Goal: Task Accomplishment & Management: Manage account settings

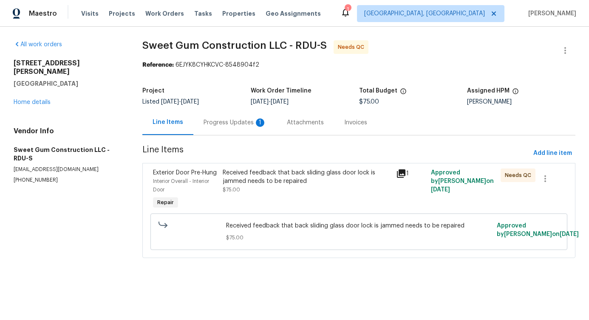
click at [222, 127] on div "Progress Updates 1" at bounding box center [235, 123] width 63 height 8
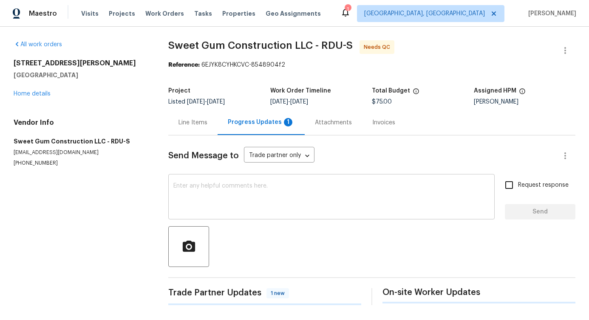
click at [227, 179] on div "x ​" at bounding box center [331, 197] width 326 height 43
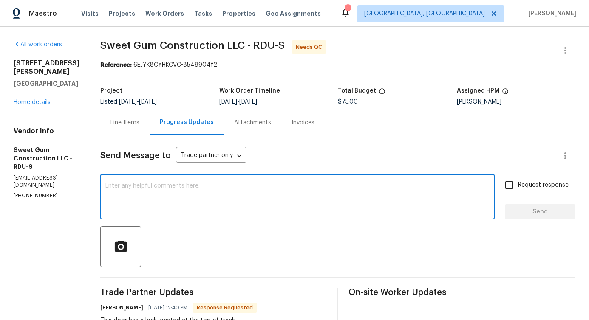
scroll to position [102, 0]
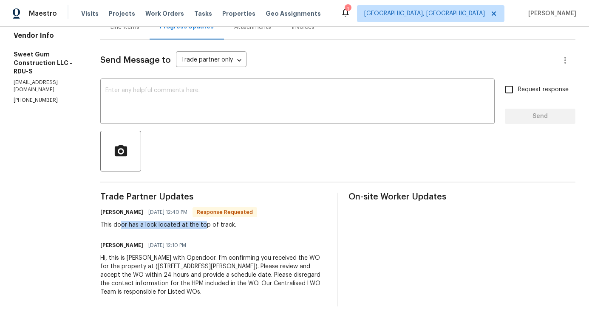
drag, startPoint x: 140, startPoint y: 220, endPoint x: 221, endPoint y: 220, distance: 80.7
click at [221, 221] on div "This door has a lock located at the top of track." at bounding box center [178, 225] width 157 height 8
click at [247, 267] on div "Hi, this is Pavithra with Opendoor. I’m confirming you received the WO for the …" at bounding box center [213, 275] width 227 height 42
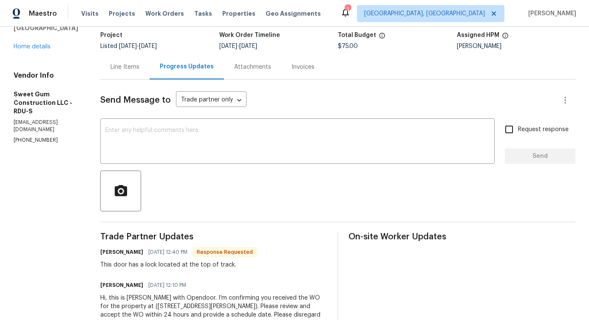
scroll to position [0, 0]
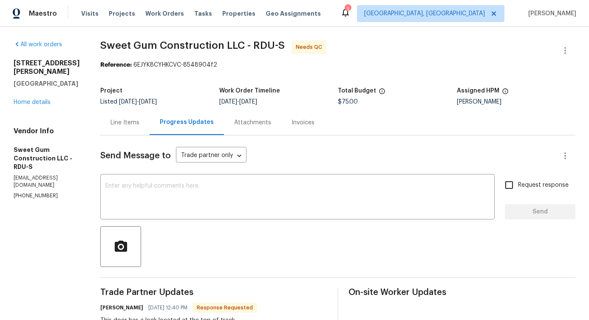
click at [139, 120] on div "Line Items" at bounding box center [124, 123] width 29 height 8
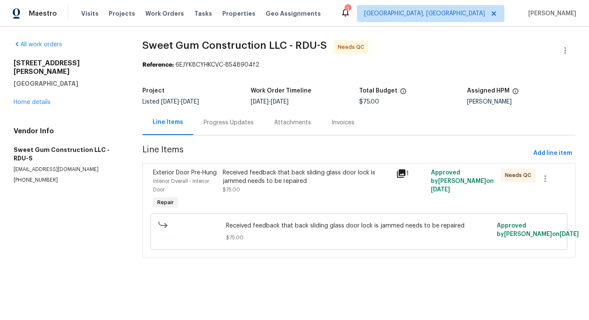
click at [278, 185] on div "Received feedback that back sliding glass door lock is jammed needs to be repai…" at bounding box center [307, 177] width 169 height 17
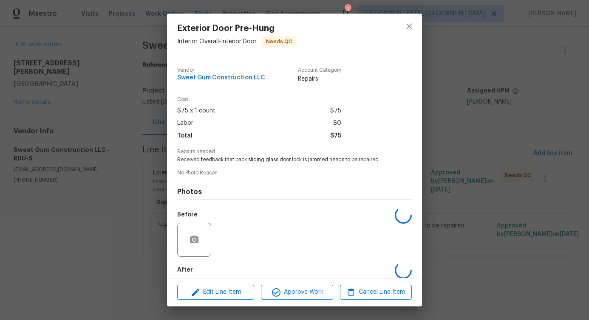
scroll to position [42, 0]
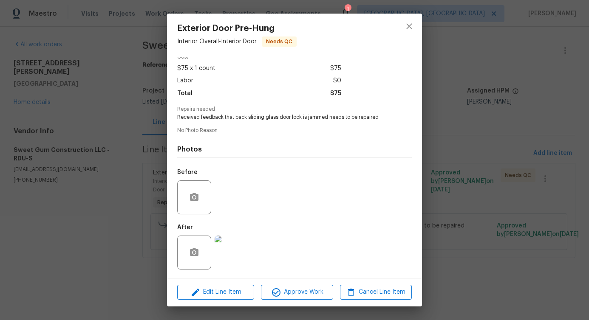
click at [232, 256] on img at bounding box center [232, 253] width 34 height 34
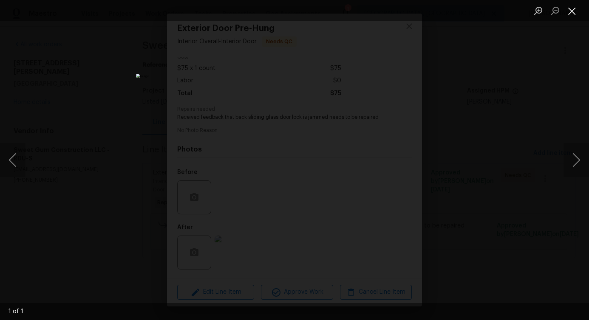
click at [570, 13] on button "Close lightbox" at bounding box center [572, 10] width 17 height 15
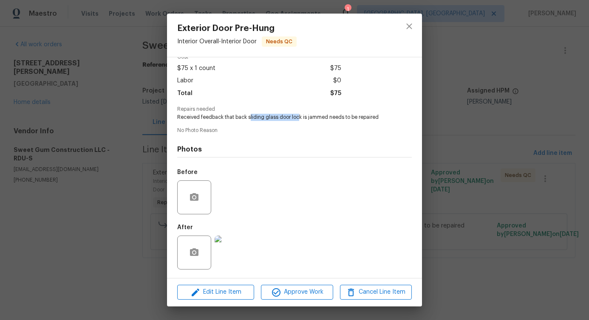
drag, startPoint x: 249, startPoint y: 118, endPoint x: 298, endPoint y: 118, distance: 48.4
click at [298, 118] on span "Received feedback that back sliding glass door lock is jammed needs to be repai…" at bounding box center [282, 117] width 211 height 7
click at [403, 25] on button "close" at bounding box center [409, 26] width 20 height 20
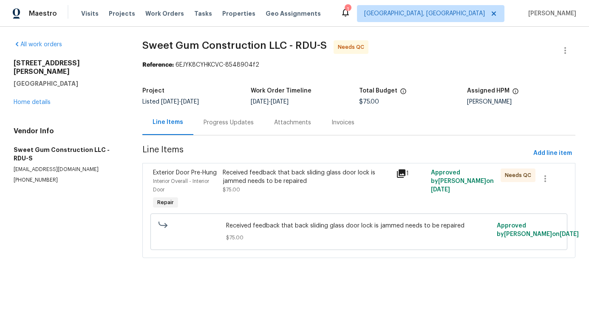
click at [223, 121] on div "Progress Updates" at bounding box center [229, 123] width 50 height 8
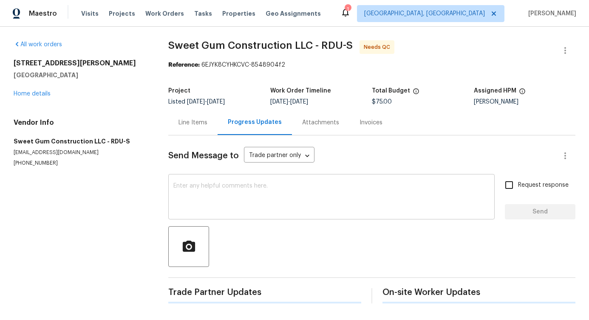
click at [240, 204] on textarea at bounding box center [331, 198] width 316 height 30
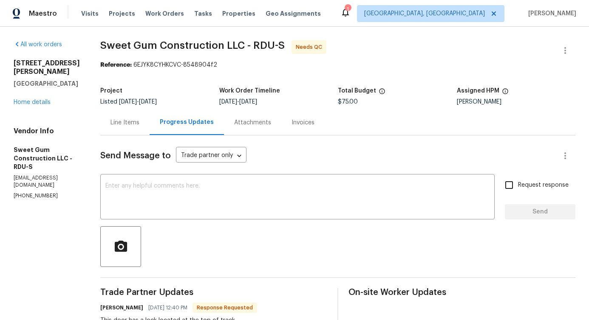
click at [139, 124] on div "Line Items" at bounding box center [124, 123] width 29 height 8
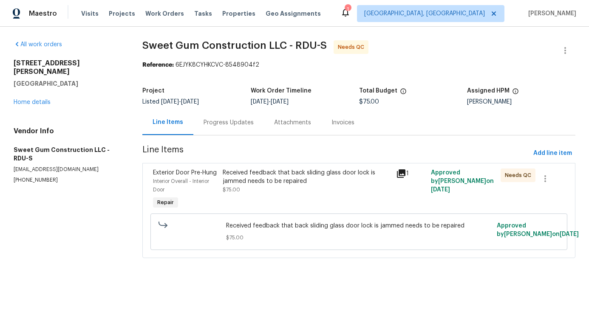
click at [237, 185] on div "Received feedback that back sliding glass door lock is jammed needs to be repai…" at bounding box center [307, 181] width 169 height 25
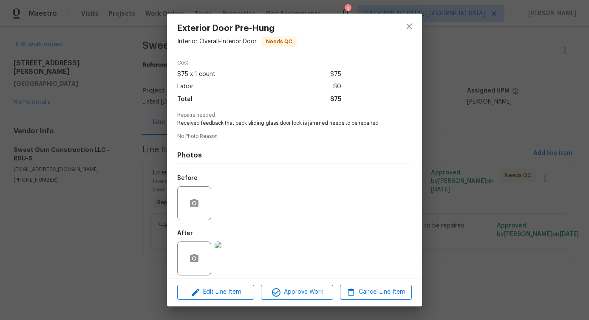
scroll to position [42, 0]
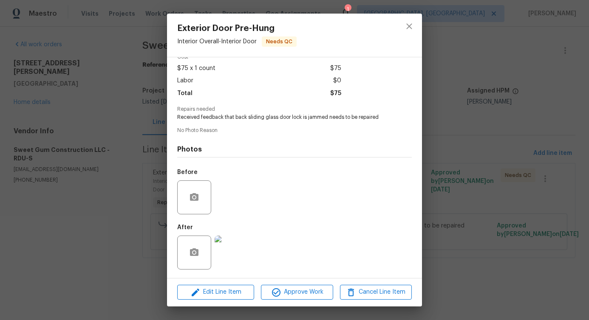
click at [237, 241] on img at bounding box center [232, 253] width 34 height 34
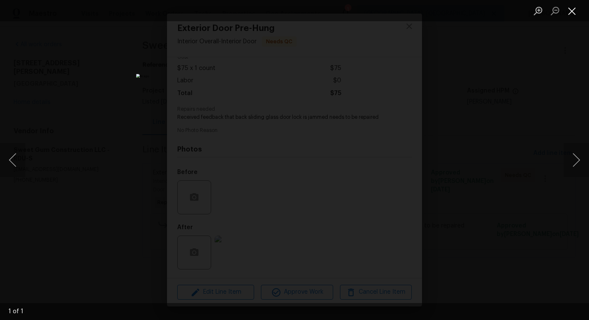
click at [578, 15] on button "Close lightbox" at bounding box center [572, 10] width 17 height 15
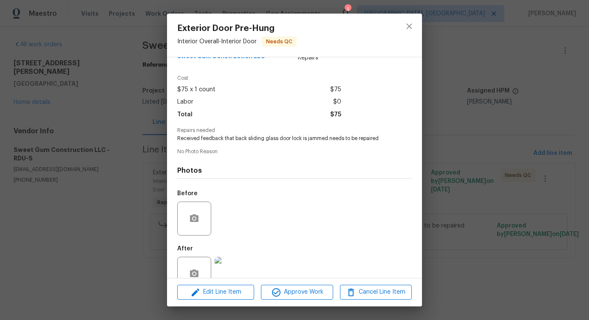
scroll to position [14, 0]
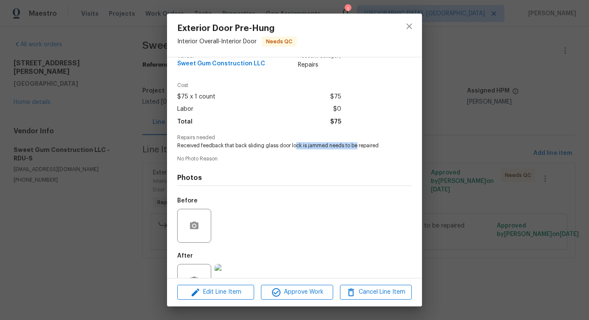
drag, startPoint x: 294, startPoint y: 144, endPoint x: 356, endPoint y: 145, distance: 62.1
click at [356, 145] on span "Received feedback that back sliding glass door lock is jammed needs to be repai…" at bounding box center [282, 145] width 211 height 7
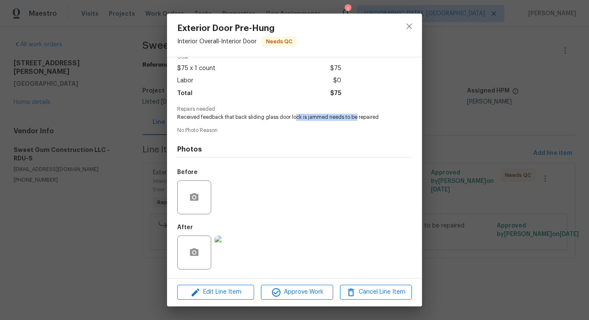
click at [234, 263] on img at bounding box center [232, 253] width 34 height 34
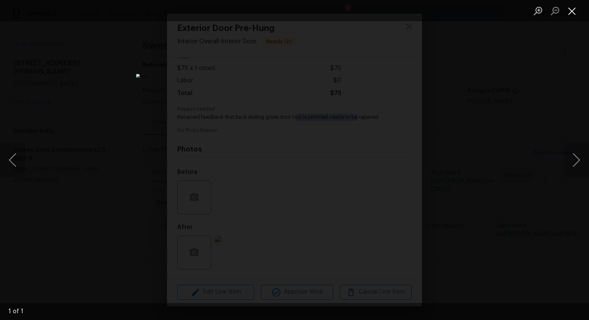
click at [572, 10] on button "Close lightbox" at bounding box center [572, 10] width 17 height 15
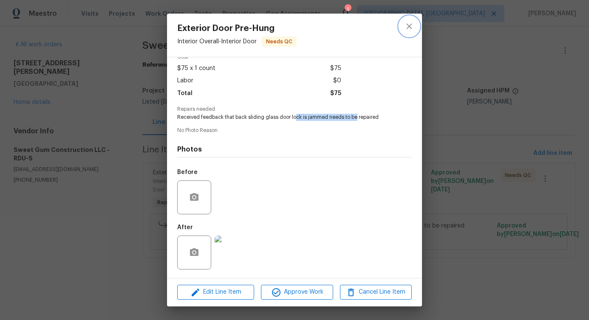
click at [405, 18] on button "close" at bounding box center [409, 26] width 20 height 20
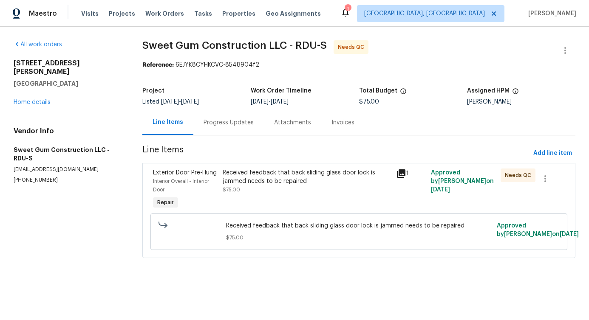
click at [214, 126] on div "Progress Updates" at bounding box center [229, 123] width 50 height 8
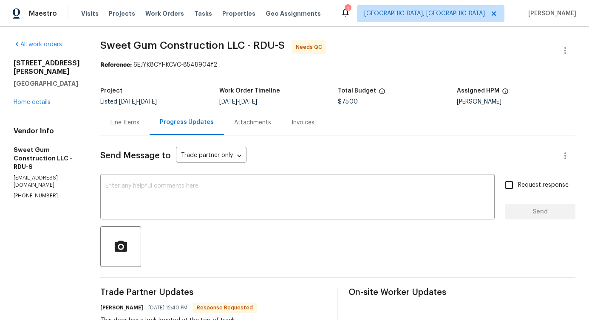
click at [229, 173] on div "Send Message to Trade partner only Trade partner only ​ x ​ Request response Se…" at bounding box center [337, 269] width 475 height 267
click at [229, 182] on div "x ​" at bounding box center [297, 197] width 394 height 43
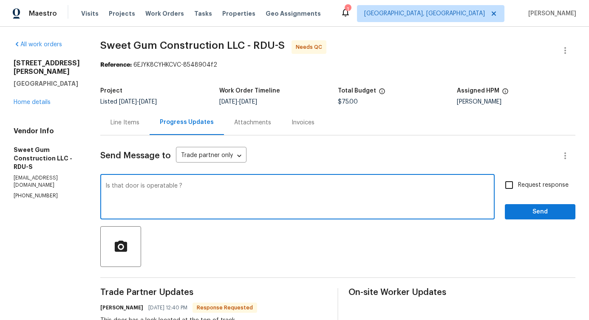
click at [194, 185] on textarea "Is that door is operatable ?" at bounding box center [297, 198] width 384 height 30
type textarea "Is that door is operatable ?"
click at [195, 182] on div "Is that door is operatable ? x ​" at bounding box center [297, 197] width 394 height 43
click at [172, 188] on textarea "Is that door is operatable ?" at bounding box center [297, 198] width 384 height 30
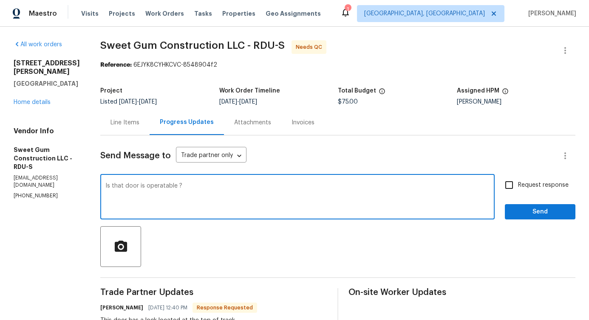
click at [172, 188] on textarea "Is that door is operatable ?" at bounding box center [297, 198] width 384 height 30
paste textarea "Is the door functioning properly?"
type textarea "Is the door functioning properly?"
click at [524, 188] on span "Request response" at bounding box center [543, 185] width 51 height 9
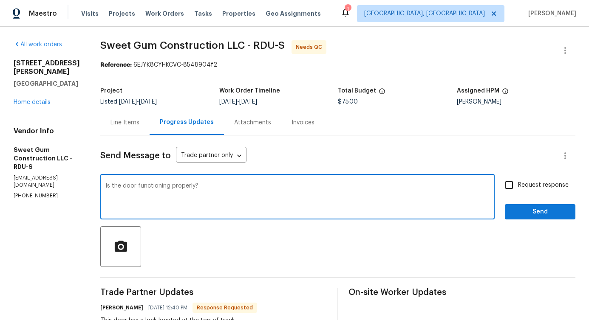
click at [518, 188] on input "Request response" at bounding box center [509, 185] width 18 height 18
checkbox input "true"
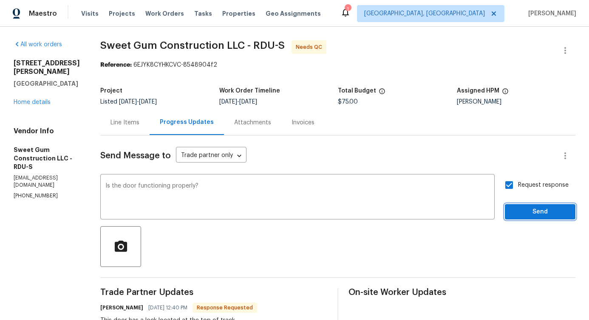
click at [524, 216] on span "Send" at bounding box center [540, 212] width 57 height 11
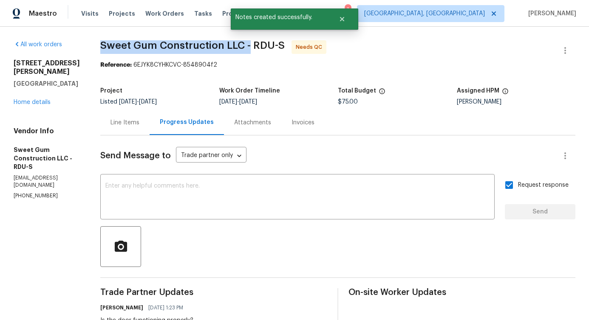
drag, startPoint x: 116, startPoint y: 42, endPoint x: 267, endPoint y: 47, distance: 151.0
click at [267, 47] on div "All work orders 709 Wendy Way Durham, NC 27712 Home details Vendor Info Sweet G…" at bounding box center [294, 238] width 589 height 422
copy span "Sweet Gum Construction LLC -"
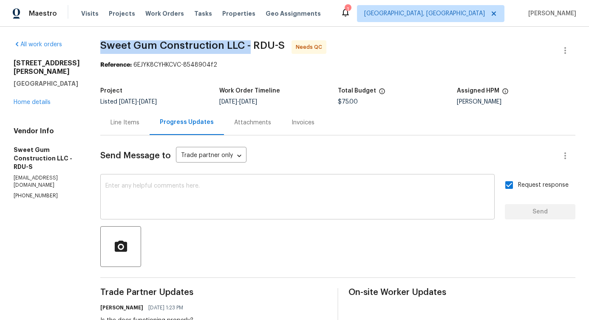
click at [214, 212] on textarea at bounding box center [297, 198] width 384 height 30
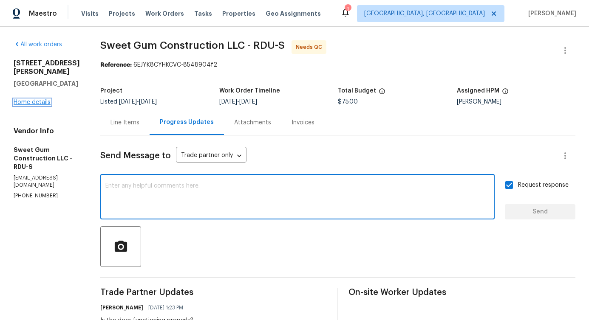
click at [32, 99] on link "Home details" at bounding box center [32, 102] width 37 height 6
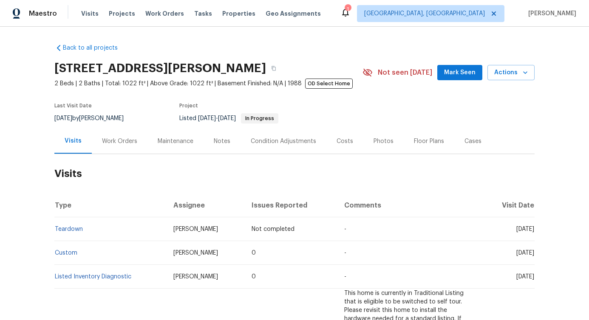
click at [111, 147] on div "Work Orders" at bounding box center [120, 141] width 56 height 25
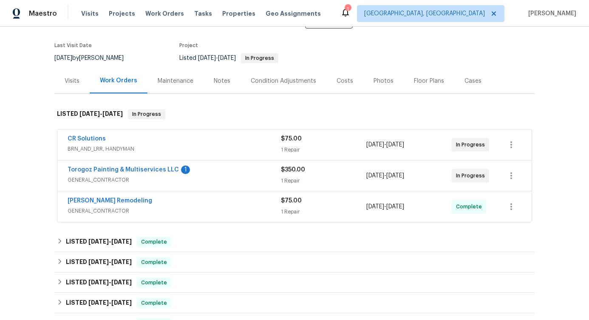
scroll to position [61, 0]
click at [90, 169] on link "Torogoz Painting & Multiservices LLC" at bounding box center [123, 170] width 111 height 6
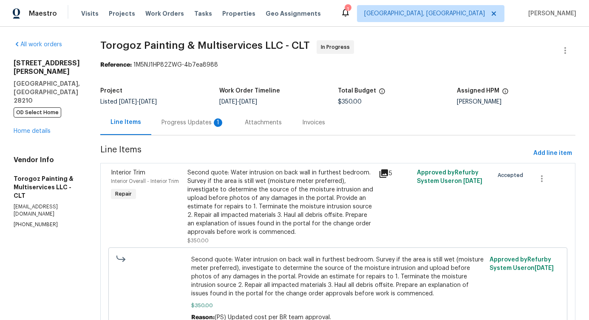
click at [227, 127] on div "Progress Updates 1" at bounding box center [192, 122] width 83 height 25
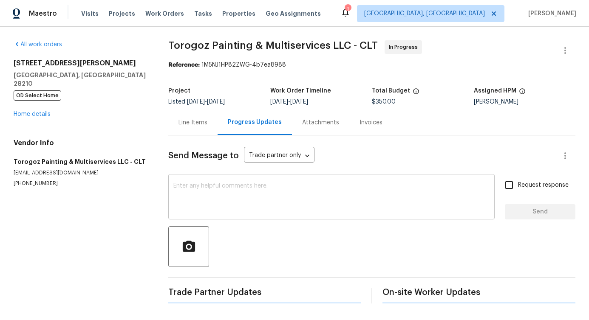
click at [231, 215] on div "x ​" at bounding box center [331, 197] width 326 height 43
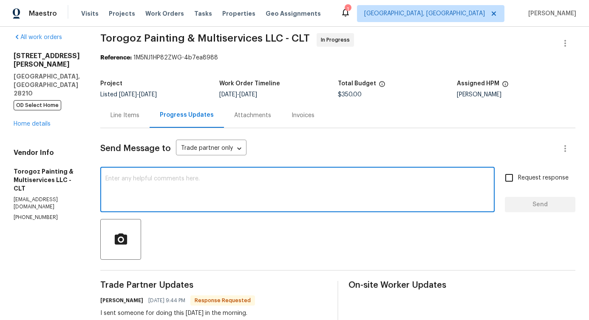
scroll to position [4, 0]
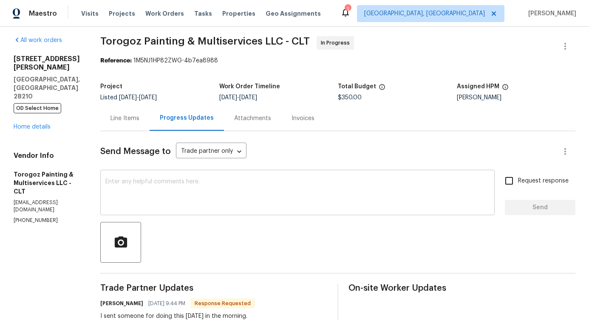
click at [226, 176] on div "x ​" at bounding box center [297, 193] width 394 height 43
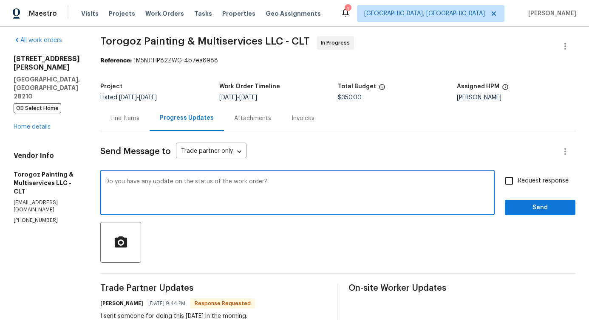
type textarea "Do you have any update on the status of the work order?"
drag, startPoint x: 222, startPoint y: 177, endPoint x: 113, endPoint y: 176, distance: 109.7
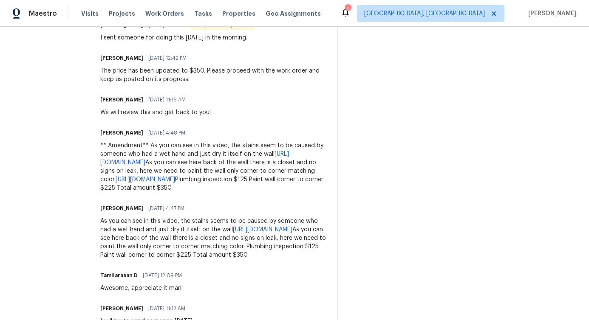
scroll to position [0, 0]
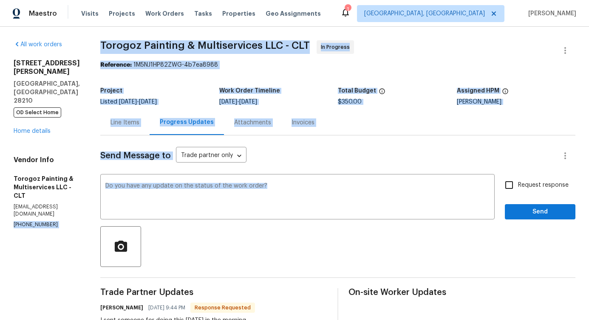
click at [510, 181] on input "Request response" at bounding box center [509, 185] width 18 height 18
checkbox input "true"
click at [520, 205] on button "Send" at bounding box center [540, 212] width 71 height 16
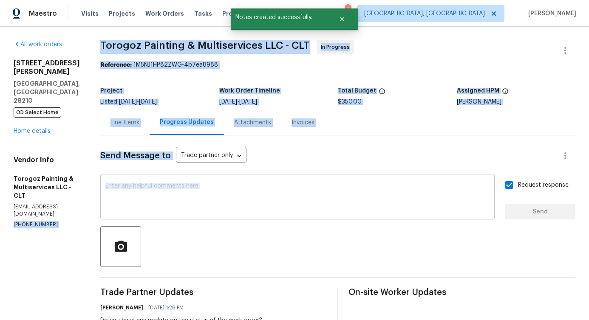
click at [173, 204] on textarea at bounding box center [297, 198] width 384 height 30
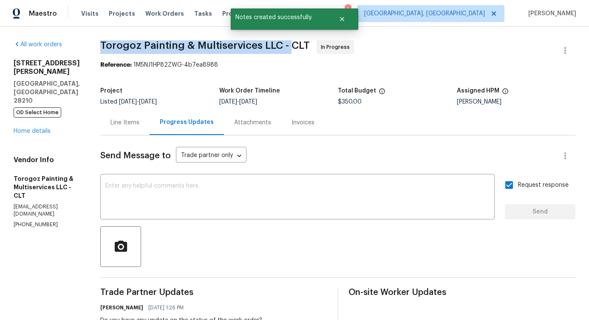
drag, startPoint x: 110, startPoint y: 46, endPoint x: 309, endPoint y: 50, distance: 198.9
copy span "Torogoz Painting & Multiservices LLC -"
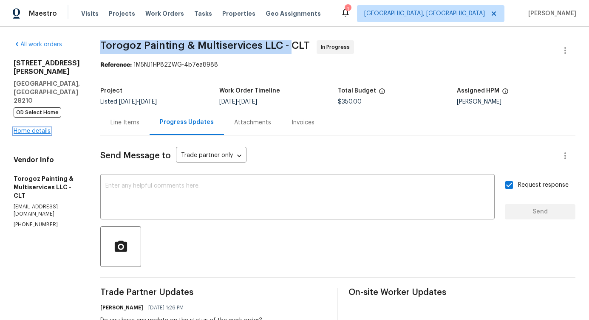
click at [42, 128] on link "Home details" at bounding box center [32, 131] width 37 height 6
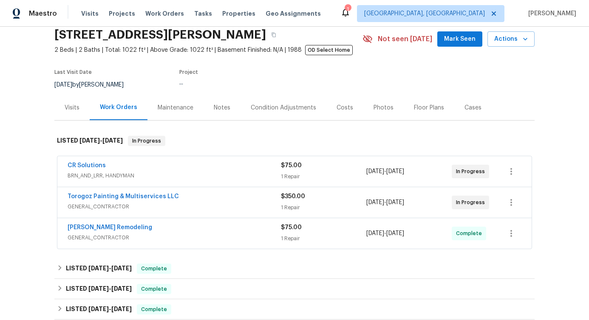
scroll to position [66, 0]
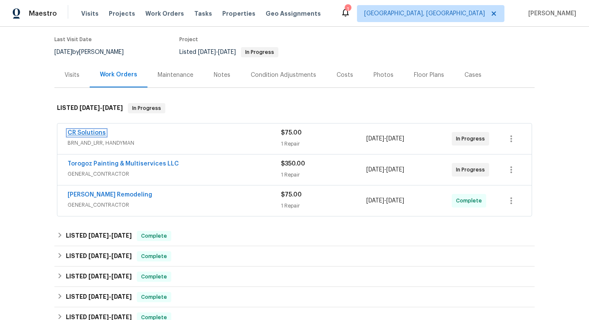
click at [87, 131] on link "CR Solutions" at bounding box center [87, 133] width 38 height 6
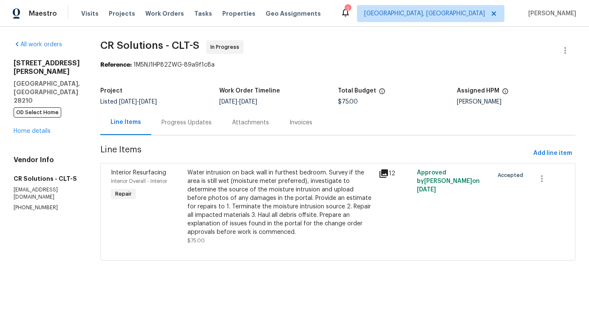
click at [168, 135] on div "Progress Updates" at bounding box center [186, 122] width 71 height 25
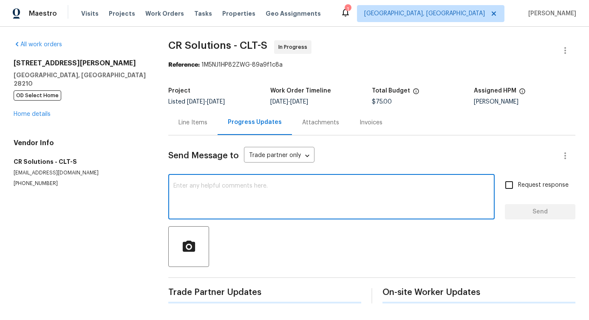
click at [214, 206] on textarea at bounding box center [331, 198] width 316 height 30
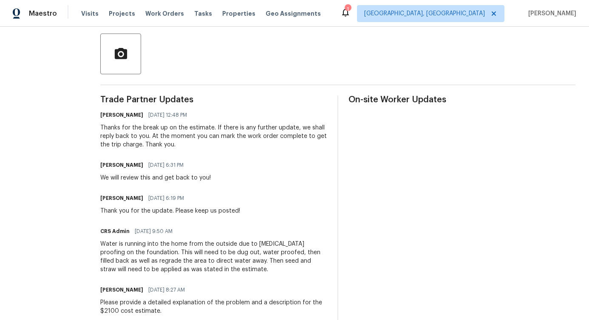
scroll to position [193, 0]
drag, startPoint x: 212, startPoint y: 136, endPoint x: 170, endPoint y: 146, distance: 43.3
click at [170, 146] on div "Thanks for the break up on the estimate. If there is any further update, we sha…" at bounding box center [213, 135] width 227 height 25
copy div "mark the work order complete to get the trip charge. Thank you."
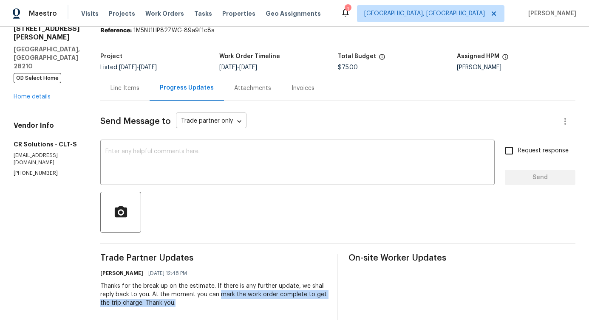
scroll to position [0, 0]
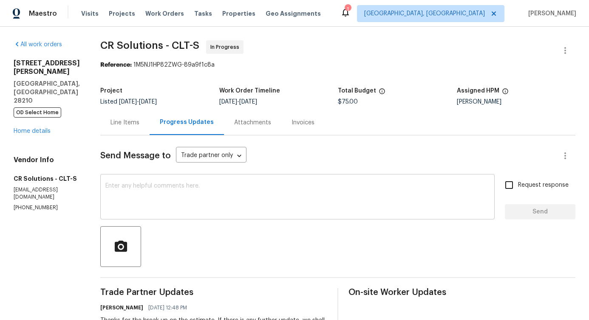
click at [159, 202] on textarea at bounding box center [297, 198] width 384 height 30
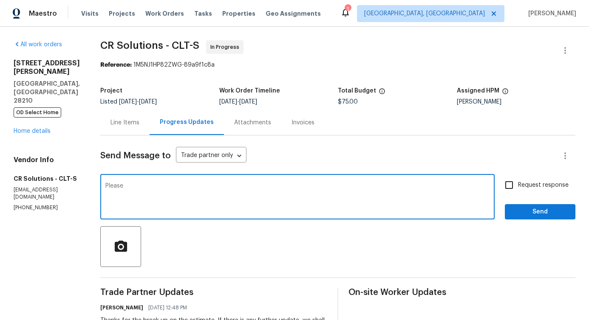
paste textarea "mark the work order complete to get the trip charge. Thank you."
type textarea "Please mark the work order complete to get the trip charge. Thank you."
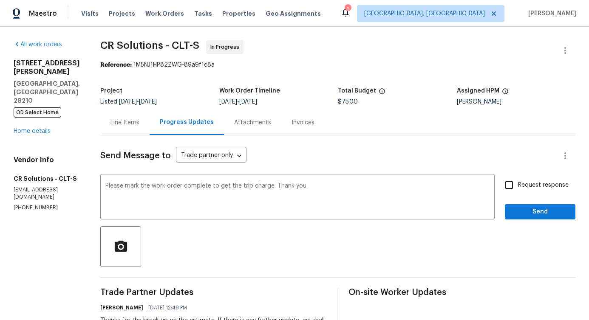
click at [541, 185] on span "Request response" at bounding box center [543, 185] width 51 height 9
click at [518, 185] on input "Request response" at bounding box center [509, 185] width 18 height 18
checkbox input "true"
click at [544, 210] on span "Send" at bounding box center [540, 212] width 57 height 11
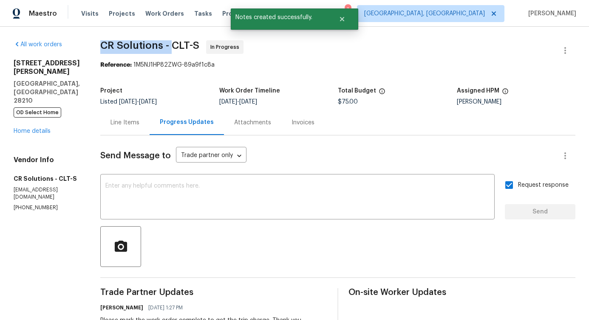
drag, startPoint x: 94, startPoint y: 47, endPoint x: 164, endPoint y: 49, distance: 69.7
click at [164, 49] on span "CR Solutions - CLT-S" at bounding box center [149, 45] width 99 height 10
copy span "CR Solutions -"
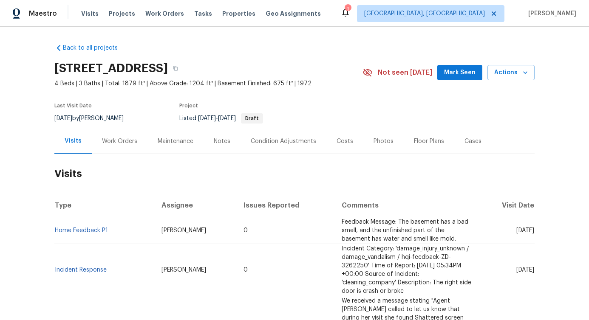
click at [115, 146] on div "Work Orders" at bounding box center [120, 141] width 56 height 25
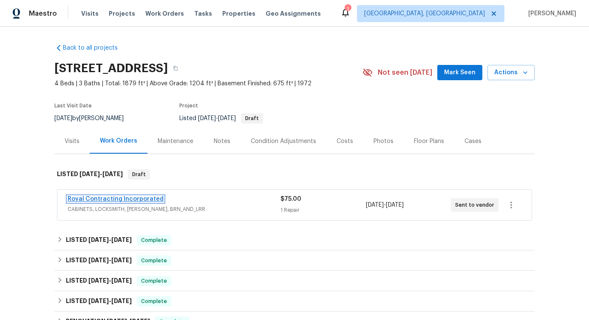
click at [112, 197] on link "Royal Contracting Incorporated" at bounding box center [116, 199] width 96 height 6
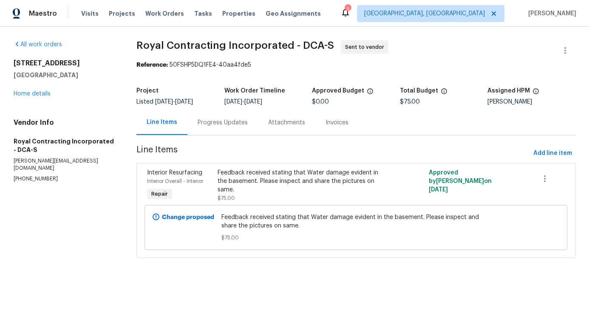
click at [210, 133] on div "Progress Updates" at bounding box center [222, 122] width 71 height 25
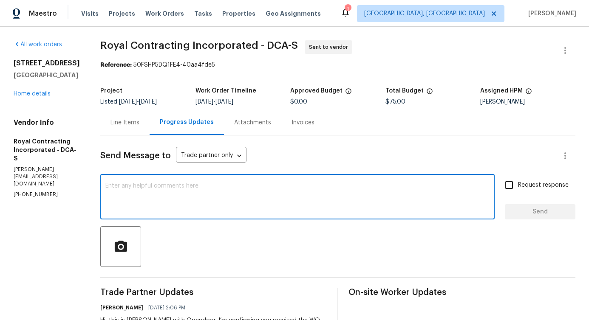
click at [204, 195] on textarea at bounding box center [297, 198] width 384 height 30
click at [38, 97] on div "12506 Colby Dr Woodbridge, VA 22192 Home details" at bounding box center [47, 78] width 66 height 39
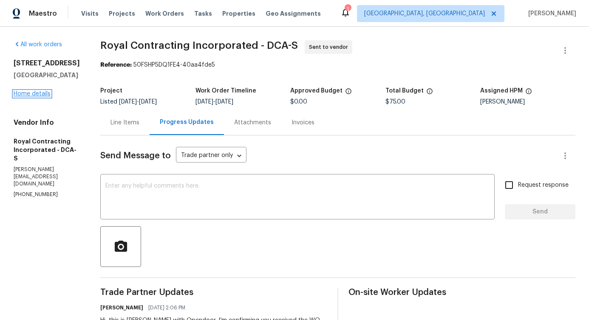
click at [38, 96] on link "Home details" at bounding box center [32, 94] width 37 height 6
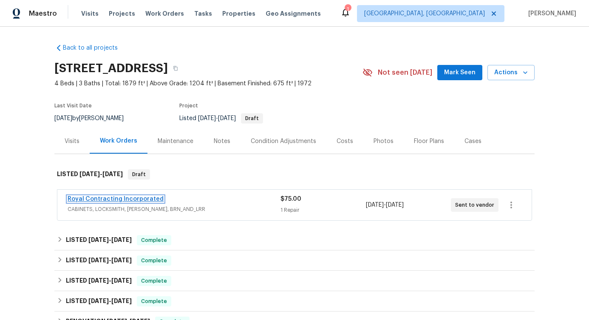
click at [92, 198] on link "Royal Contracting Incorporated" at bounding box center [116, 199] width 96 height 6
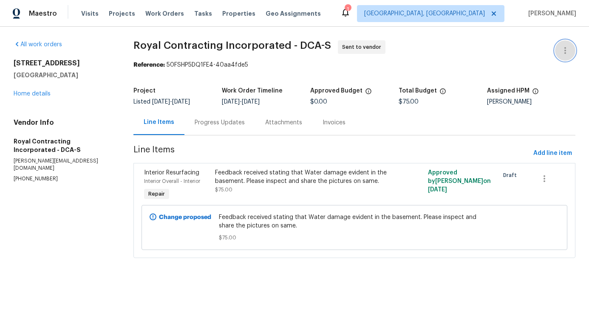
click at [560, 50] on icon "button" at bounding box center [565, 50] width 10 height 10
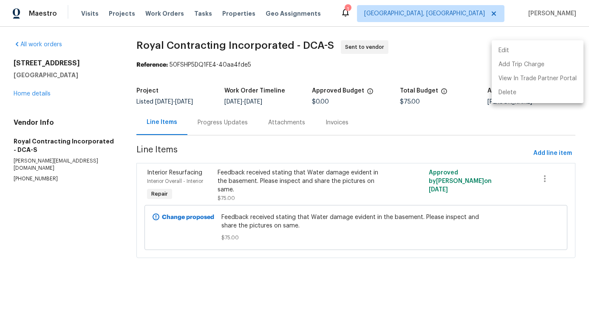
click at [502, 49] on li "Edit" at bounding box center [538, 51] width 92 height 14
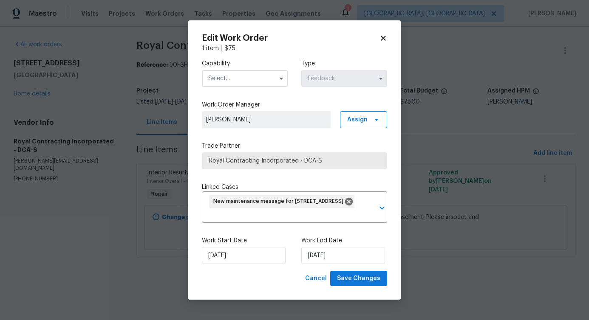
click at [249, 85] on input "text" at bounding box center [245, 78] width 86 height 17
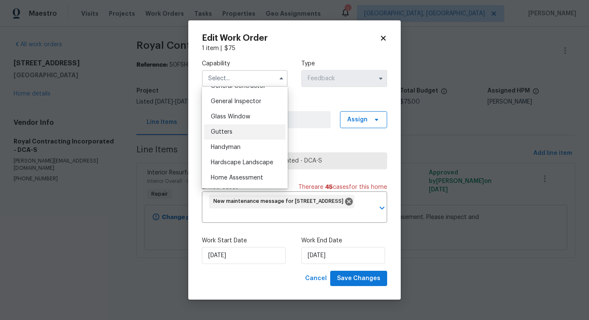
scroll to position [424, 0]
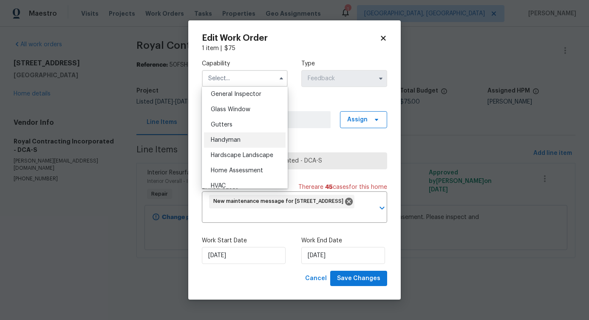
click at [232, 143] on span "Handyman" at bounding box center [226, 140] width 30 height 6
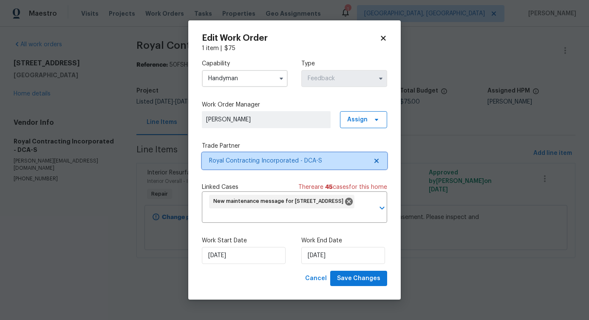
click at [269, 166] on span "Royal Contracting Incorporated - DCA-S" at bounding box center [294, 161] width 185 height 17
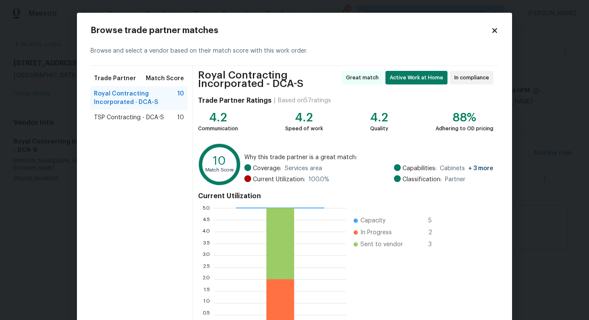
scroll to position [58, 0]
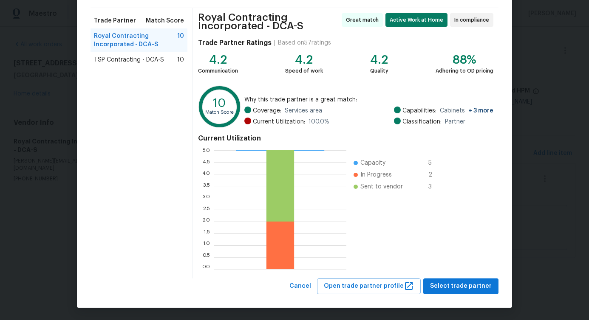
click at [294, 289] on div "Cancel Open trade partner profile Select trade partner" at bounding box center [295, 287] width 408 height 16
click at [295, 280] on button "Cancel" at bounding box center [300, 287] width 28 height 16
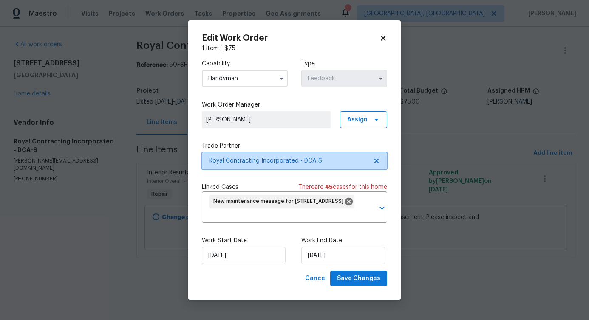
scroll to position [0, 0]
click at [249, 83] on input "Handyman" at bounding box center [245, 78] width 86 height 17
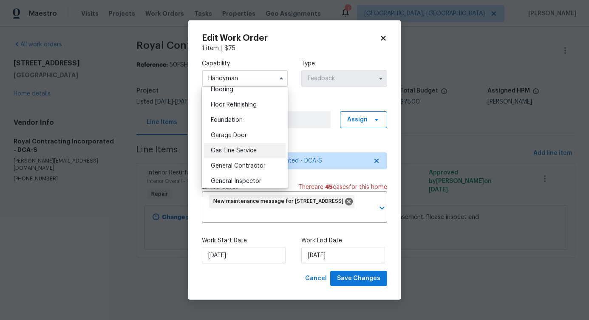
scroll to position [337, 0]
click at [249, 168] on span "General Contractor" at bounding box center [238, 165] width 55 height 6
type input "General Contractor"
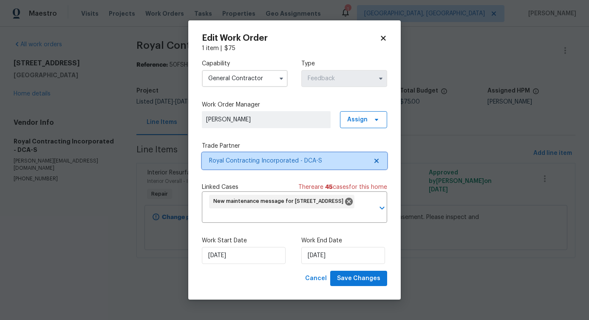
click at [300, 164] on span "Royal Contracting Incorporated - DCA-S" at bounding box center [288, 161] width 159 height 8
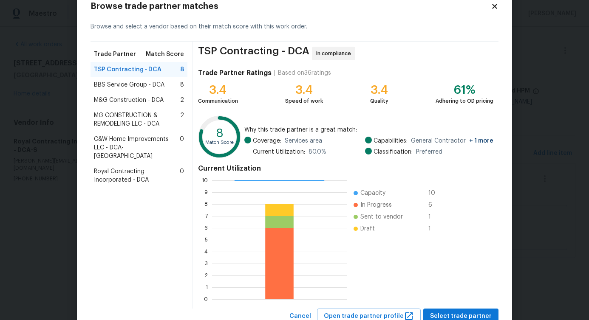
scroll to position [0, 0]
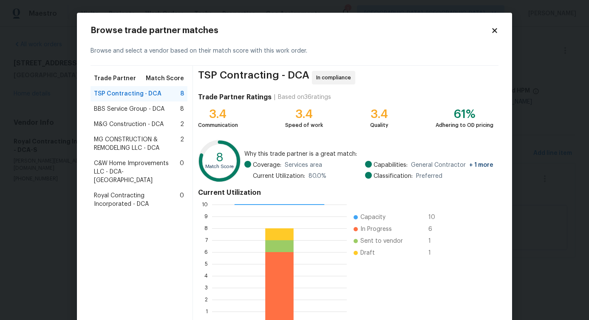
click at [112, 112] on span "BBS Service Group - DCA" at bounding box center [129, 109] width 71 height 8
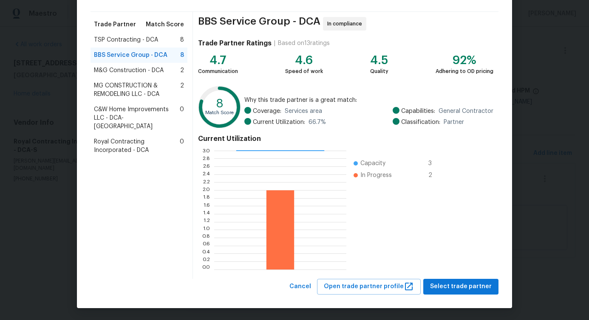
scroll to position [54, 0]
click at [447, 283] on span "Select trade partner" at bounding box center [461, 286] width 62 height 11
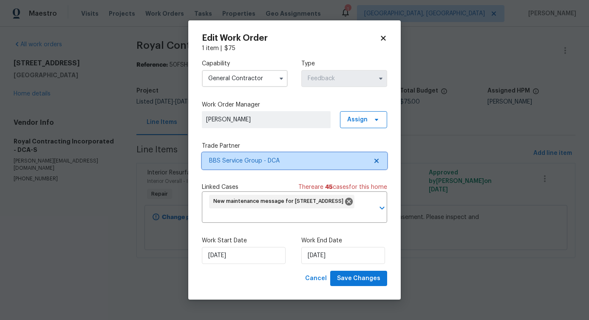
scroll to position [0, 0]
click at [227, 212] on input "text" at bounding box center [286, 216] width 156 height 13
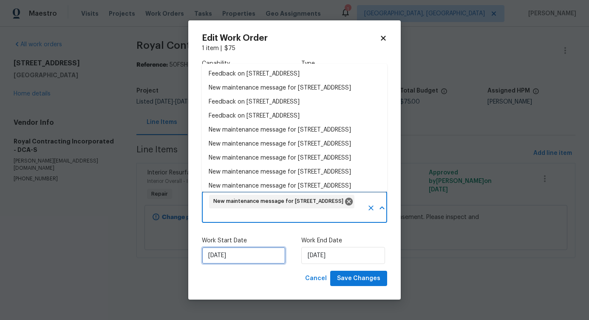
click at [228, 251] on input "[DATE]" at bounding box center [244, 255] width 84 height 17
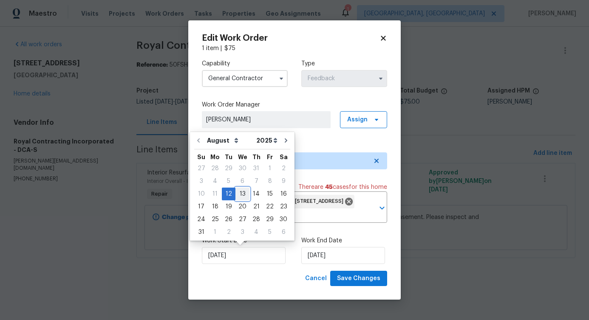
click at [235, 192] on div "13" at bounding box center [242, 194] width 14 height 12
type input "8/13/2025"
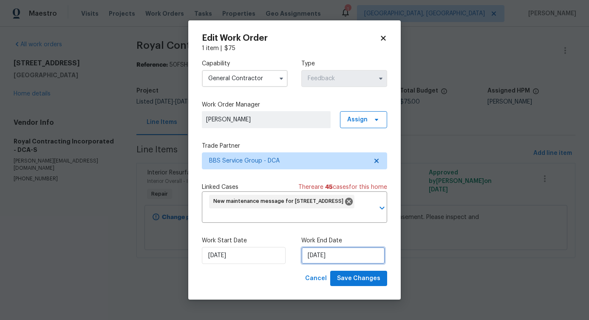
click at [341, 258] on input "8/14/2025" at bounding box center [343, 255] width 84 height 17
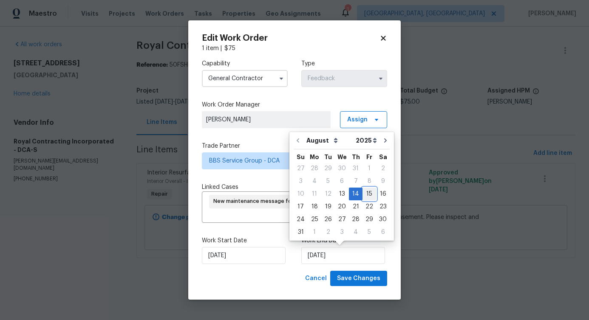
click at [367, 194] on div "15" at bounding box center [370, 194] width 14 height 12
type input "8/15/2025"
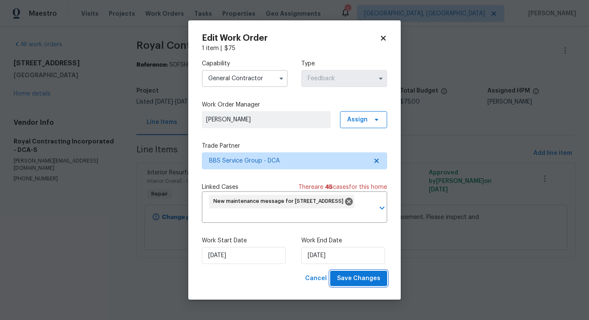
click at [367, 279] on span "Save Changes" at bounding box center [358, 279] width 43 height 11
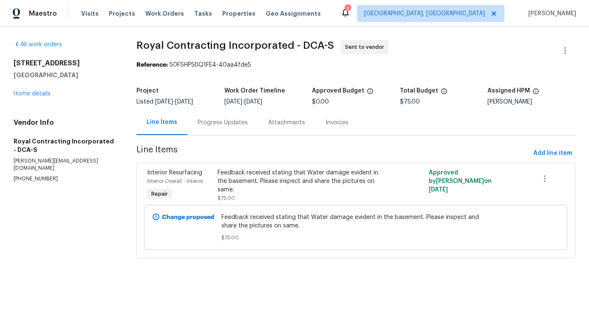
click at [47, 259] on body "Maestro Visits Projects Work Orders Tasks Properties Geo Assignments 1 Albuquer…" at bounding box center [294, 141] width 589 height 282
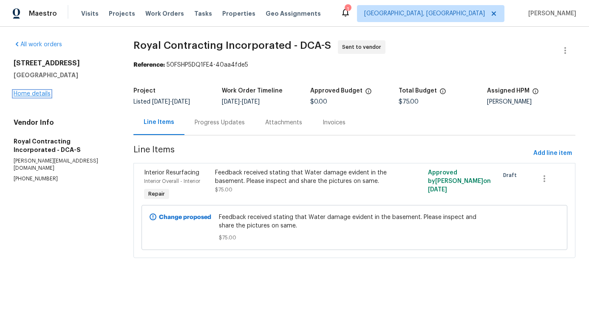
click at [33, 96] on link "Home details" at bounding box center [32, 94] width 37 height 6
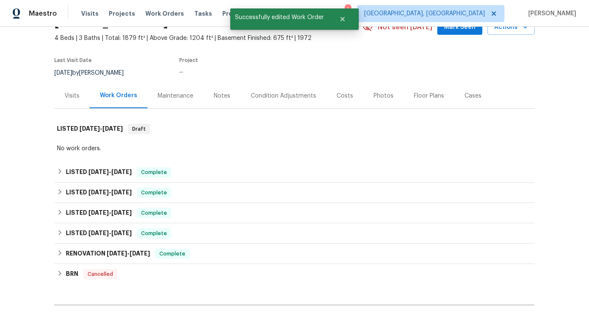
scroll to position [81, 0]
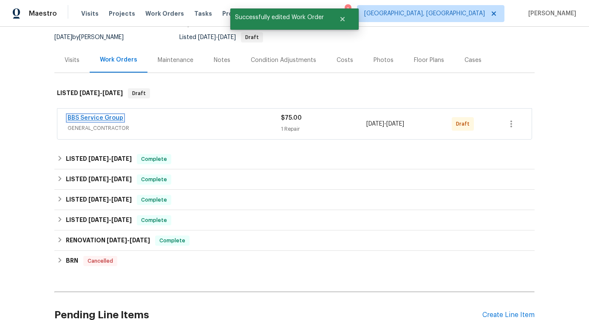
click at [96, 119] on link "BBS Service Group" at bounding box center [96, 118] width 56 height 6
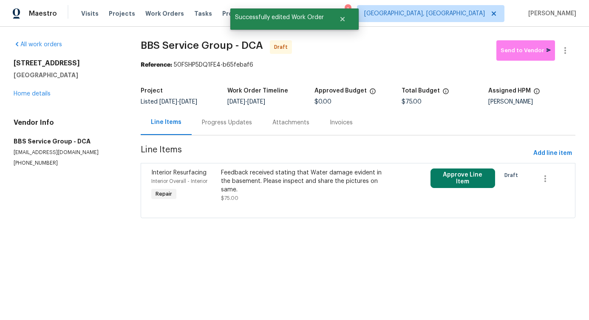
click at [305, 197] on div "Feedback received stating that Water damage evident in the basement. Please ins…" at bounding box center [305, 186] width 169 height 34
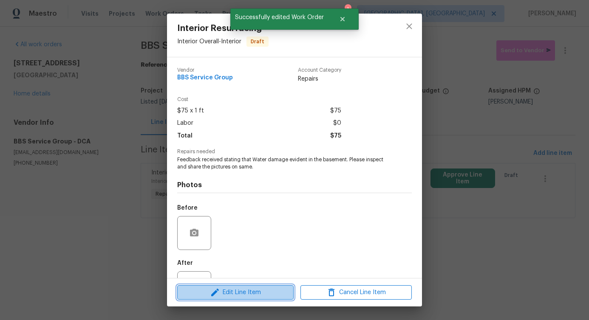
click at [251, 286] on button "Edit Line Item" at bounding box center [235, 293] width 116 height 15
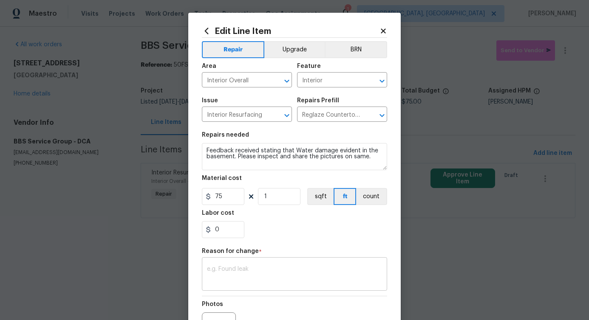
click at [238, 276] on textarea at bounding box center [294, 275] width 175 height 18
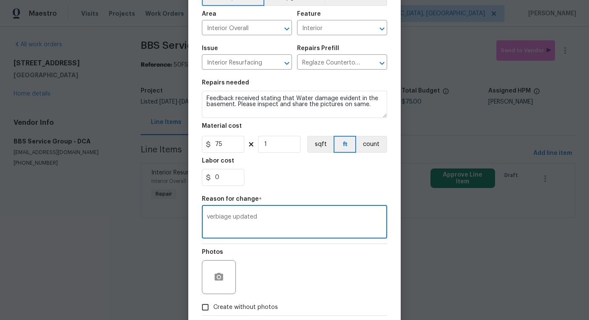
scroll to position [99, 0]
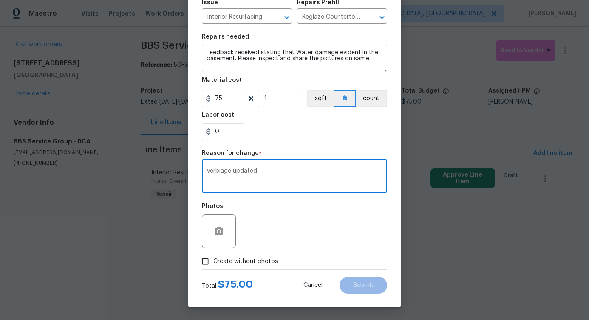
type textarea "verbiage updated"
click at [297, 246] on div "Photos" at bounding box center [294, 225] width 185 height 55
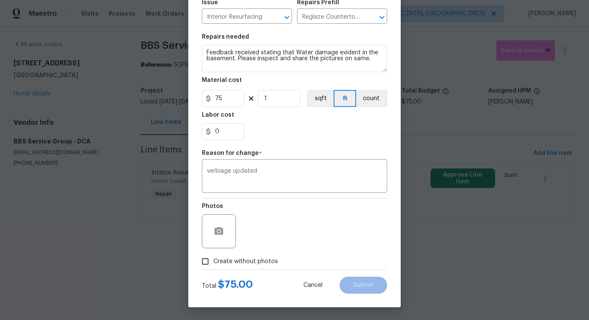
click at [245, 261] on span "Create without photos" at bounding box center [245, 262] width 65 height 9
click at [213, 261] on input "Create without photos" at bounding box center [205, 262] width 16 height 16
checkbox input "true"
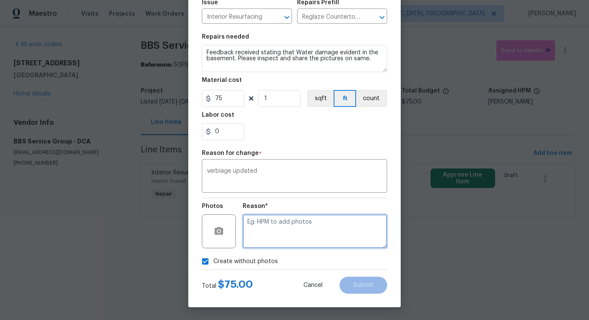
click at [319, 223] on textarea at bounding box center [315, 232] width 144 height 34
click at [311, 231] on textarea at bounding box center [315, 232] width 144 height 34
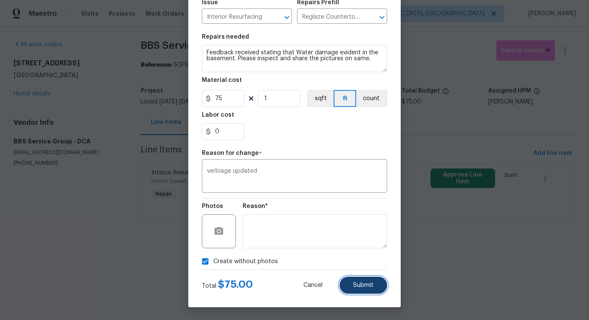
click at [349, 287] on button "Submit" at bounding box center [364, 285] width 48 height 17
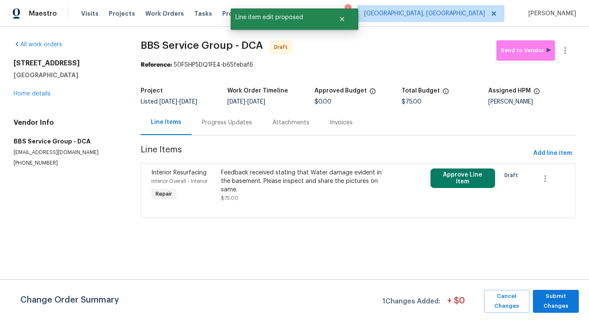
scroll to position [0, 0]
click at [555, 303] on span "Submit Changes" at bounding box center [555, 302] width 37 height 20
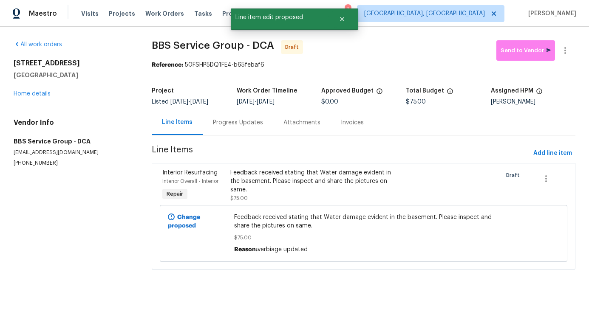
click at [238, 126] on div "Progress Updates" at bounding box center [238, 123] width 50 height 8
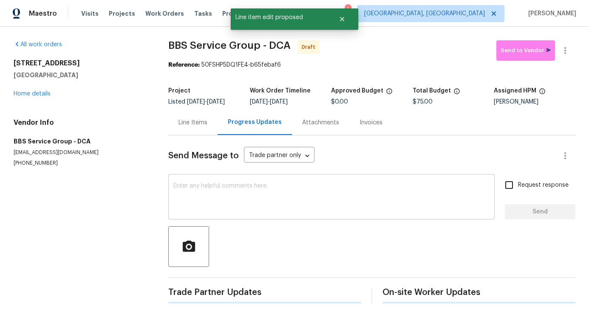
click at [239, 183] on textarea at bounding box center [331, 198] width 316 height 30
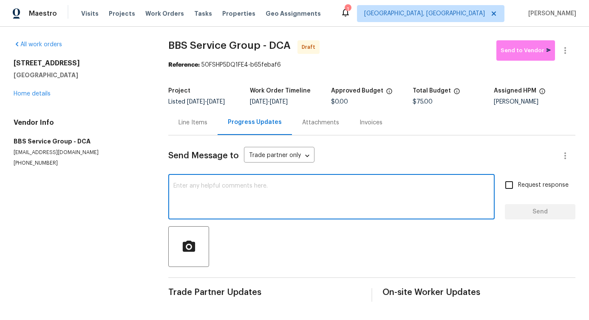
click at [261, 195] on textarea at bounding box center [331, 198] width 316 height 30
paste textarea "Hi, this is Pavithra with Opendoor. I’m confirming you received the WO for the …"
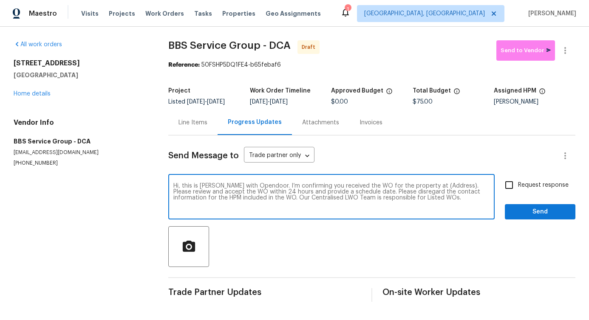
click at [435, 186] on textarea "Hi, this is Pavithra with Opendoor. I’m confirming you received the WO for the …" at bounding box center [331, 198] width 316 height 30
paste textarea "12506 Colby Dr, Woodbridge, VA 22192"
type textarea "Hi, this is Pavithra with Opendoor. I’m confirming you received the WO for the …"
click at [511, 186] on input "Request response" at bounding box center [509, 185] width 18 height 18
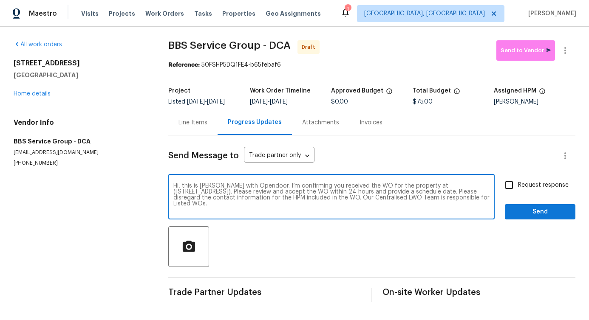
checkbox input "true"
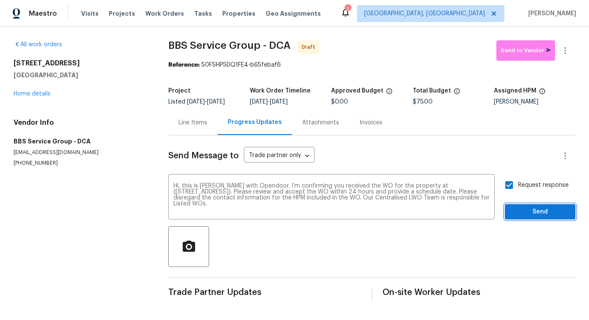
click at [524, 215] on span "Send" at bounding box center [540, 212] width 57 height 11
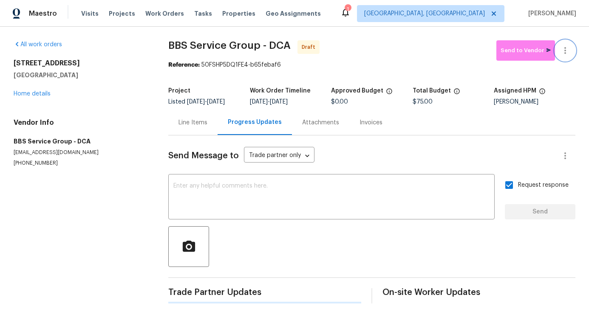
click at [564, 46] on button "button" at bounding box center [565, 50] width 20 height 20
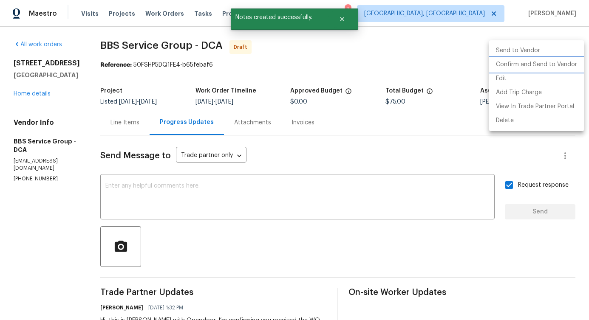
click at [532, 67] on li "Confirm and Send to Vendor" at bounding box center [536, 65] width 95 height 14
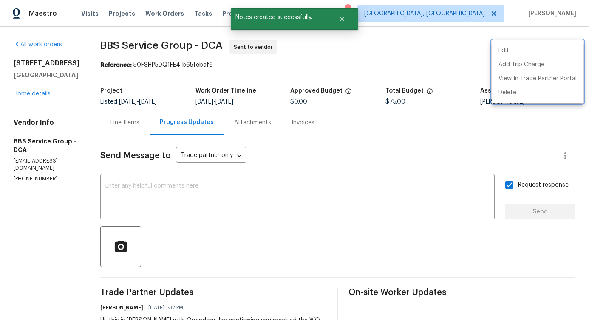
click at [203, 216] on div at bounding box center [294, 160] width 589 height 320
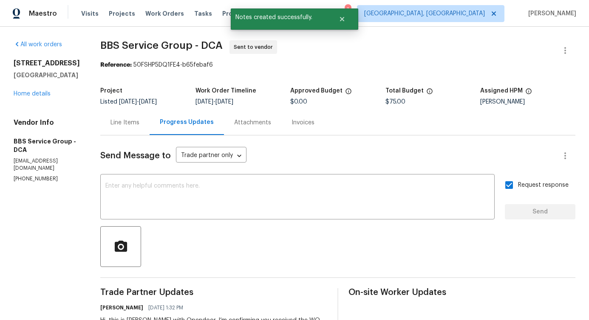
click at [124, 124] on div "Line Items" at bounding box center [124, 123] width 29 height 8
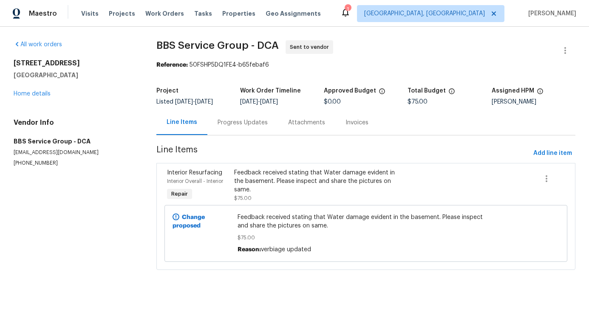
click at [233, 131] on div "Progress Updates" at bounding box center [242, 122] width 71 height 25
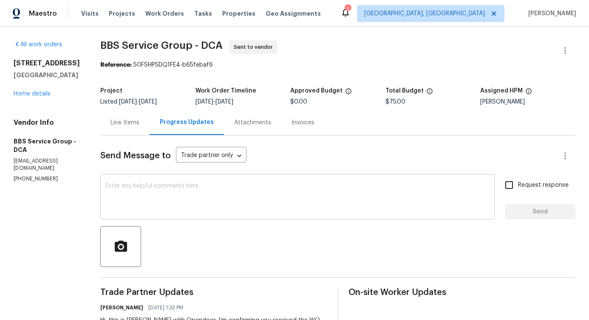
click at [221, 187] on textarea at bounding box center [297, 198] width 384 height 30
drag, startPoint x: 91, startPoint y: 45, endPoint x: 186, endPoint y: 45, distance: 95.2
click at [186, 45] on div "All work orders 12506 Colby Dr Woodbridge, VA 22192 Home details Vendor Info BB…" at bounding box center [294, 205] width 589 height 356
copy span "BBS Service Group"
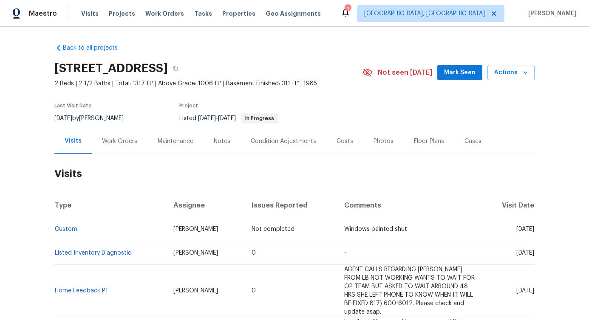
click at [126, 145] on div "Work Orders" at bounding box center [119, 141] width 35 height 8
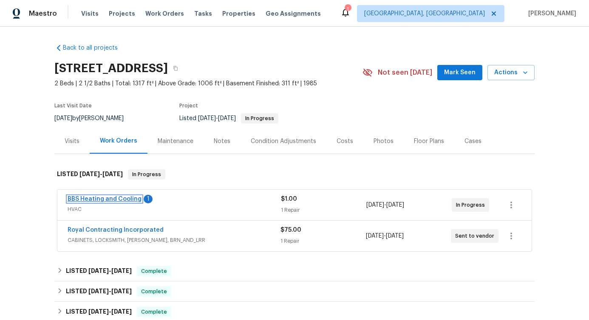
click at [123, 197] on link "BBS Heating and Cooling" at bounding box center [105, 199] width 74 height 6
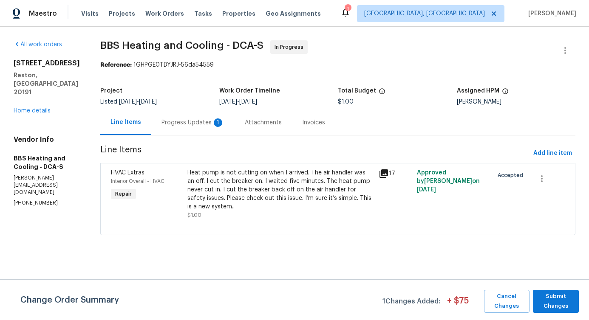
click at [222, 125] on div "1" at bounding box center [218, 123] width 8 height 8
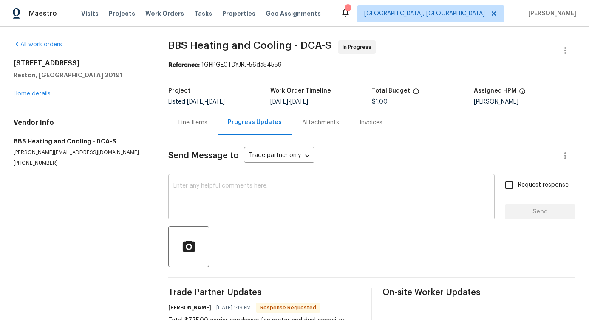
click at [241, 207] on textarea at bounding box center [331, 198] width 316 height 30
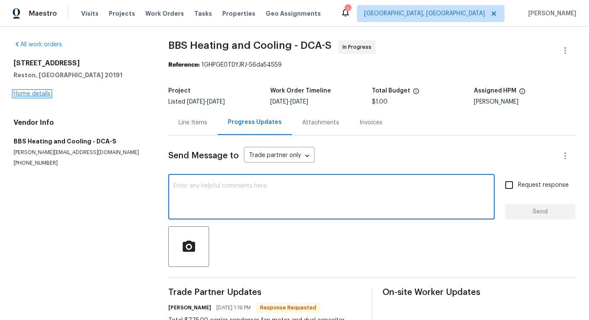
click at [40, 94] on link "Home details" at bounding box center [32, 94] width 37 height 6
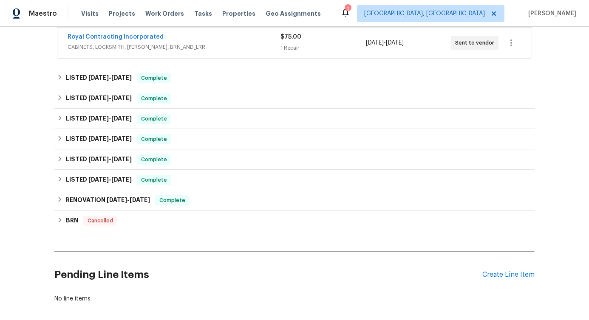
scroll to position [196, 0]
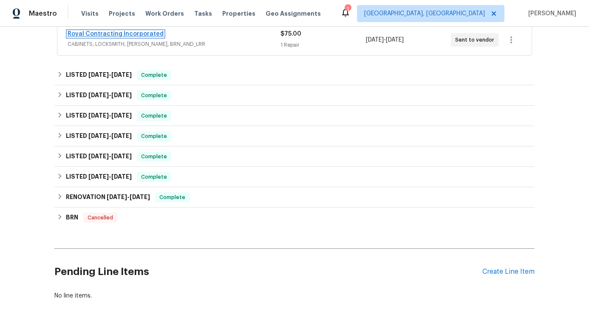
click at [140, 32] on link "Royal Contracting Incorporated" at bounding box center [116, 34] width 96 height 6
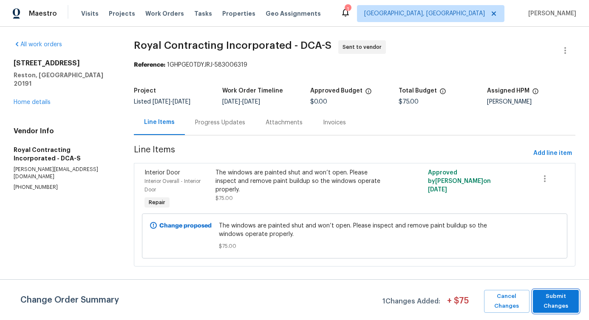
click at [545, 308] on span "Submit Changes" at bounding box center [555, 302] width 37 height 20
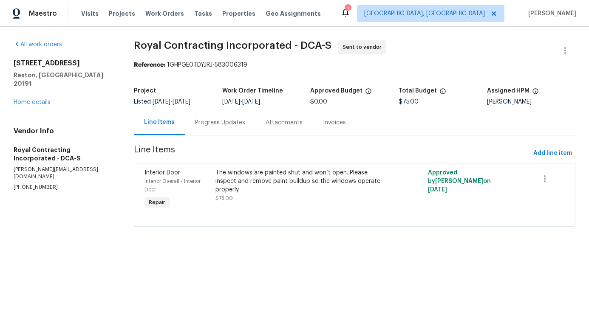
click at [205, 126] on div "Progress Updates" at bounding box center [220, 123] width 50 height 8
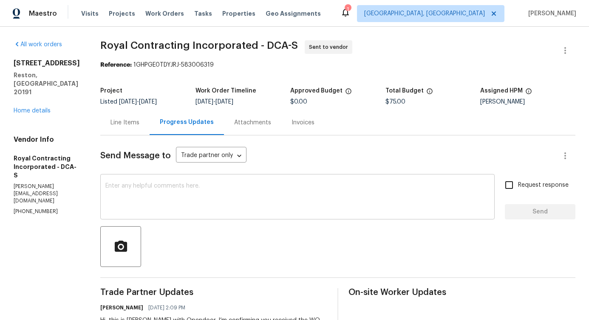
click at [243, 207] on textarea at bounding box center [297, 198] width 384 height 30
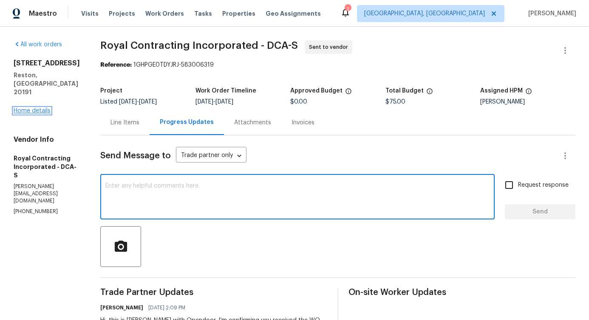
click at [45, 108] on link "Home details" at bounding box center [32, 111] width 37 height 6
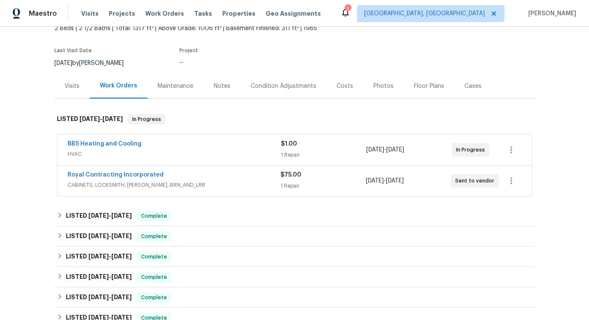
scroll to position [65, 0]
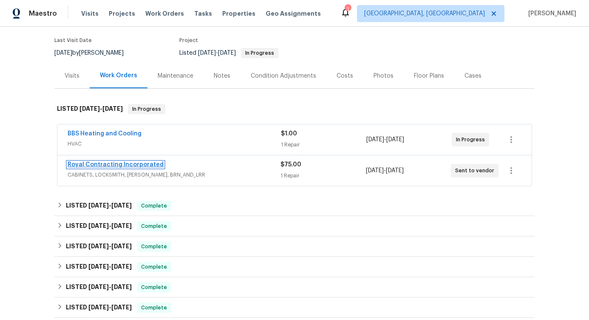
click at [88, 163] on link "Royal Contracting Incorporated" at bounding box center [116, 165] width 96 height 6
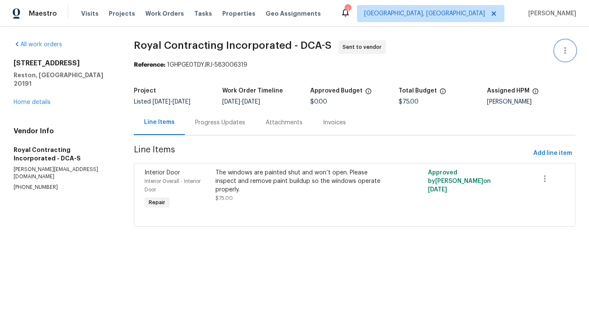
click at [560, 49] on icon "button" at bounding box center [565, 50] width 10 height 10
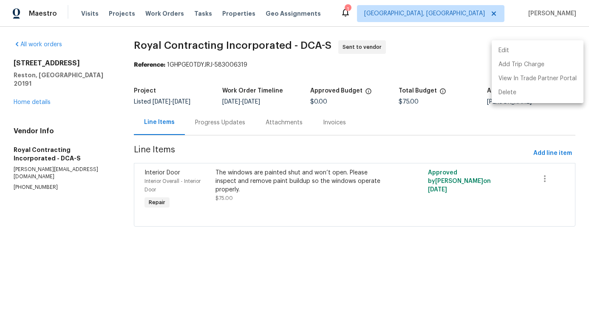
click at [512, 48] on li "Edit" at bounding box center [538, 51] width 92 height 14
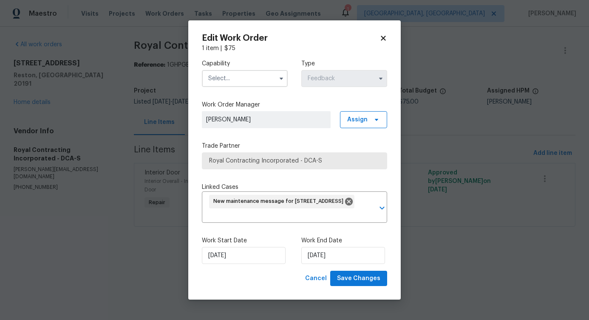
click at [235, 71] on input "text" at bounding box center [245, 78] width 86 height 17
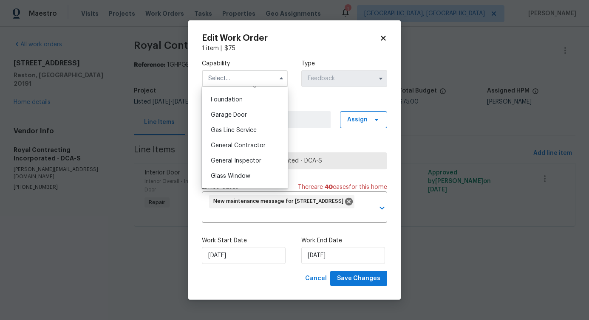
scroll to position [371, 0]
click at [230, 140] on div "General Contractor" at bounding box center [245, 132] width 82 height 15
type input "General Contractor"
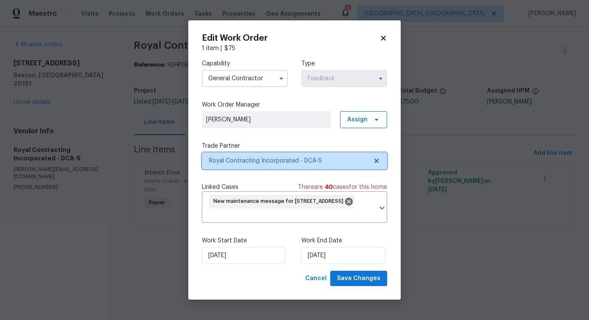
click at [252, 163] on span "Royal Contracting Incorporated - DCA-S" at bounding box center [288, 161] width 159 height 8
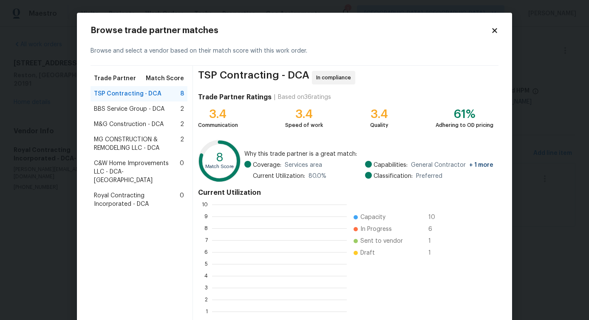
scroll to position [113, 128]
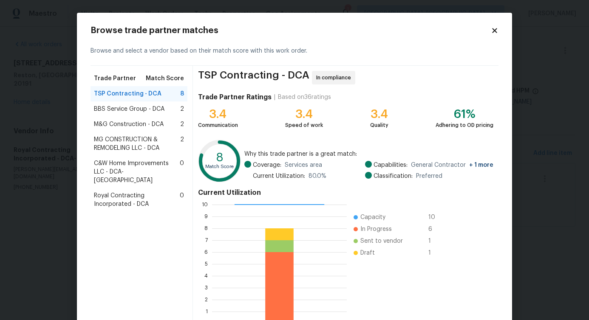
click at [148, 108] on span "BBS Service Group - DCA" at bounding box center [129, 109] width 71 height 8
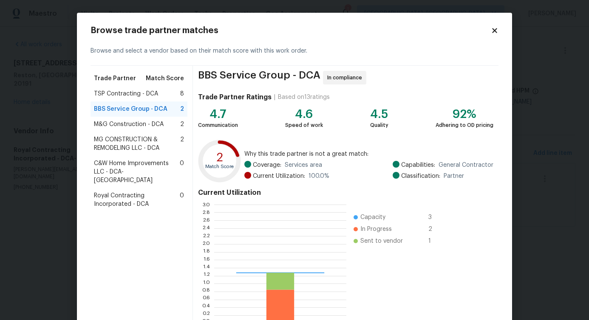
scroll to position [113, 126]
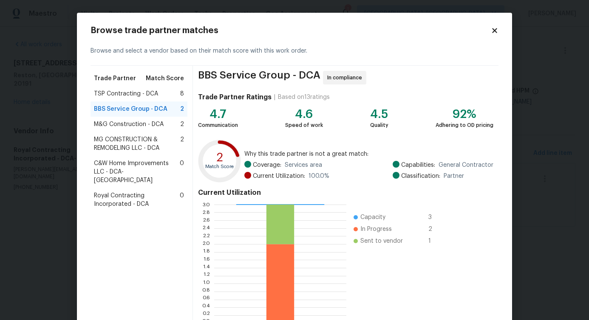
click at [136, 128] on span "M&G Construction - DCA" at bounding box center [129, 124] width 70 height 8
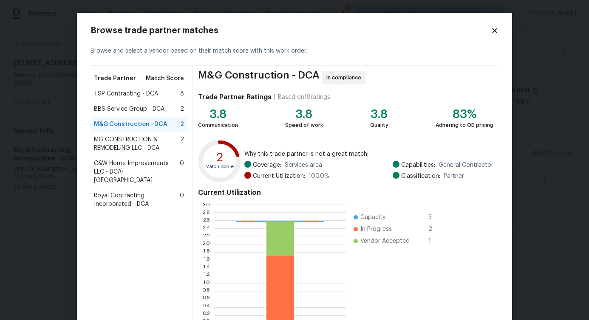
click at [143, 151] on span "MG CONSTRUCTION & REMODELING LLC - DCA" at bounding box center [137, 144] width 86 height 17
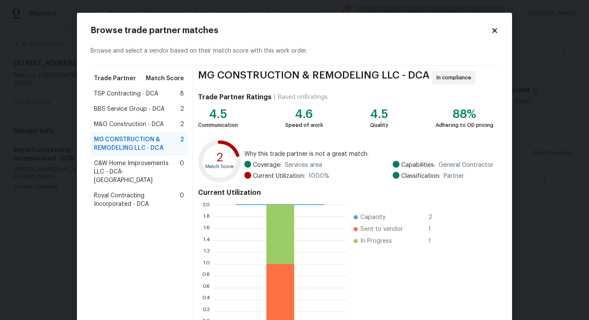
click at [129, 113] on span "BBS Service Group - DCA" at bounding box center [129, 109] width 71 height 8
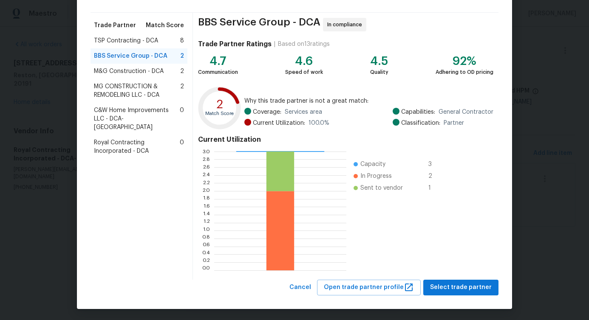
scroll to position [54, 0]
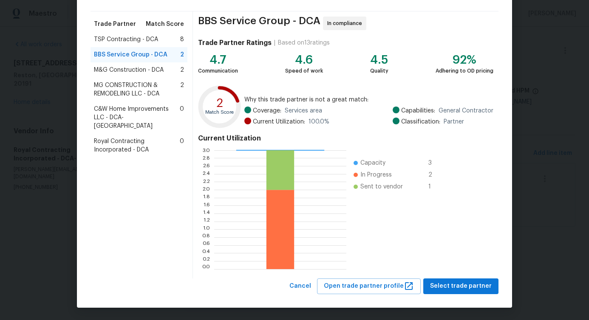
click at [118, 117] on span "C&W Home Improvements LLC - DCA-MD" at bounding box center [137, 117] width 86 height 25
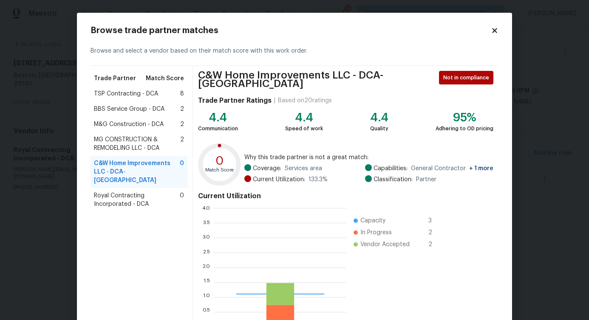
scroll to position [113, 126]
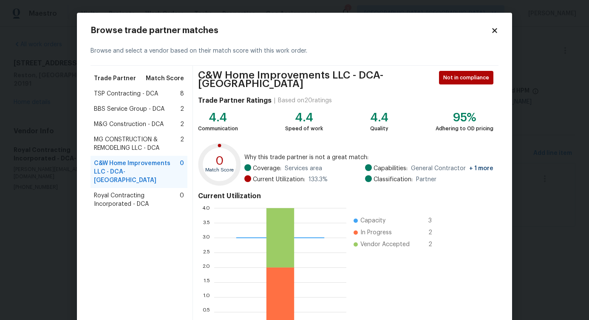
click at [134, 193] on span "Royal Contracting Incorporated - DCA" at bounding box center [137, 200] width 86 height 17
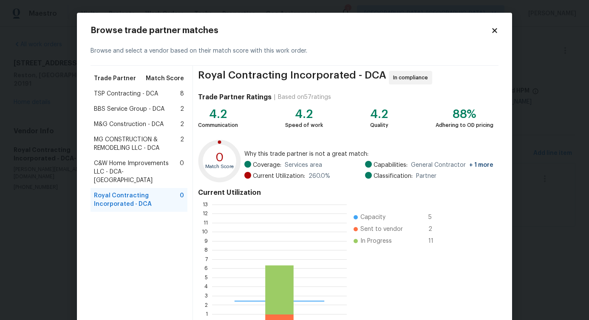
click at [131, 172] on span "C&W Home Improvements LLC - DCA-MD" at bounding box center [137, 171] width 86 height 25
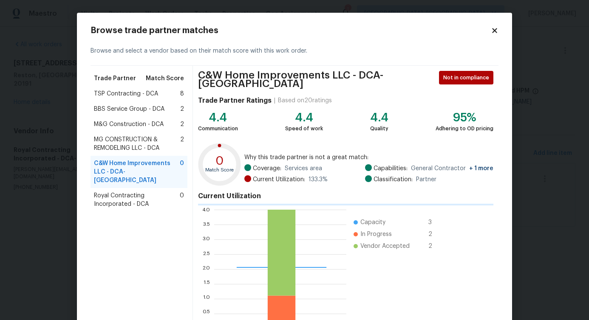
click at [122, 140] on span "MG CONSTRUCTION & REMODELING LLC - DCA" at bounding box center [137, 144] width 86 height 17
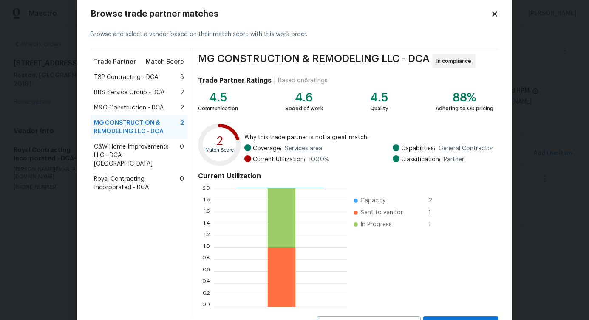
scroll to position [0, 0]
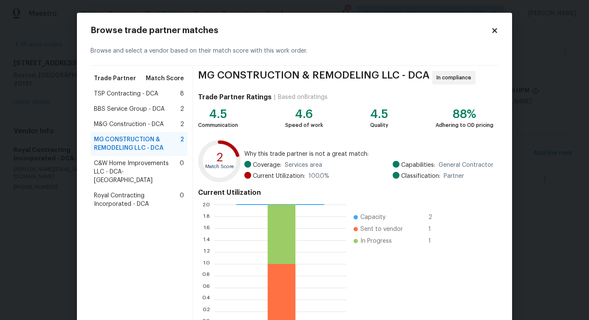
click at [139, 112] on span "BBS Service Group - DCA" at bounding box center [129, 109] width 71 height 8
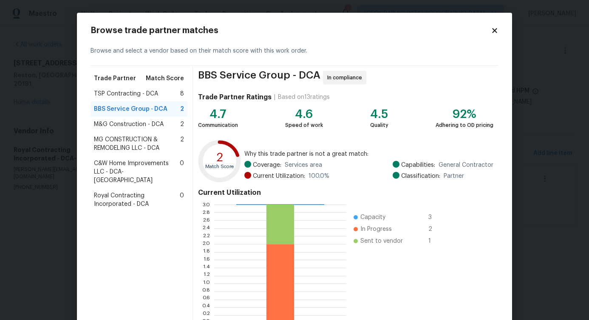
click at [128, 143] on span "MG CONSTRUCTION & REMODELING LLC - DCA" at bounding box center [137, 144] width 86 height 17
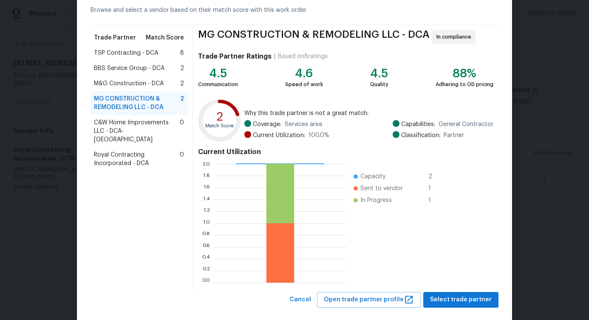
scroll to position [54, 0]
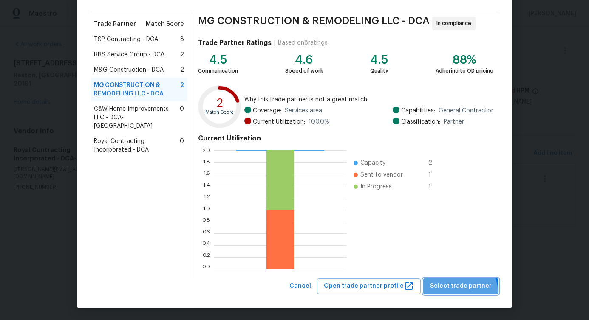
click at [460, 293] on button "Select trade partner" at bounding box center [460, 287] width 75 height 16
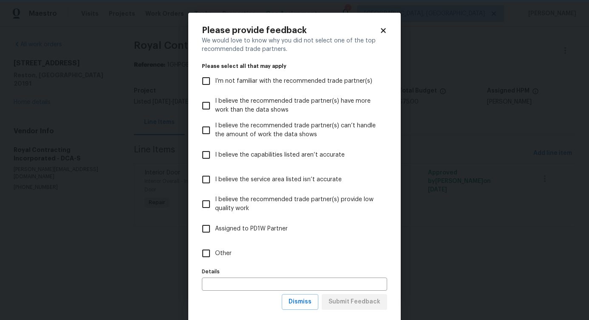
scroll to position [0, 0]
drag, startPoint x: 217, startPoint y: 248, endPoint x: 223, endPoint y: 255, distance: 10.0
click at [217, 248] on label "Other" at bounding box center [288, 253] width 183 height 25
click at [215, 248] on input "Other" at bounding box center [206, 254] width 18 height 18
checkbox input "true"
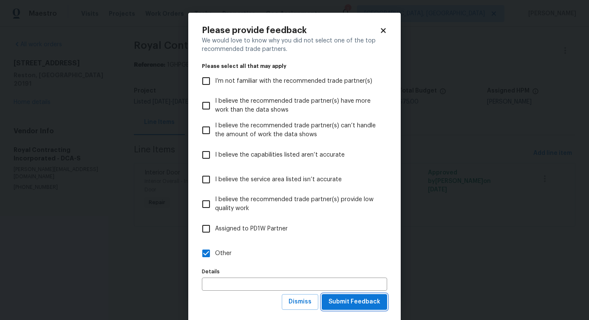
click at [354, 305] on span "Submit Feedback" at bounding box center [355, 302] width 52 height 11
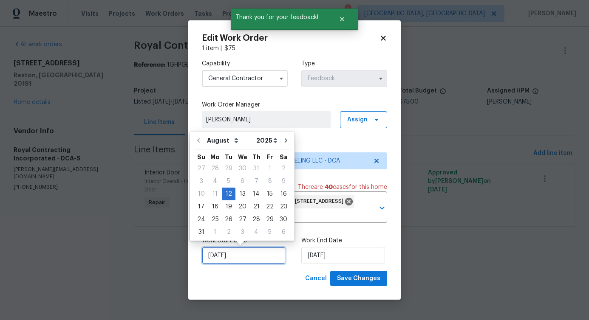
click at [228, 252] on input "8/12/2025" at bounding box center [244, 255] width 84 height 17
click at [232, 192] on div "12" at bounding box center [229, 194] width 14 height 12
click at [236, 193] on div "13" at bounding box center [242, 194] width 14 height 12
type input "[DATE]"
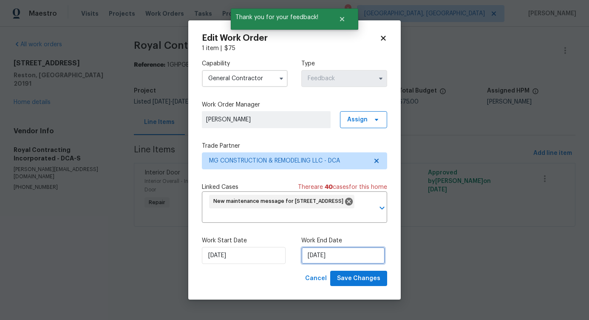
click at [310, 258] on input "8/14/2025" at bounding box center [343, 255] width 84 height 17
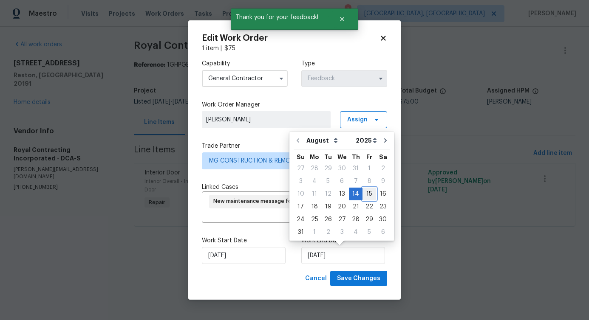
click at [363, 194] on div "15" at bounding box center [370, 194] width 14 height 12
type input "[DATE]"
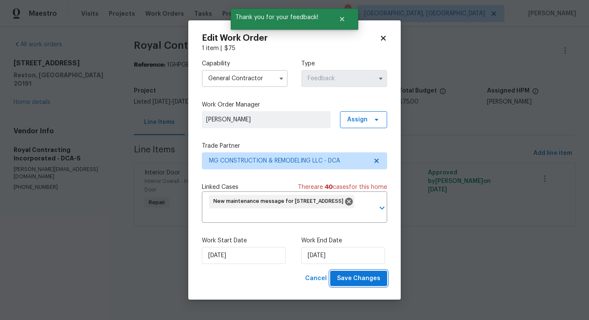
click at [379, 285] on button "Save Changes" at bounding box center [358, 279] width 57 height 16
click at [46, 232] on body "Maestro Visits Projects Work Orders Tasks Properties Geo Assignments 1 Albuquer…" at bounding box center [294, 125] width 589 height 251
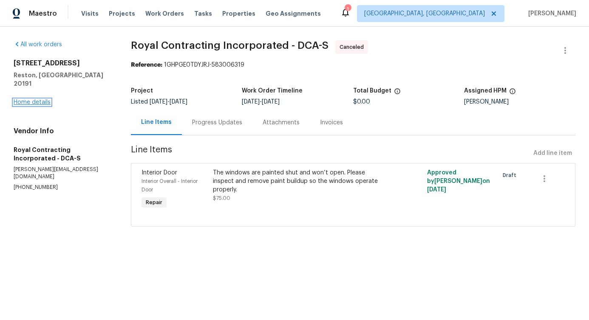
click at [38, 99] on link "Home details" at bounding box center [32, 102] width 37 height 6
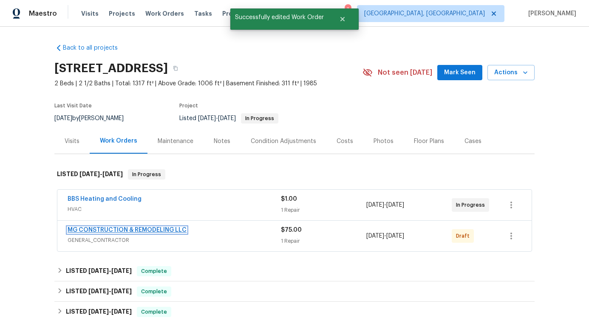
click at [113, 230] on link "MG CONSTRUCTION & REMODELING LLC" at bounding box center [127, 230] width 119 height 6
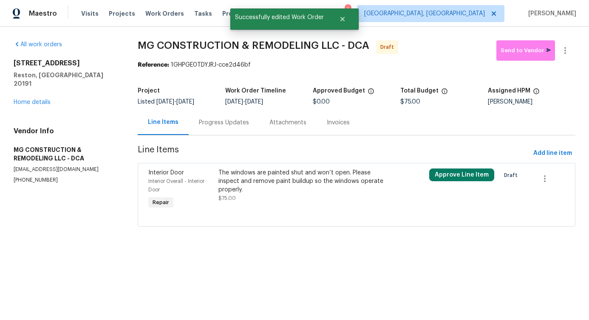
click at [268, 215] on div at bounding box center [356, 216] width 416 height 10
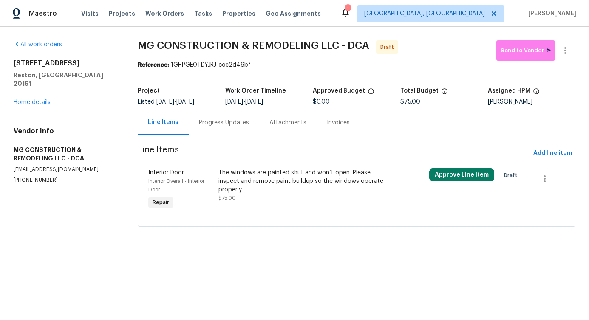
click at [264, 204] on div "The windows are painted shut and won’t open. Please inspect and remove paint bu…" at bounding box center [304, 190] width 176 height 48
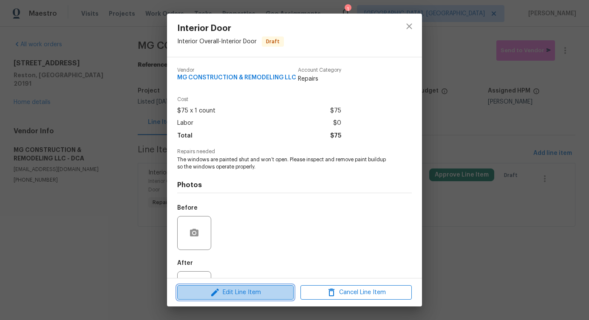
click at [249, 295] on span "Edit Line Item" at bounding box center [235, 293] width 111 height 11
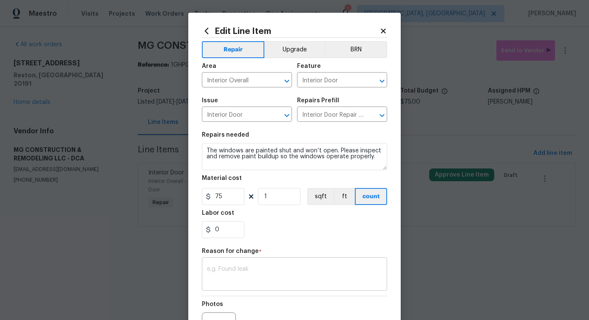
click at [238, 265] on div "x ​" at bounding box center [294, 275] width 185 height 31
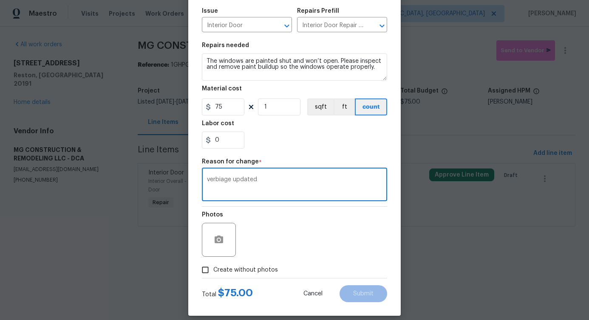
scroll to position [99, 0]
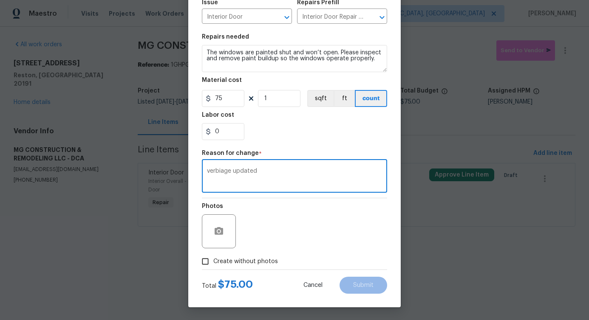
type textarea "verbiage updated"
click at [251, 262] on span "Create without photos" at bounding box center [245, 262] width 65 height 9
click at [213, 262] on input "Create without photos" at bounding box center [205, 262] width 16 height 16
checkbox input "true"
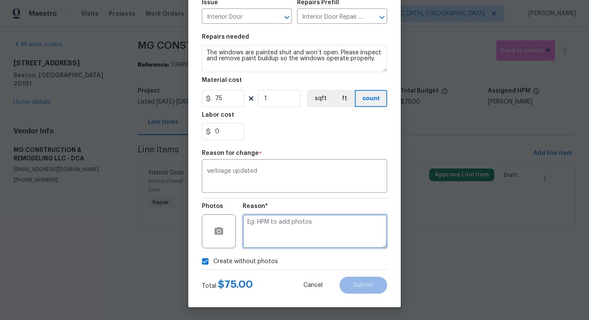
click at [315, 247] on textarea at bounding box center [315, 232] width 144 height 34
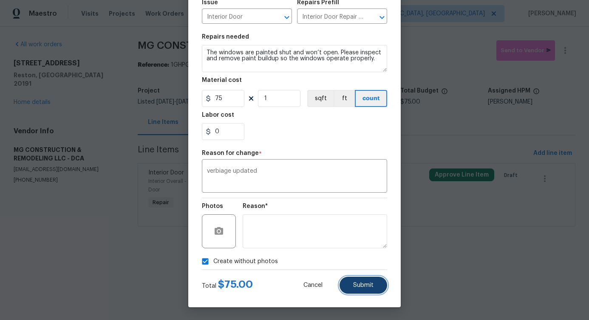
click at [353, 284] on span "Submit" at bounding box center [363, 286] width 20 height 6
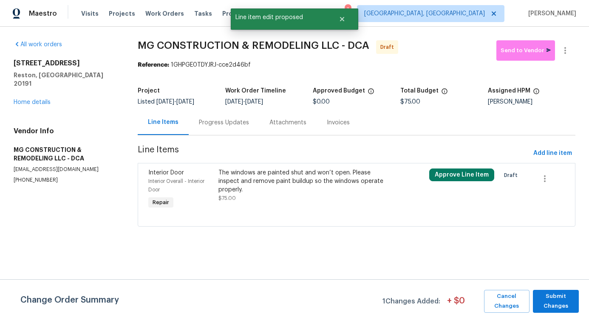
scroll to position [0, 0]
click at [558, 298] on span "Submit Changes" at bounding box center [555, 302] width 37 height 20
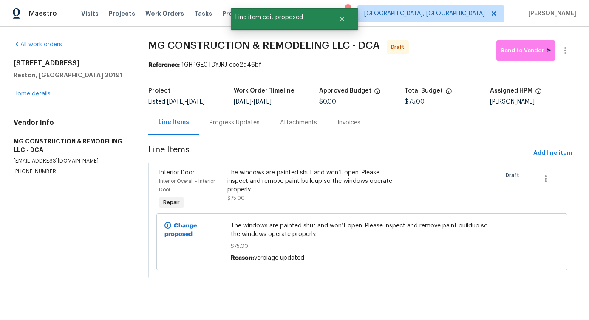
click at [238, 122] on div "Progress Updates" at bounding box center [235, 123] width 50 height 8
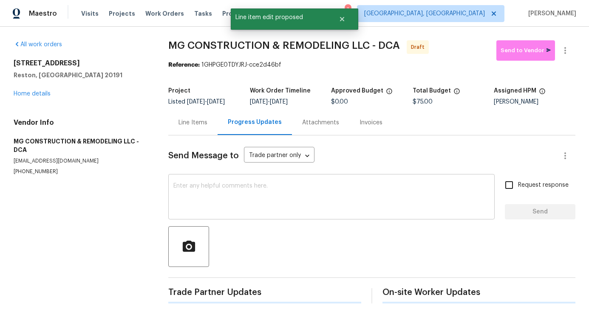
click at [241, 189] on textarea at bounding box center [331, 198] width 316 height 30
click at [274, 166] on div "Send Message to Trade partner only Trade partner only ​" at bounding box center [361, 156] width 387 height 20
click at [270, 182] on div "x ​" at bounding box center [331, 197] width 326 height 43
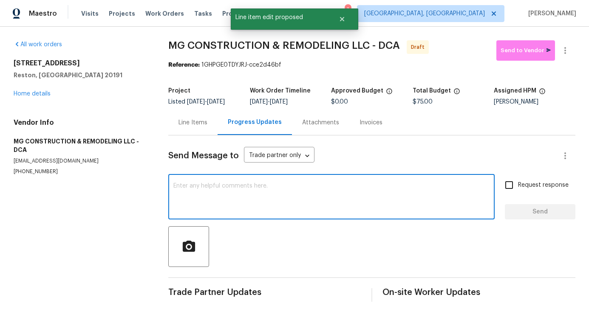
paste textarea "Hi, this is Pavithra with Opendoor. I’m confirming you received the WO for the …"
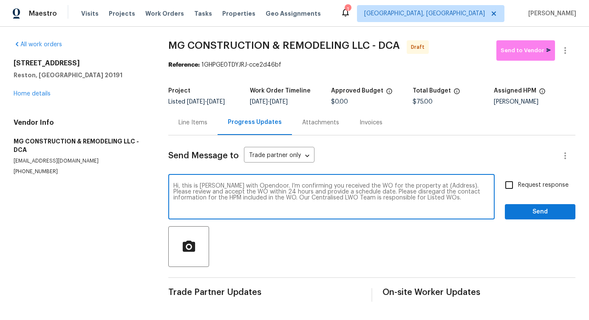
click at [435, 192] on textarea "Hi, this is Pavithra with Opendoor. I’m confirming you received the WO for the …" at bounding box center [331, 198] width 316 height 30
paste textarea "11184 Silentwood Ln, Reston, VA 20191"
type textarea "Hi, this is Pavithra with Opendoor. I’m confirming you received the WO for the …"
click at [510, 184] on input "Request response" at bounding box center [509, 185] width 18 height 18
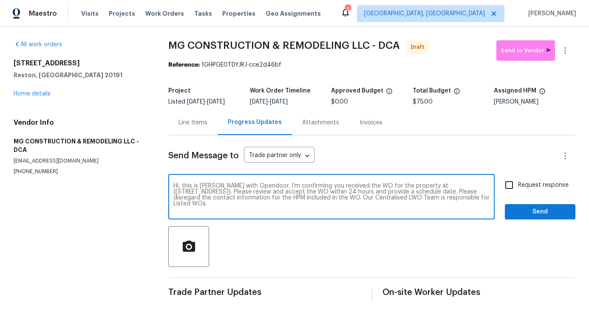
checkbox input "true"
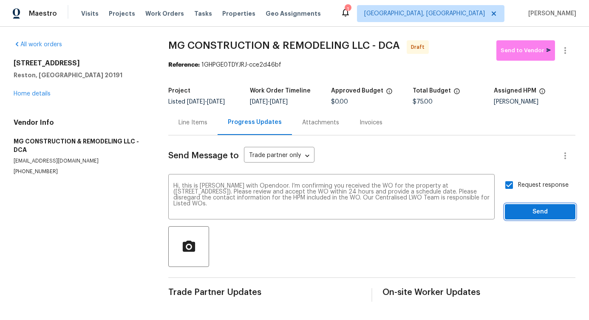
click at [524, 212] on span "Send" at bounding box center [540, 212] width 57 height 11
click at [560, 45] on icon "button" at bounding box center [565, 50] width 10 height 10
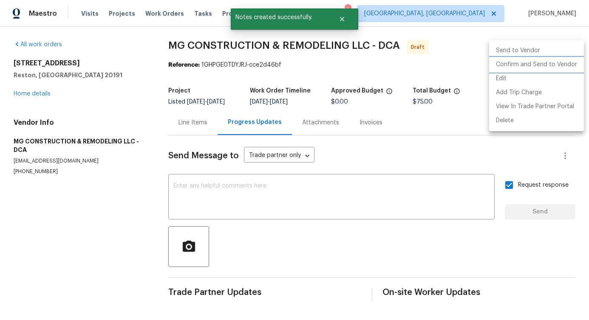
click at [542, 68] on li "Confirm and Send to Vendor" at bounding box center [536, 65] width 95 height 14
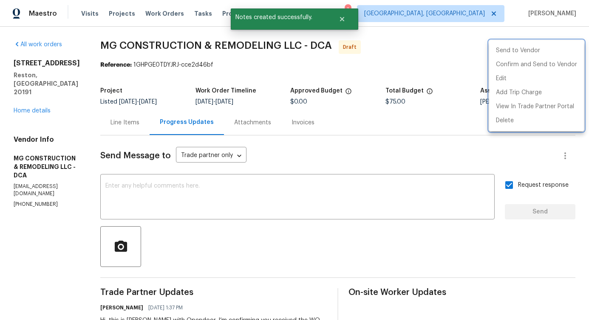
click at [258, 198] on div at bounding box center [294, 160] width 589 height 320
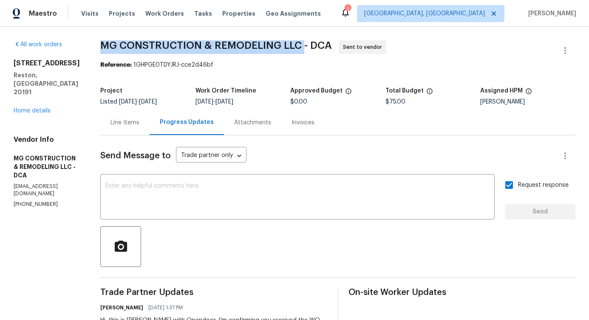
drag, startPoint x: 135, startPoint y: 44, endPoint x: 338, endPoint y: 48, distance: 203.6
click at [338, 48] on div "All work orders 11184 Silentwood Ln Reston, VA 20191 Home details Vendor Info M…" at bounding box center [294, 205] width 589 height 356
copy span "MG CONSTRUCTION & REMODELING LLC"
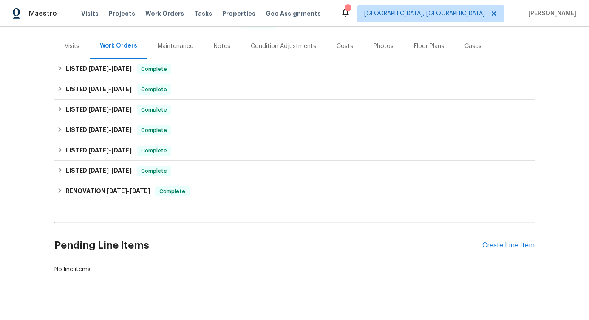
scroll to position [113, 0]
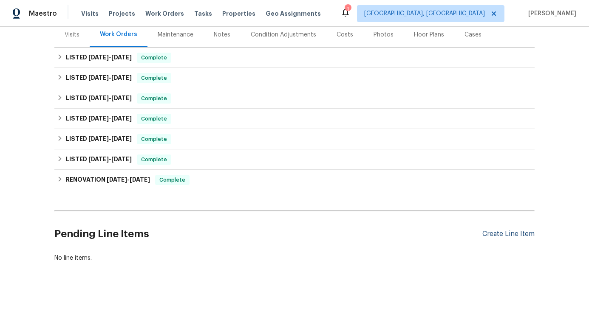
click at [499, 230] on div "Create Line Item" at bounding box center [508, 234] width 52 height 8
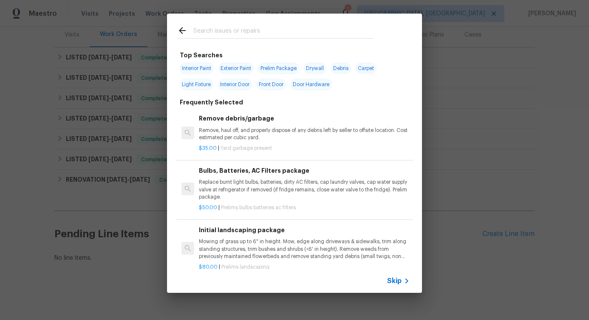
click at [246, 35] on input "text" at bounding box center [283, 31] width 180 height 13
type input "sprin"
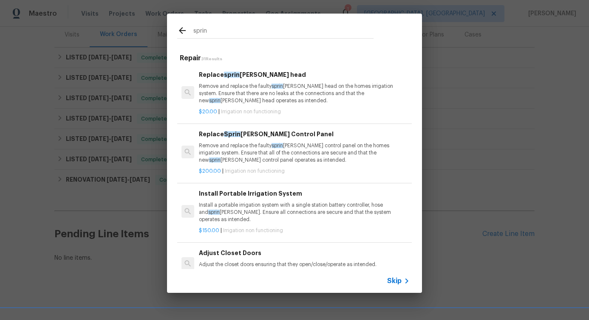
click at [238, 89] on p "Remove and replace the faulty sprin [PERSON_NAME] head on the homes irrigation …" at bounding box center [304, 94] width 211 height 22
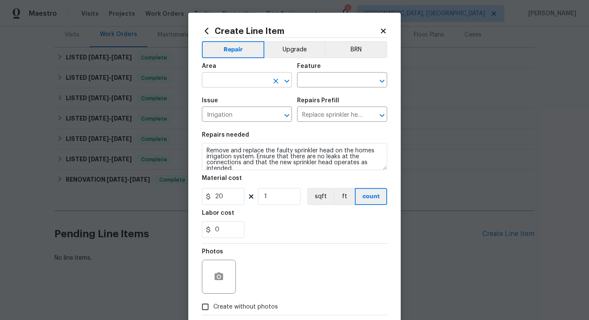
click at [241, 79] on input "text" at bounding box center [235, 80] width 66 height 13
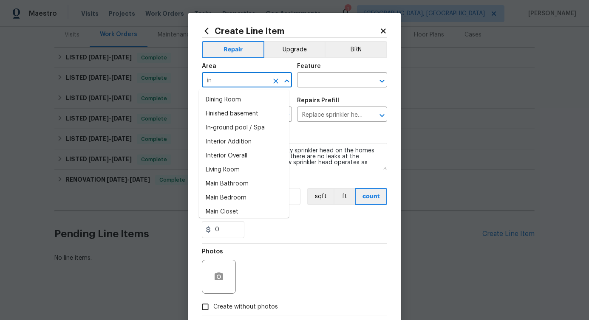
type input "i"
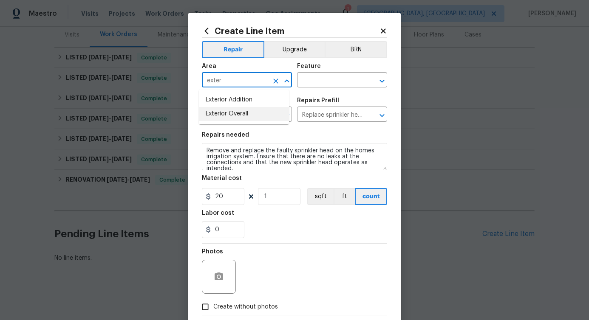
click at [245, 118] on li "Exterior Overall" at bounding box center [244, 114] width 90 height 14
type input "Exterior Overall"
click at [308, 77] on input "text" at bounding box center [330, 80] width 66 height 13
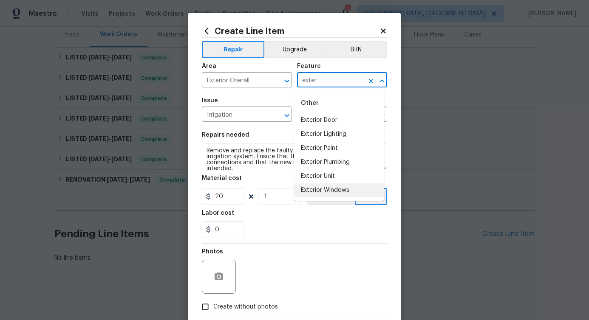
click at [323, 184] on li "Exterior Windows" at bounding box center [339, 191] width 90 height 14
type input "Exterior Windows"
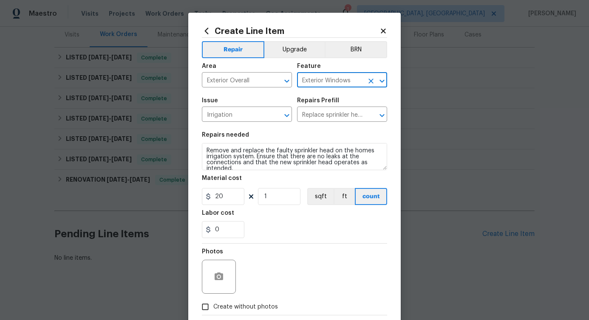
click at [368, 82] on icon "Clear" at bounding box center [370, 81] width 5 height 5
click at [336, 82] on input "text" at bounding box center [330, 80] width 66 height 13
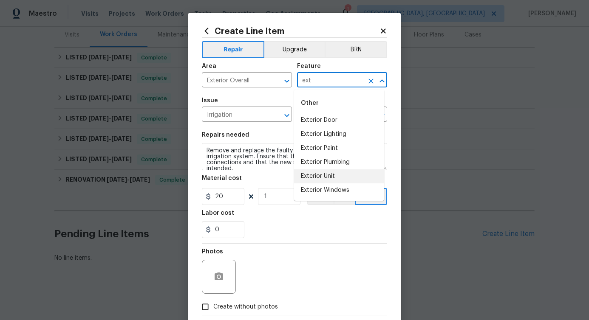
click at [342, 173] on li "Exterior Unit" at bounding box center [339, 177] width 90 height 14
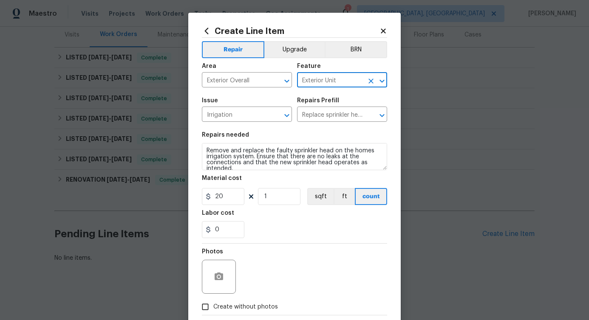
type input "Exterior Unit"
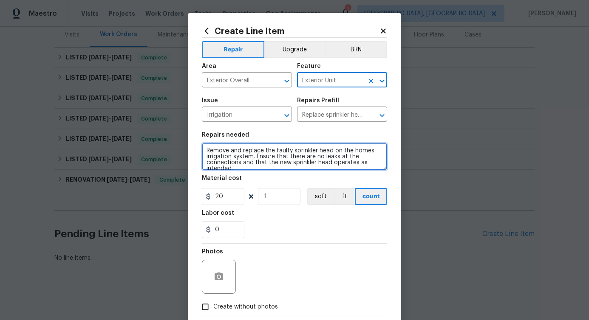
click at [272, 158] on textarea "Remove and replace the faulty sprinkler head on the homes irrigation system. En…" at bounding box center [294, 156] width 185 height 27
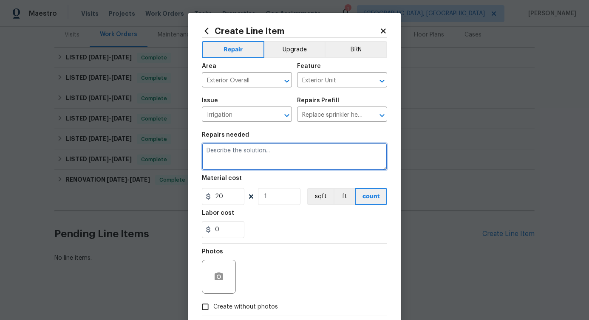
paste textarea "Please test the irrigation system and ensure all sprinkler heads are operating …"
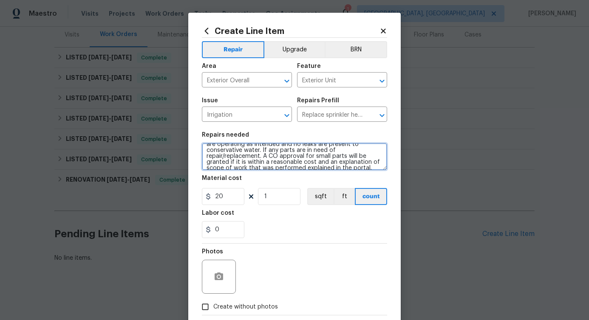
scroll to position [0, 0]
type textarea "Please test the irrigation system and ensure all sprinkler heads are operating …"
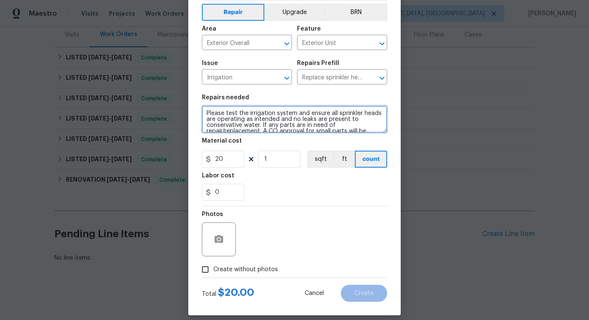
scroll to position [46, 0]
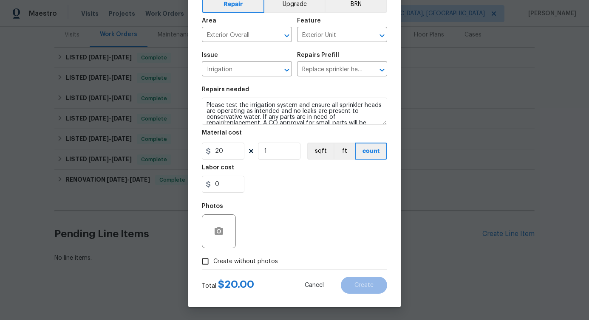
click at [315, 200] on div "Photos" at bounding box center [294, 225] width 185 height 55
click at [220, 147] on input "20" at bounding box center [223, 151] width 42 height 17
type input "75"
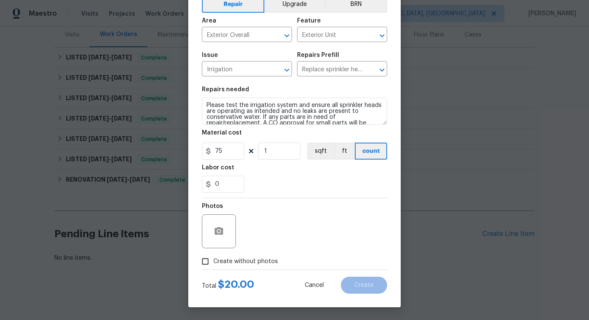
click at [244, 263] on span "Create without photos" at bounding box center [245, 262] width 65 height 9
click at [213, 263] on input "Create without photos" at bounding box center [205, 262] width 16 height 16
checkbox input "true"
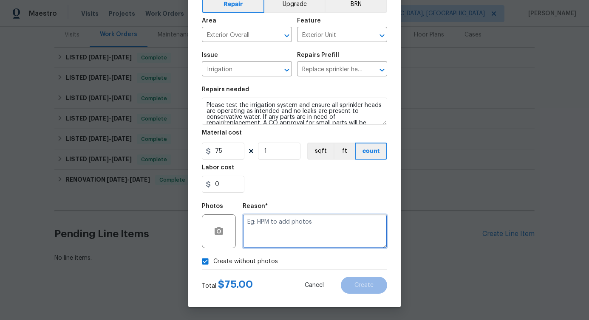
click at [291, 236] on textarea at bounding box center [315, 232] width 144 height 34
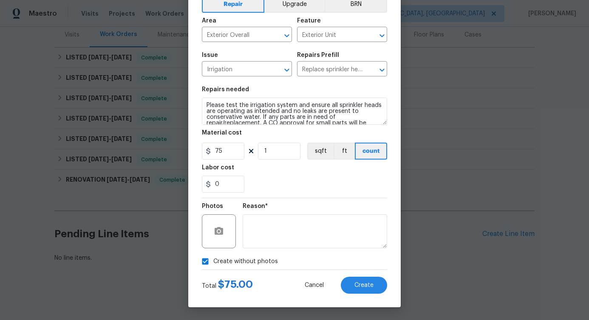
click at [209, 260] on input "Create without photos" at bounding box center [205, 262] width 16 height 16
checkbox input "false"
click at [215, 232] on icon "button" at bounding box center [219, 231] width 8 height 8
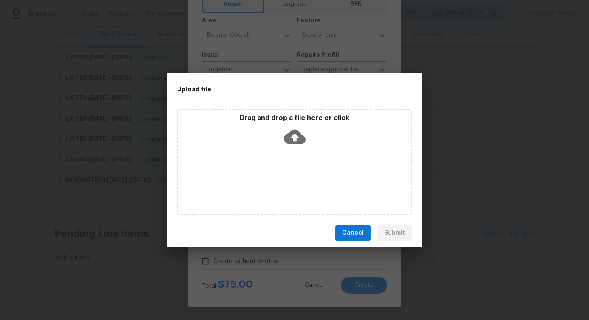
click at [296, 136] on icon at bounding box center [295, 137] width 22 height 22
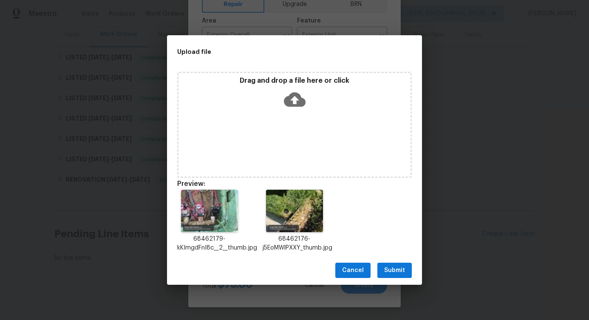
click at [413, 272] on div "Cancel Submit" at bounding box center [294, 270] width 255 height 29
click at [394, 271] on span "Submit" at bounding box center [394, 271] width 21 height 11
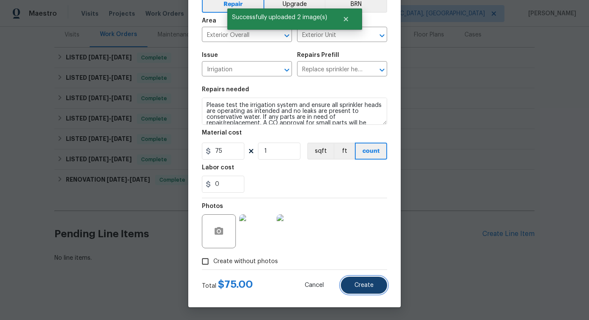
click at [380, 293] on button "Create" at bounding box center [364, 285] width 46 height 17
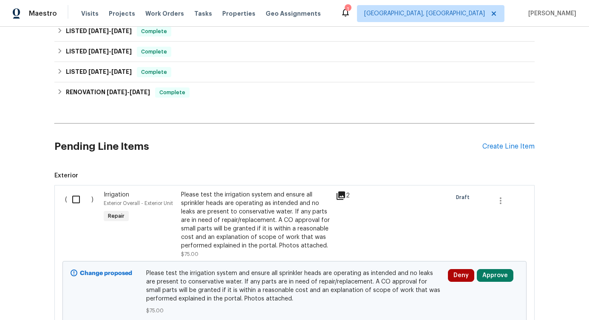
scroll to position [269, 0]
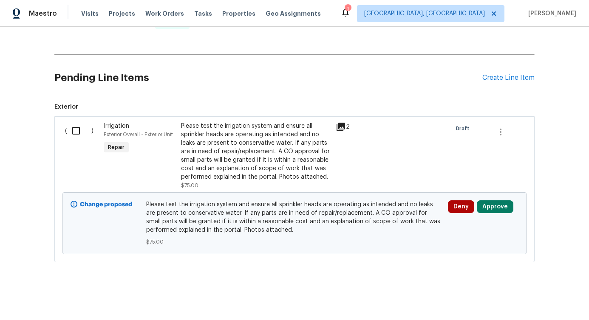
click at [73, 125] on input "checkbox" at bounding box center [79, 131] width 24 height 18
checkbox input "true"
click at [550, 305] on button "Create Work Order" at bounding box center [540, 300] width 70 height 16
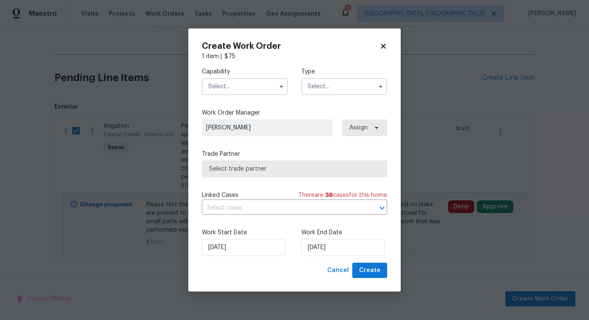
click at [260, 85] on input "text" at bounding box center [245, 86] width 86 height 17
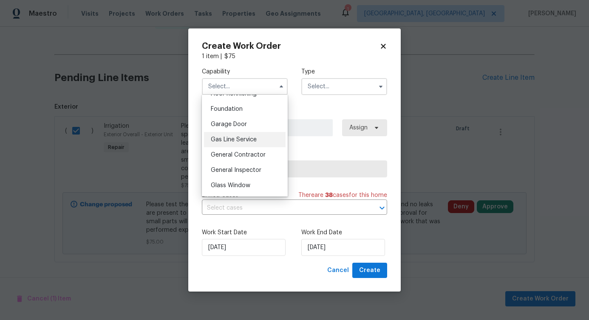
scroll to position [356, 0]
click at [246, 159] on div "General Contractor" at bounding box center [245, 154] width 82 height 15
type input "General Contractor"
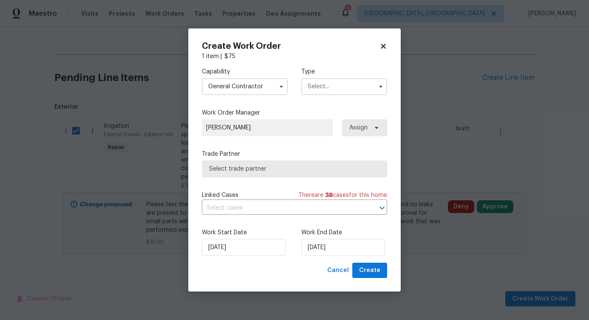
click at [361, 77] on div "Type" at bounding box center [344, 82] width 86 height 28
click at [348, 102] on div "Capability General Contractor Type" at bounding box center [294, 81] width 185 height 41
click at [348, 96] on div "Capability General Contractor Type" at bounding box center [294, 81] width 185 height 41
click at [351, 93] on input "text" at bounding box center [344, 86] width 86 height 17
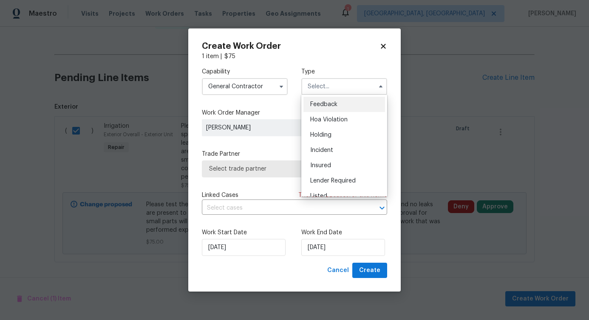
click at [343, 109] on div "Feedback" at bounding box center [344, 104] width 82 height 15
type input "Feedback"
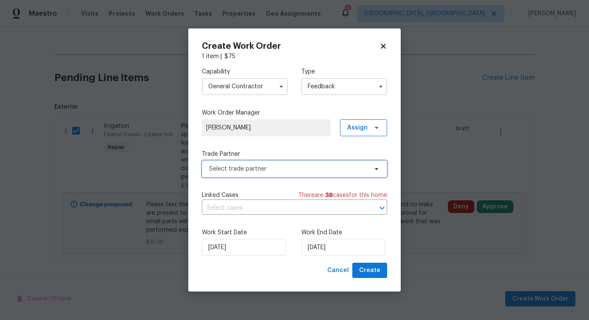
click at [247, 166] on span "Select trade partner" at bounding box center [288, 169] width 159 height 8
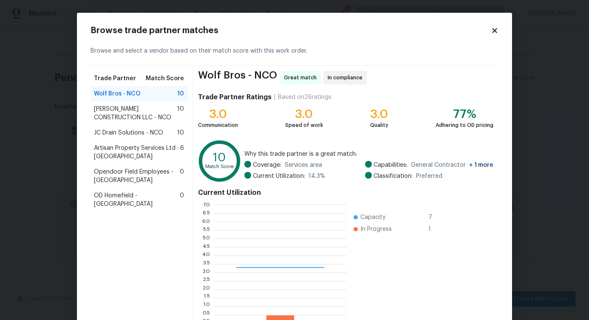
scroll to position [113, 126]
click at [125, 117] on span "[PERSON_NAME] CONSTRUCTION LLC - NCO" at bounding box center [135, 113] width 83 height 17
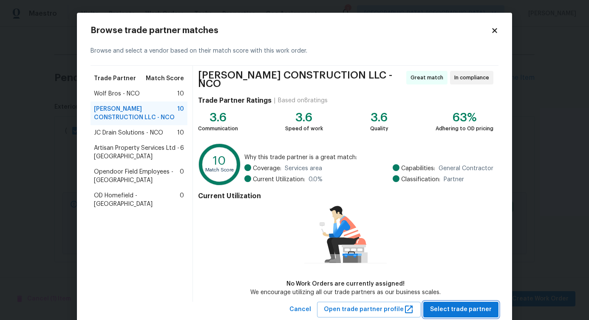
click at [470, 310] on span "Select trade partner" at bounding box center [461, 310] width 62 height 11
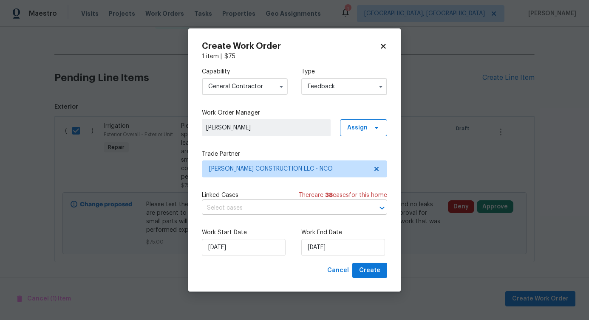
click at [232, 215] on input "text" at bounding box center [282, 208] width 161 height 13
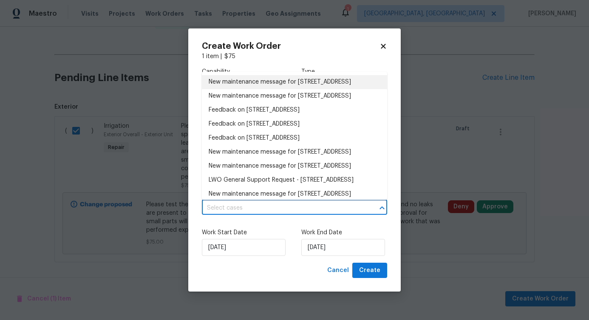
click at [258, 89] on li "New maintenance message for 5701 W 5th St , Greeley, CO 80634" at bounding box center [294, 82] width 185 height 14
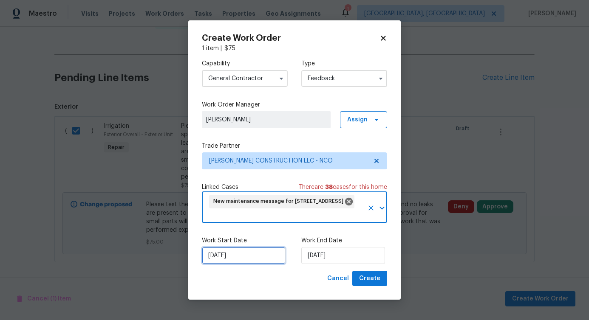
click at [243, 255] on input "[DATE]" at bounding box center [244, 255] width 84 height 17
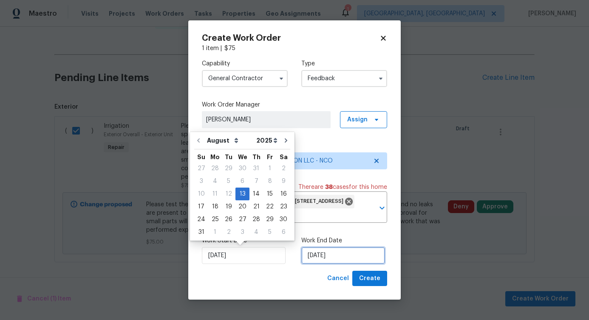
click at [331, 252] on input "[DATE]" at bounding box center [343, 255] width 84 height 17
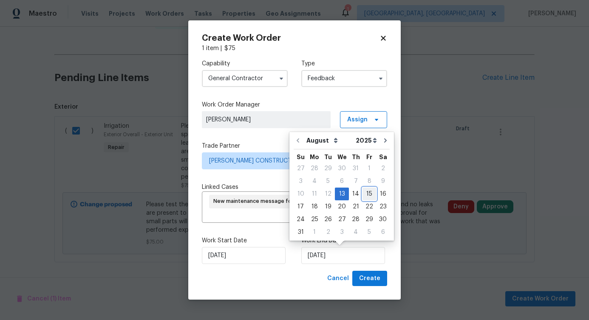
click at [365, 198] on div "15" at bounding box center [370, 194] width 14 height 12
type input "8/15/2025"
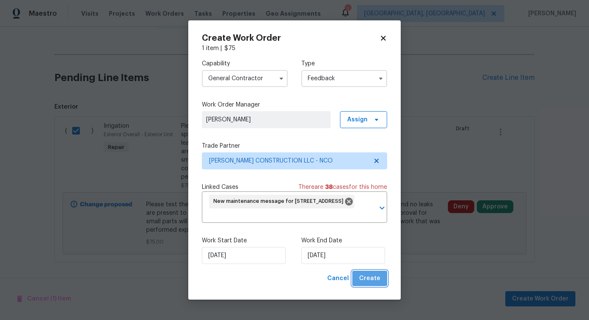
click at [383, 278] on button "Create" at bounding box center [369, 279] width 35 height 16
checkbox input "false"
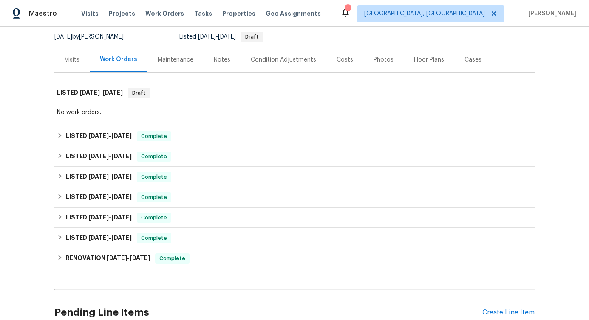
scroll to position [81, 0]
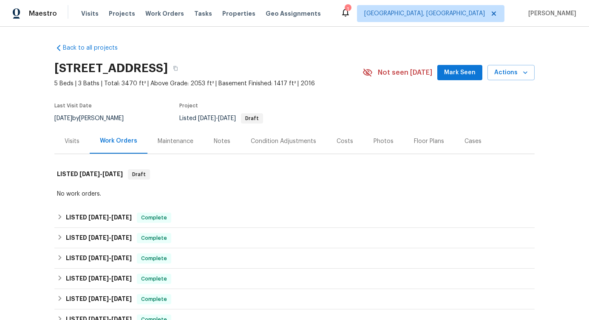
scroll to position [323, 0]
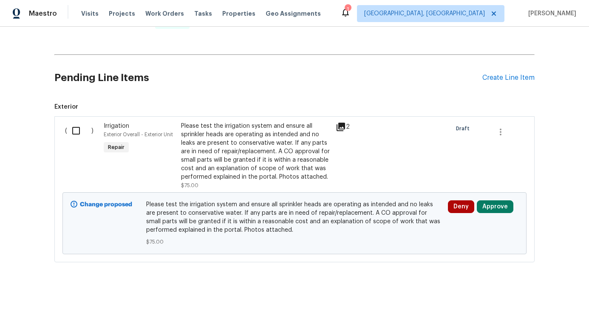
click at [73, 125] on input "checkbox" at bounding box center [79, 131] width 24 height 18
checkbox input "true"
click at [530, 295] on span "Create Work Order" at bounding box center [540, 299] width 57 height 11
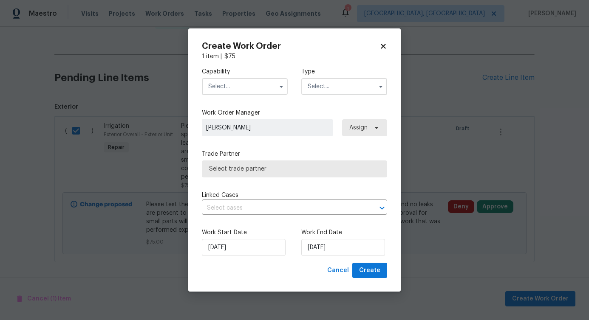
click at [269, 83] on input "text" at bounding box center [245, 86] width 86 height 17
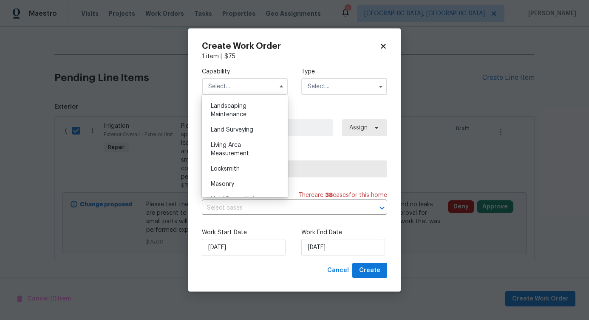
scroll to position [399, 0]
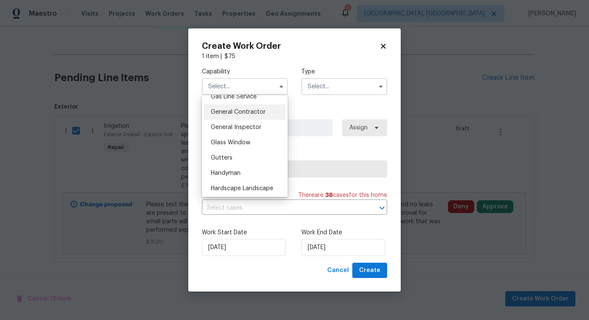
click at [231, 115] on span "General Contractor" at bounding box center [238, 112] width 55 height 6
type input "General Contractor"
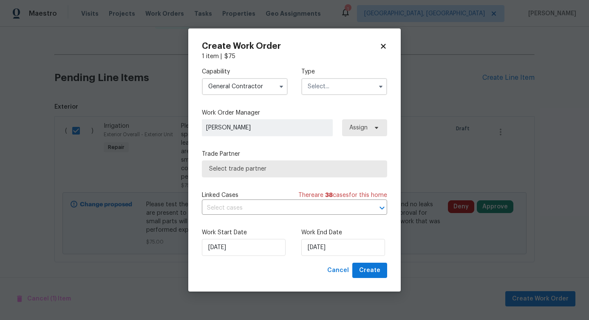
click at [341, 93] on input "text" at bounding box center [344, 86] width 86 height 17
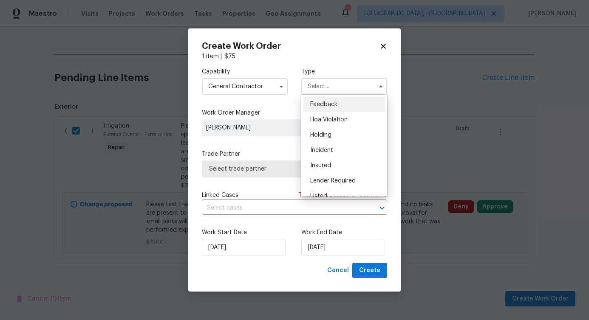
click at [334, 108] on div "Feedback" at bounding box center [344, 104] width 82 height 15
type input "Feedback"
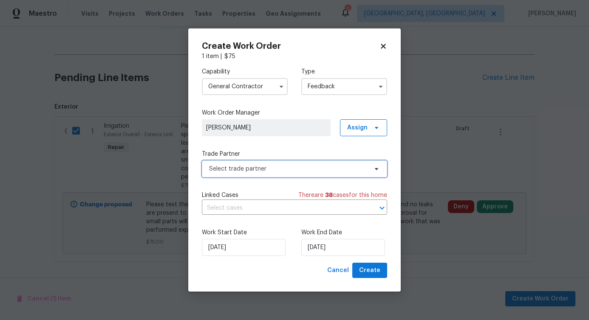
click at [259, 168] on span "Select trade partner" at bounding box center [288, 169] width 159 height 8
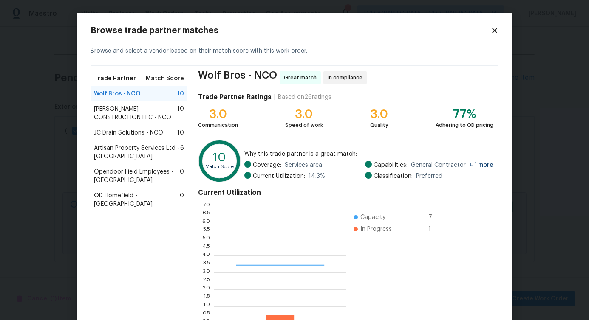
scroll to position [113, 126]
click at [117, 110] on span "[PERSON_NAME] CONSTRUCTION LLC - NCO" at bounding box center [135, 113] width 83 height 17
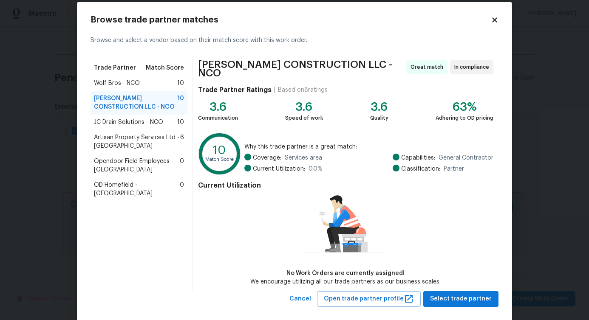
scroll to position [20, 0]
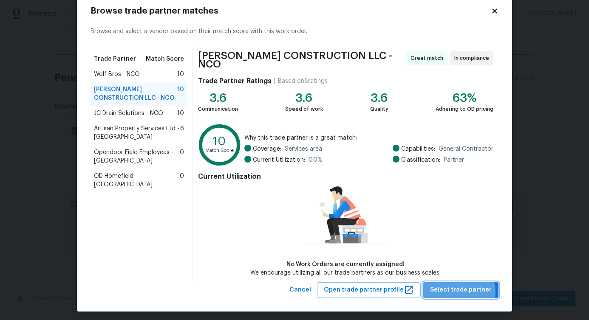
click at [453, 289] on span "Select trade partner" at bounding box center [461, 290] width 62 height 11
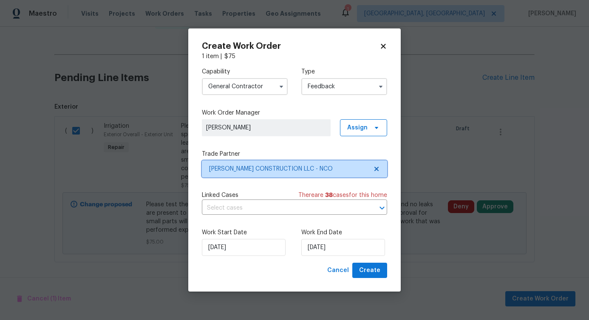
scroll to position [0, 0]
click at [264, 200] on div "Linked Cases There are 38 case s for this home ​" at bounding box center [294, 203] width 185 height 24
click at [259, 208] on input "text" at bounding box center [282, 208] width 161 height 13
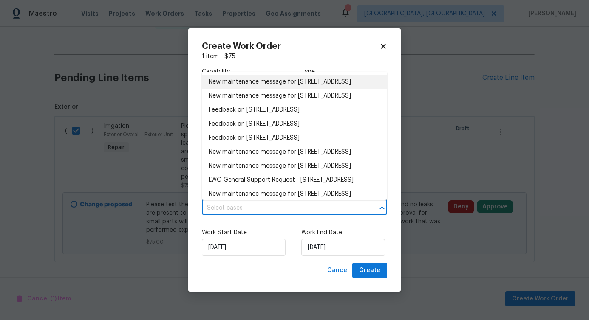
click at [254, 89] on li "New maintenance message for 5701 W 5th St , Greeley, CO 80634" at bounding box center [294, 82] width 185 height 14
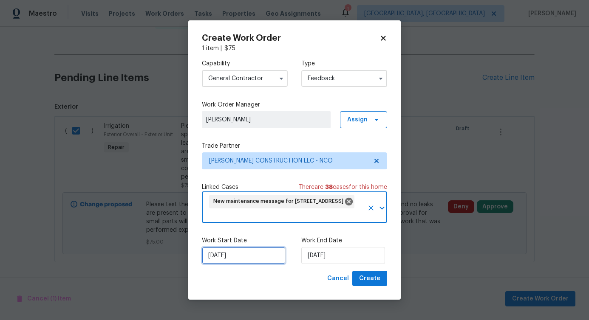
click at [243, 263] on input "[DATE]" at bounding box center [244, 255] width 84 height 17
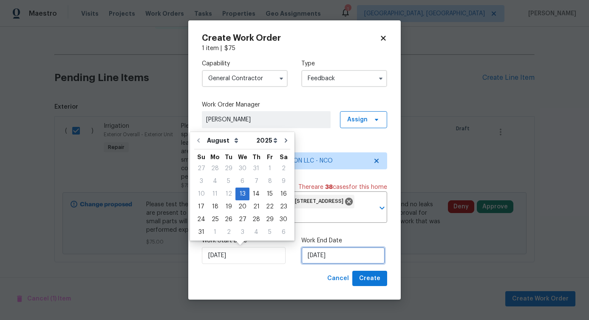
click at [315, 260] on input "[DATE]" at bounding box center [343, 255] width 84 height 17
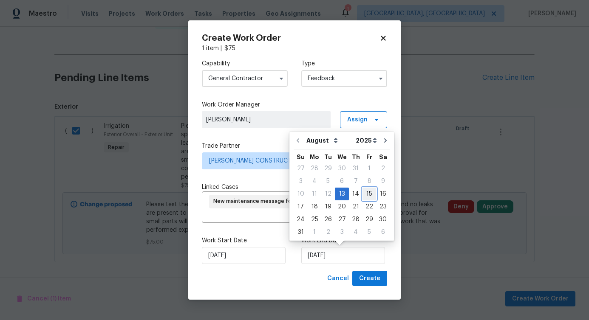
click at [363, 193] on div "15" at bounding box center [370, 194] width 14 height 12
type input "8/15/2025"
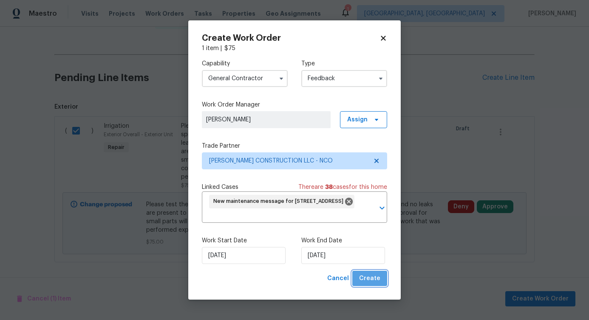
click at [381, 271] on button "Create" at bounding box center [369, 279] width 35 height 16
checkbox input "false"
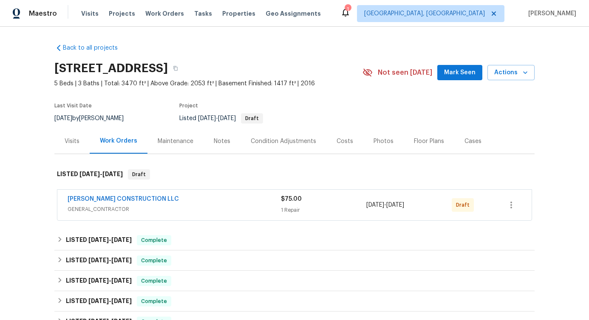
scroll to position [72, 0]
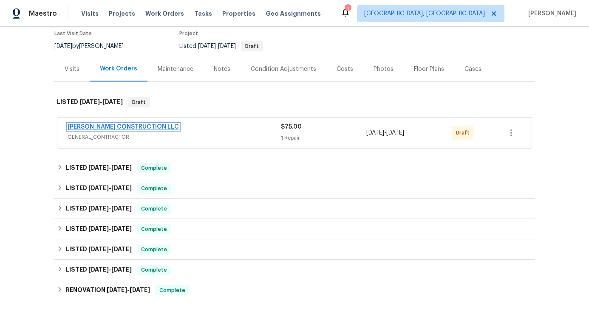
click at [125, 128] on link "[PERSON_NAME] CONSTRUCTION LLC" at bounding box center [123, 127] width 111 height 6
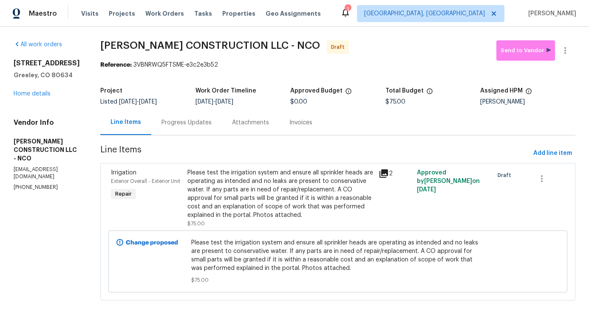
click at [187, 127] on div "Progress Updates" at bounding box center [186, 122] width 71 height 25
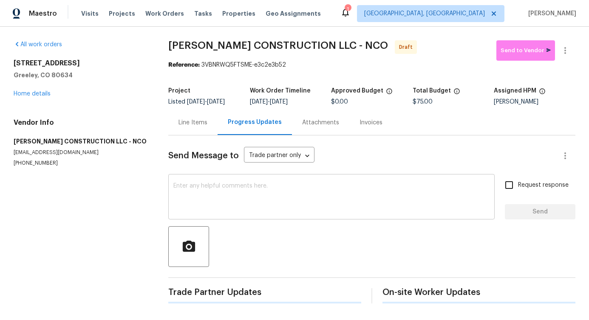
click at [217, 216] on div "x ​" at bounding box center [331, 197] width 326 height 43
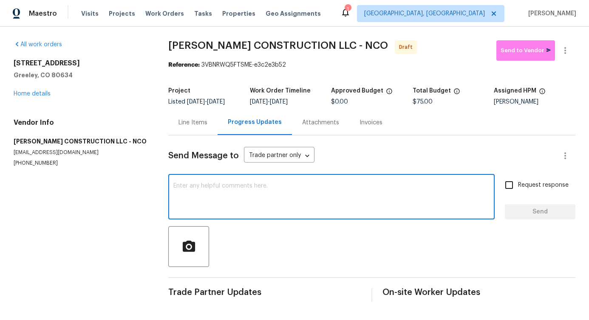
click at [282, 212] on textarea at bounding box center [331, 198] width 316 height 30
paste textarea "Hi, this is Pavithra with Opendoor. I’m confirming you received the WO for the …"
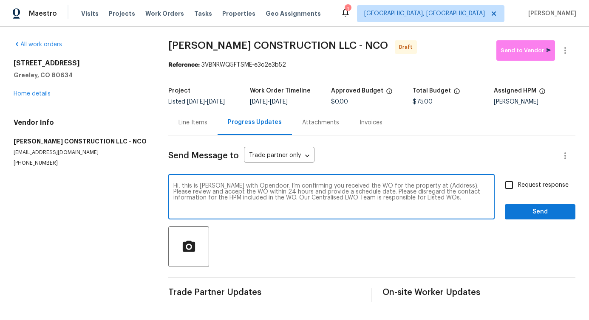
click at [431, 186] on textarea "Hi, this is Pavithra with Opendoor. I’m confirming you received the WO for the …" at bounding box center [331, 198] width 316 height 30
paste textarea "5701 W 5th St, Greeley, CO 80634"
type textarea "Hi, this is Pavithra with Opendoor. I’m confirming you received the WO for the …"
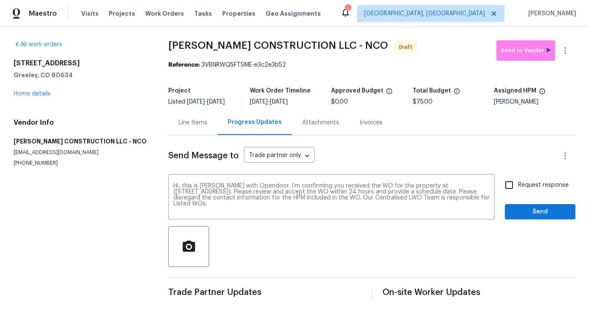
click at [548, 181] on span "Request response" at bounding box center [543, 185] width 51 height 9
click at [518, 181] on input "Request response" at bounding box center [509, 185] width 18 height 18
checkbox input "true"
click at [540, 210] on span "Send" at bounding box center [540, 212] width 57 height 11
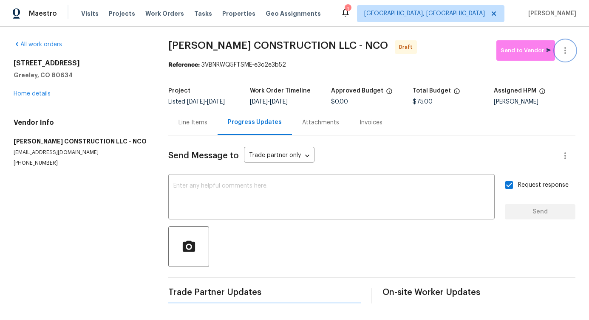
click at [564, 54] on icon "button" at bounding box center [565, 50] width 2 height 7
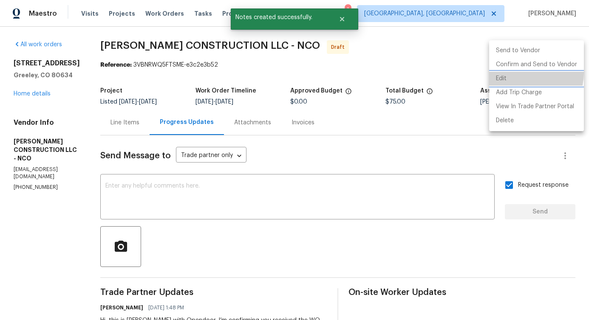
click at [524, 73] on li "Edit" at bounding box center [536, 79] width 95 height 14
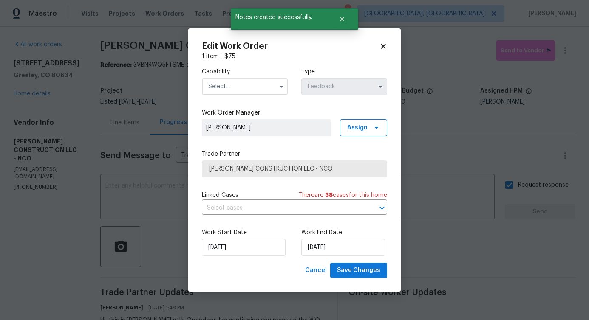
click at [381, 47] on icon at bounding box center [384, 46] width 8 height 8
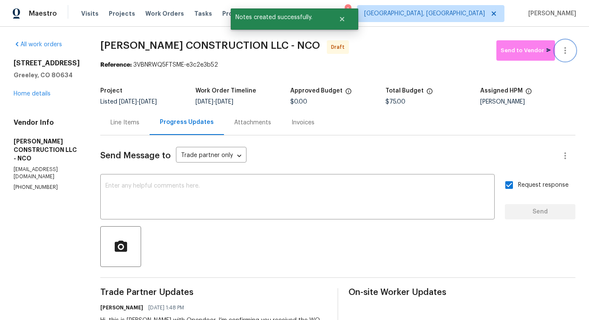
click at [560, 50] on icon "button" at bounding box center [565, 50] width 10 height 10
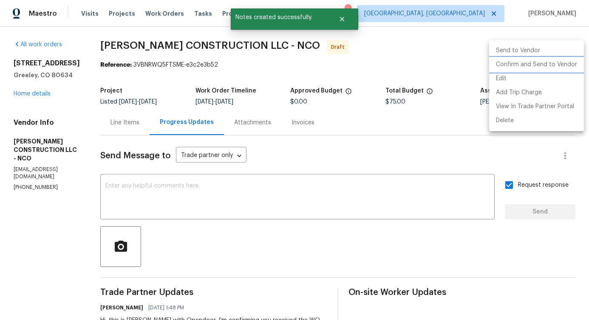
click at [521, 68] on li "Confirm and Send to Vendor" at bounding box center [536, 65] width 95 height 14
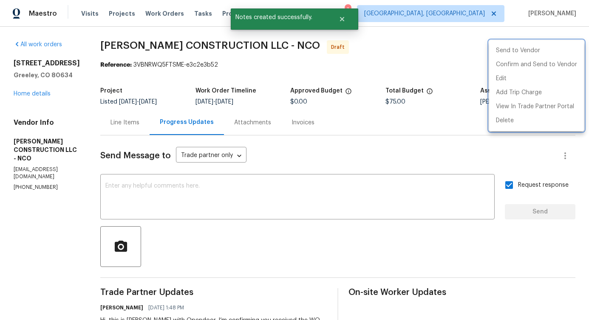
click at [283, 77] on div at bounding box center [294, 160] width 589 height 320
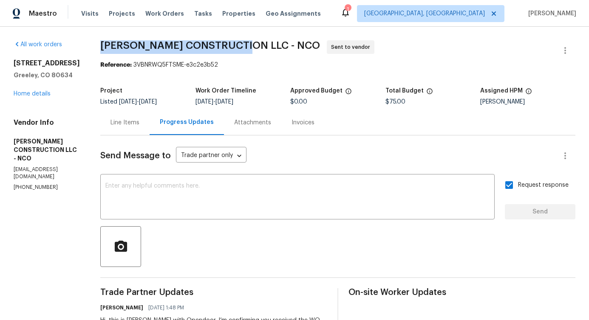
drag, startPoint x: 88, startPoint y: 43, endPoint x: 242, endPoint y: 43, distance: 154.3
click at [242, 43] on div "All work orders 5701 W 5th St Greeley, CO 80634 Home details Vendor Info ESPINO…" at bounding box center [294, 205] width 589 height 356
click at [120, 46] on span "ESPINO'S CONSTRUCTION LLC - NCO" at bounding box center [210, 45] width 220 height 10
drag, startPoint x: 93, startPoint y: 45, endPoint x: 247, endPoint y: 45, distance: 154.7
click at [247, 45] on div "All work orders 5701 W 5th St Greeley, CO 80634 Home details Vendor Info ESPINO…" at bounding box center [294, 205] width 589 height 356
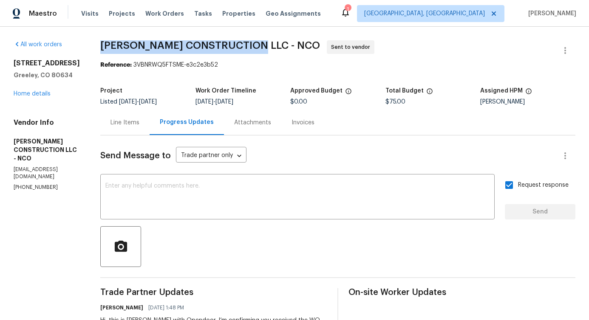
copy span "ESPINO'S CONSTRUCTION LLC"
click at [35, 92] on link "Home details" at bounding box center [32, 94] width 37 height 6
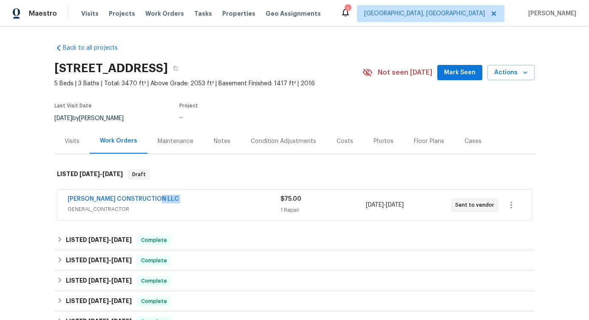
drag, startPoint x: 187, startPoint y: 201, endPoint x: 0, endPoint y: 202, distance: 187.0
click at [0, 203] on div "Back to all projects 5701 W 5th St, Greeley, CO 80634 5 Beds | 3 Baths | Total:…" at bounding box center [294, 174] width 589 height 294
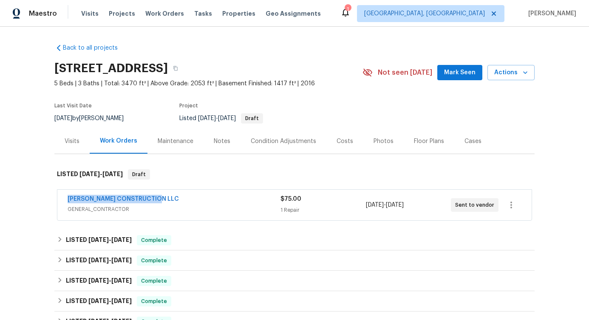
copy link "ESPINO'S CONSTRUCTION LLC"
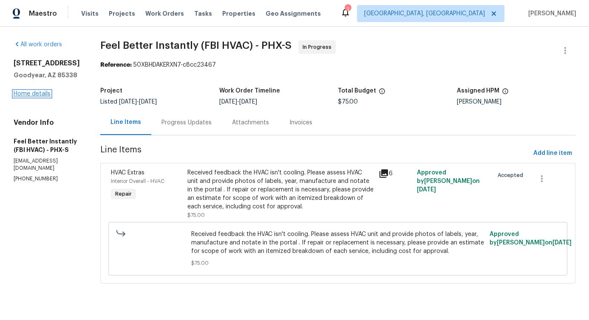
click at [37, 92] on link "Home details" at bounding box center [32, 94] width 37 height 6
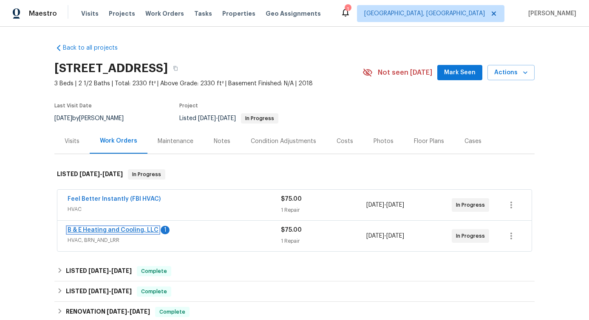
click at [91, 229] on link "B & E Heating and Cooling, LLC" at bounding box center [113, 230] width 91 height 6
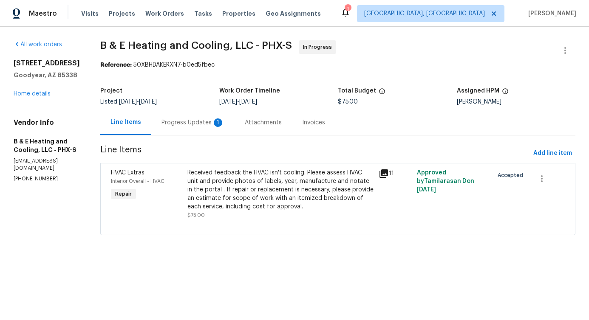
click at [214, 127] on div "Progress Updates 1" at bounding box center [192, 122] width 83 height 25
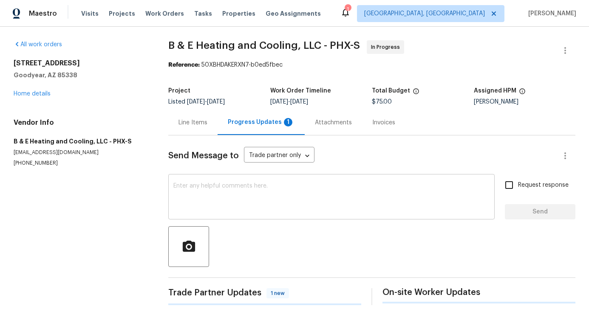
click at [237, 203] on textarea at bounding box center [331, 198] width 316 height 30
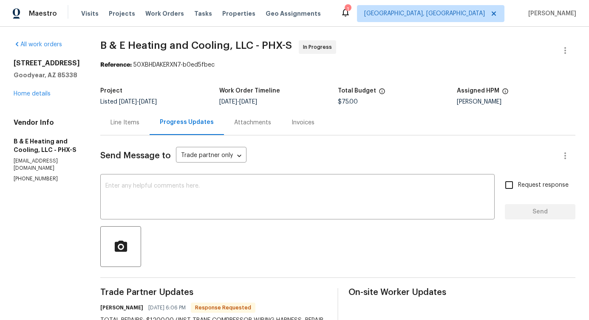
click at [124, 124] on div "Line Items" at bounding box center [124, 123] width 29 height 8
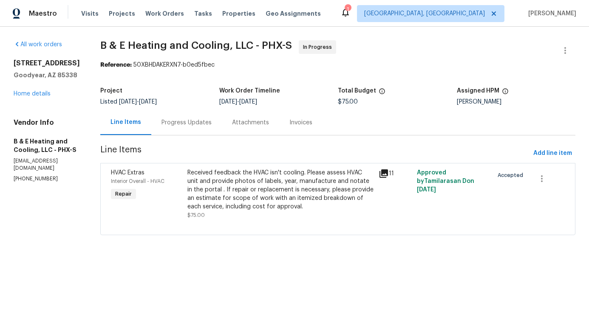
click at [241, 187] on div "Received feedback the HVAC isn't cooling. Please assess HVAC unit and provide p…" at bounding box center [280, 190] width 186 height 42
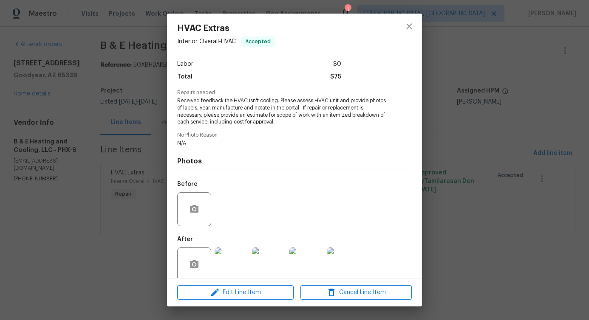
scroll to position [71, 0]
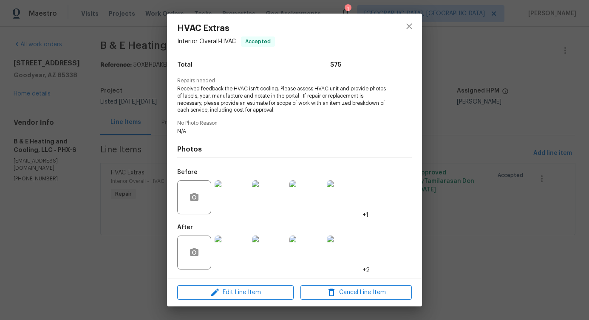
click at [219, 193] on img at bounding box center [232, 198] width 34 height 34
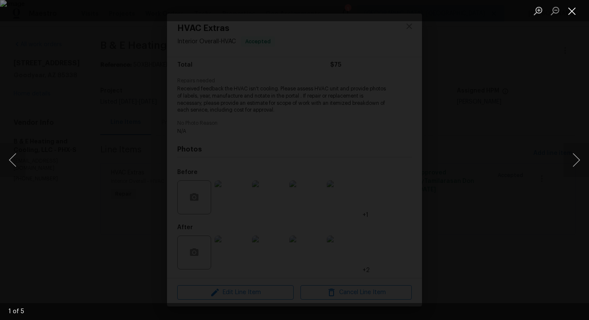
click at [565, 13] on button "Close lightbox" at bounding box center [572, 10] width 17 height 15
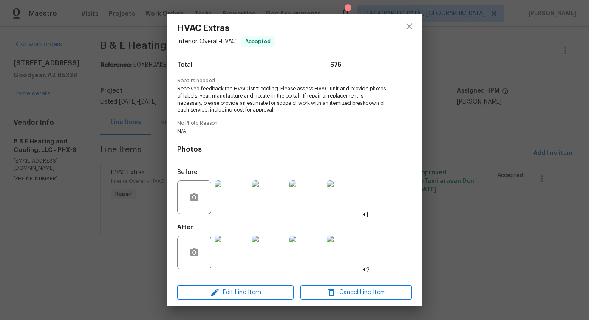
click at [230, 244] on img at bounding box center [232, 253] width 34 height 34
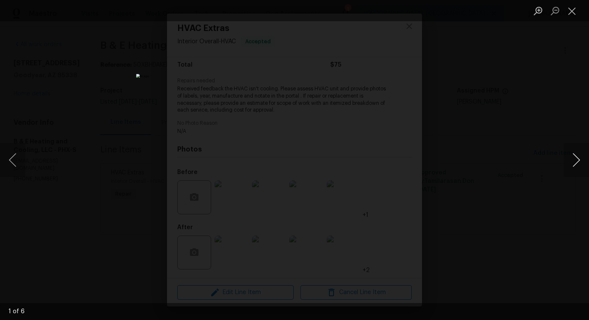
click at [578, 163] on button "Next image" at bounding box center [576, 160] width 25 height 34
click at [576, 164] on button "Next image" at bounding box center [576, 160] width 25 height 34
click at [580, 163] on button "Next image" at bounding box center [576, 160] width 25 height 34
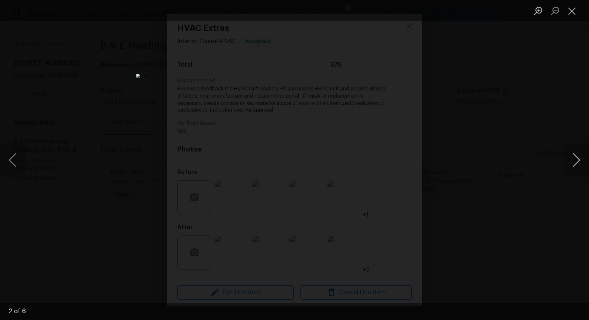
click at [580, 163] on button "Next image" at bounding box center [576, 160] width 25 height 34
click at [578, 160] on button "Next image" at bounding box center [576, 160] width 25 height 34
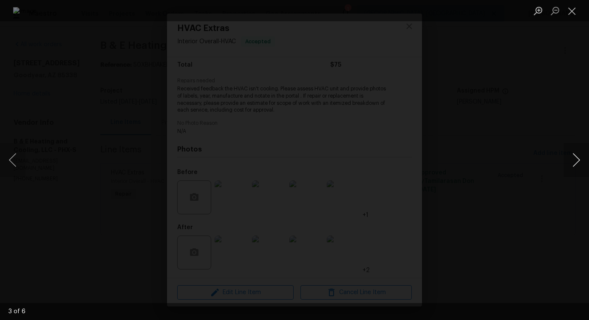
click at [578, 160] on button "Next image" at bounding box center [576, 160] width 25 height 34
click at [577, 164] on button "Next image" at bounding box center [576, 160] width 25 height 34
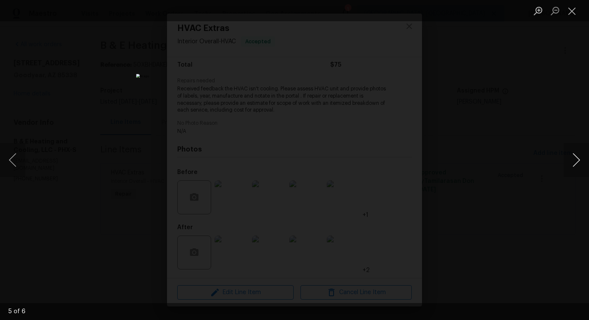
click at [580, 164] on button "Next image" at bounding box center [576, 160] width 25 height 34
click at [567, 8] on button "Close lightbox" at bounding box center [572, 10] width 17 height 15
click at [573, 11] on button "Close lightbox" at bounding box center [572, 10] width 17 height 15
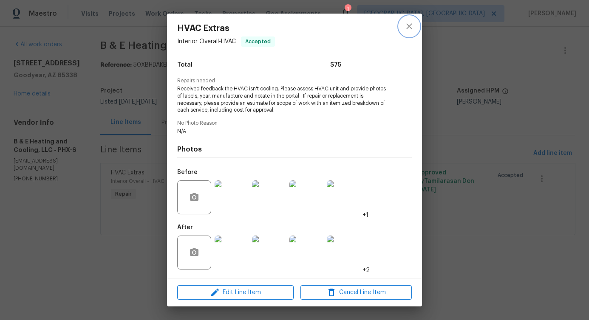
click at [410, 26] on icon "close" at bounding box center [409, 26] width 6 height 6
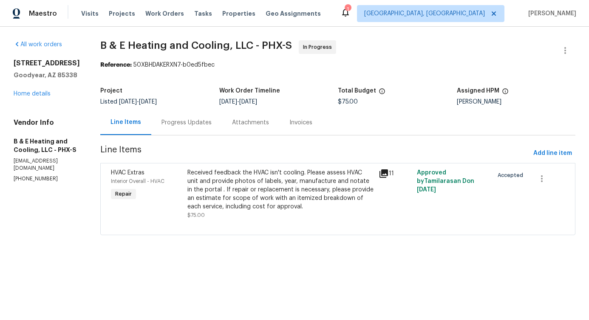
click at [204, 115] on div "Progress Updates" at bounding box center [186, 122] width 71 height 25
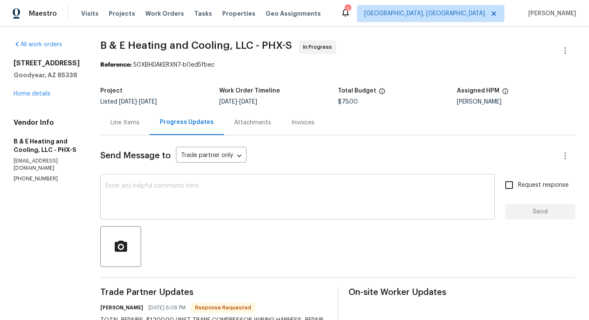
click at [218, 210] on textarea at bounding box center [297, 198] width 384 height 30
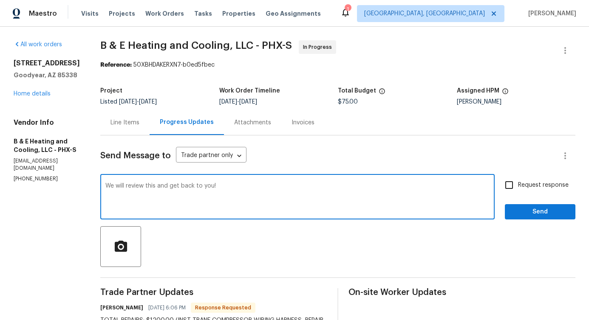
drag, startPoint x: 301, startPoint y: 188, endPoint x: 41, endPoint y: 187, distance: 260.5
click at [53, 188] on div "All work orders 12164 S 184th Ave Goodyear, AZ 85338 Home details Vendor Info B…" at bounding box center [294, 289] width 589 height 524
type textarea "We will review this and get back to you!"
drag, startPoint x: 110, startPoint y: 184, endPoint x: 266, endPoint y: 189, distance: 155.6
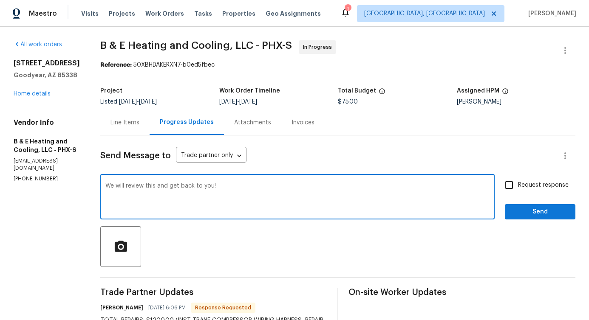
click at [266, 189] on div "We will review this and get back to you! x ​" at bounding box center [297, 197] width 394 height 43
click at [534, 217] on span "Send" at bounding box center [540, 212] width 57 height 11
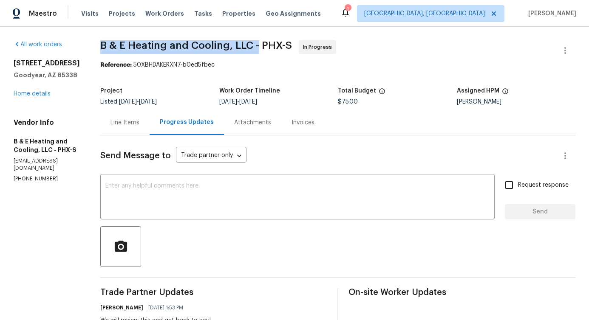
drag, startPoint x: 110, startPoint y: 43, endPoint x: 265, endPoint y: 47, distance: 155.6
click at [265, 47] on span "B & E Heating and Cooling, LLC - PHX-S" at bounding box center [196, 45] width 192 height 10
copy span "B & E Heating and Cooling, LLC -"
click at [46, 95] on link "Home details" at bounding box center [32, 94] width 37 height 6
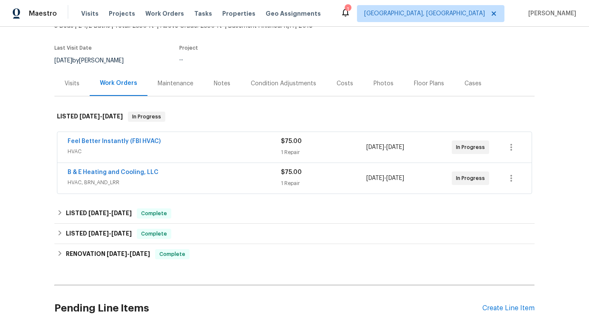
scroll to position [70, 0]
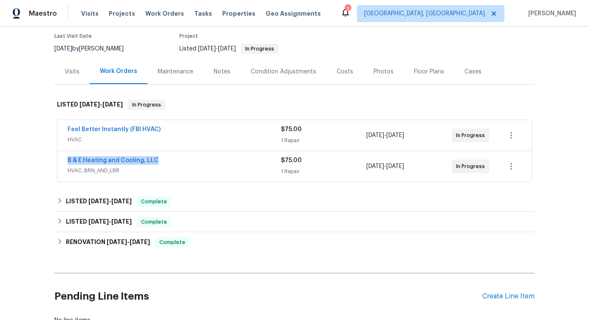
drag, startPoint x: 168, startPoint y: 158, endPoint x: 35, endPoint y: 154, distance: 132.6
click at [35, 154] on div "Back to all projects 12164 S 184th Ave, Goodyear, AZ 85338 3 Beds | 2 1/2 Baths…" at bounding box center [294, 174] width 589 height 294
copy link "B & E Heating and Cooling, LLC"
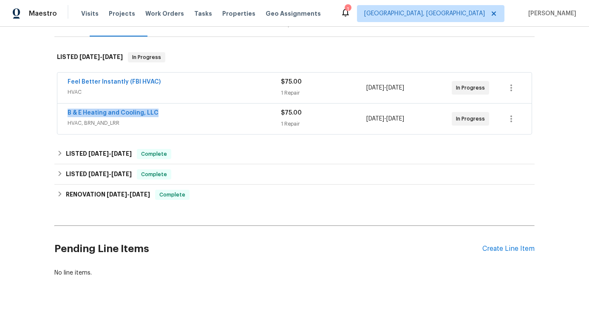
scroll to position [122, 0]
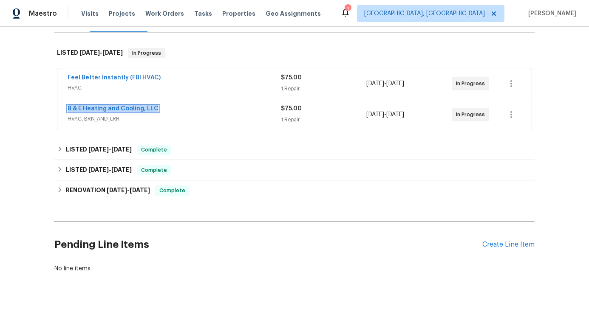
click at [132, 110] on link "B & E Heating and Cooling, LLC" at bounding box center [113, 109] width 91 height 6
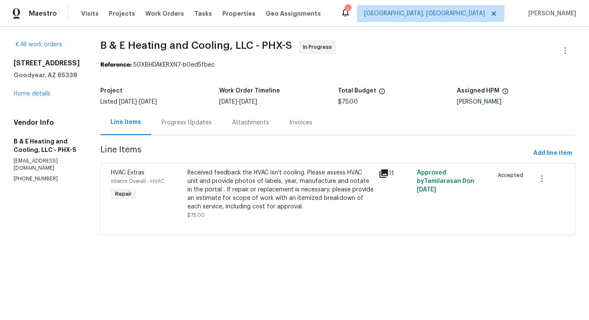
click at [193, 128] on div "Progress Updates" at bounding box center [186, 122] width 71 height 25
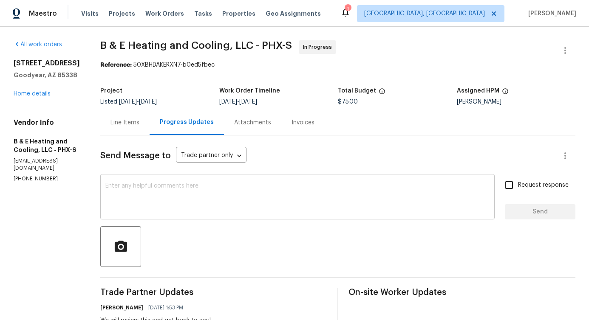
click at [204, 182] on div "x ​" at bounding box center [297, 197] width 394 height 43
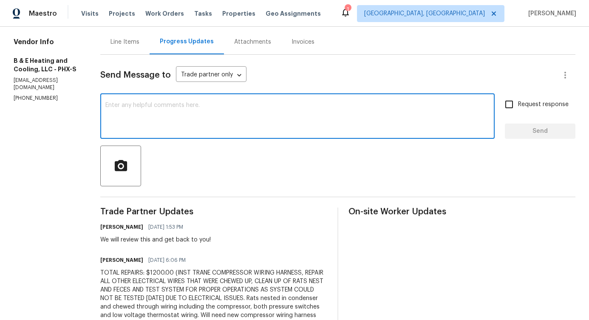
scroll to position [126, 0]
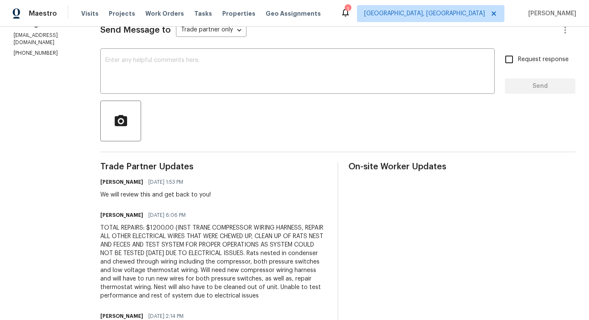
click at [186, 243] on div "TOTAL REPAIRS: $1200.00 (INST TRANE COMPRESSOR WIRING HARNESS, REPAIR ALL OTHER…" at bounding box center [213, 262] width 227 height 76
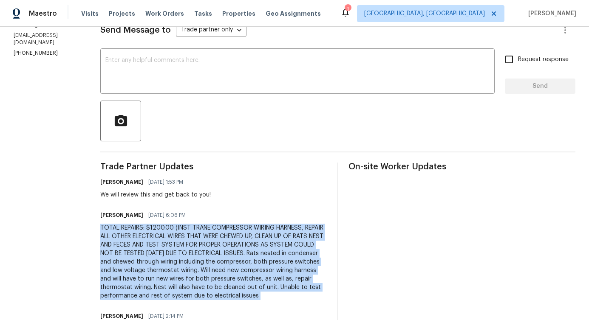
copy div "TOTAL REPAIRS: $1200.00 (INST TRANE COMPRESSOR WIRING HARNESS, REPAIR ALL OTHER…"
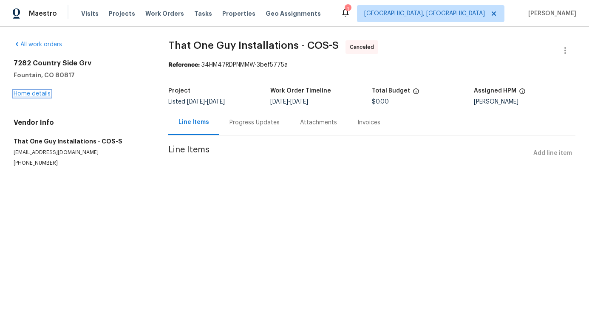
click at [45, 95] on link "Home details" at bounding box center [32, 94] width 37 height 6
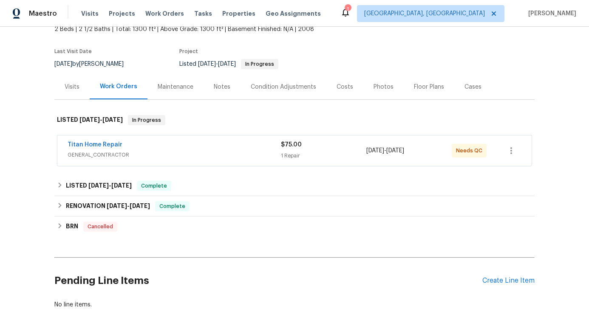
scroll to position [66, 0]
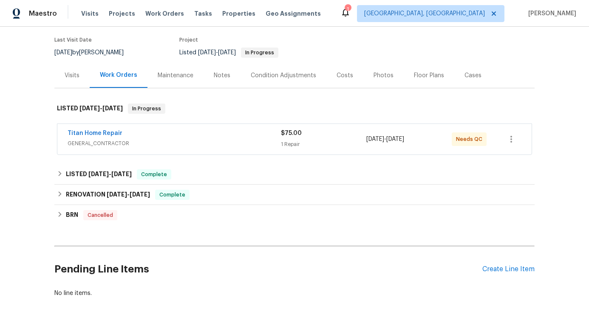
click at [98, 136] on span "Titan Home Repair" at bounding box center [95, 133] width 55 height 8
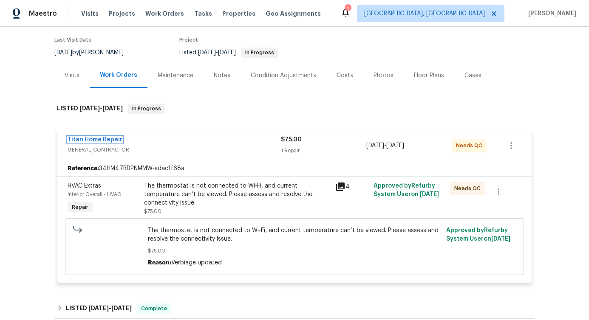
click at [92, 141] on link "Titan Home Repair" at bounding box center [95, 140] width 55 height 6
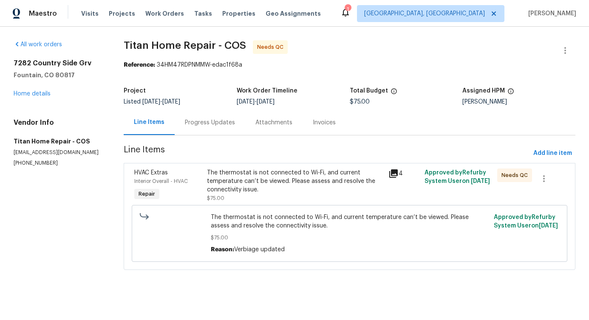
click at [209, 120] on div "Progress Updates" at bounding box center [210, 123] width 50 height 8
click at [175, 120] on div "Line Items" at bounding box center [149, 122] width 51 height 25
click at [216, 184] on div "The thermostat is not connected to Wi-Fi, and current temperature can’t be view…" at bounding box center [295, 181] width 176 height 25
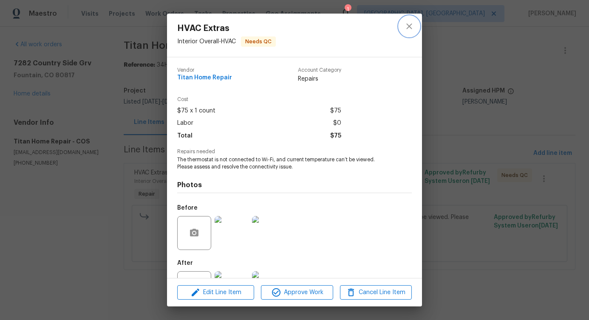
click at [404, 24] on icon "close" at bounding box center [409, 26] width 10 height 10
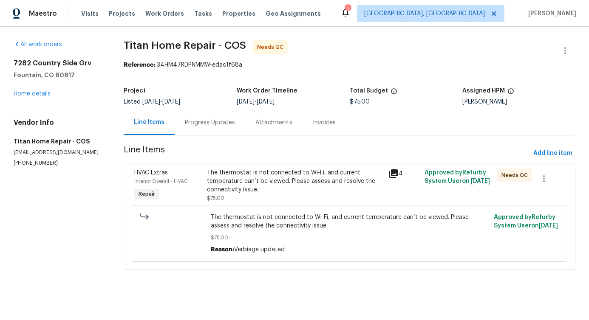
click at [228, 129] on div "Progress Updates" at bounding box center [210, 122] width 71 height 25
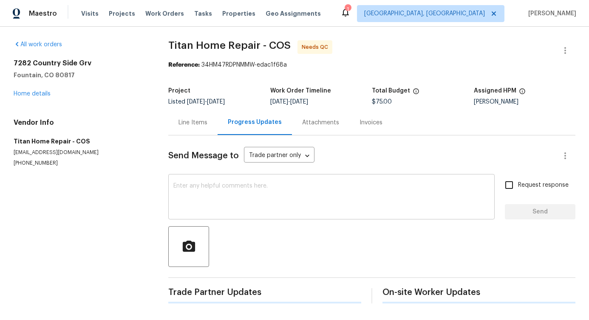
click at [231, 178] on div "x ​" at bounding box center [331, 197] width 326 height 43
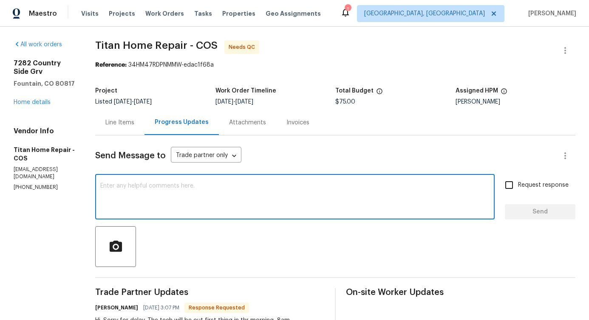
click at [203, 195] on textarea at bounding box center [294, 198] width 389 height 30
type textarea "D"
click at [120, 127] on div "Line Items" at bounding box center [119, 123] width 29 height 8
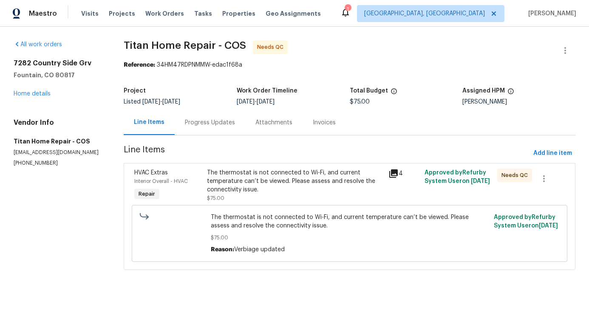
click at [222, 185] on div "The thermostat is not connected to Wi-Fi, and current temperature can’t be view…" at bounding box center [295, 181] width 176 height 25
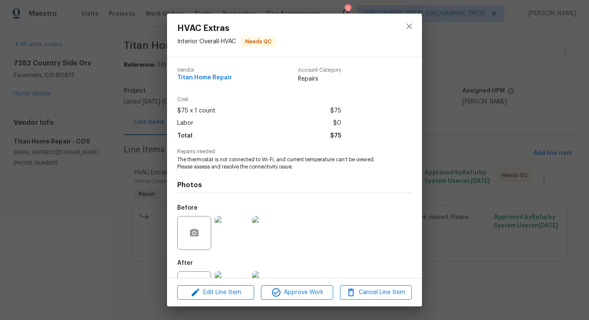
scroll to position [36, 0]
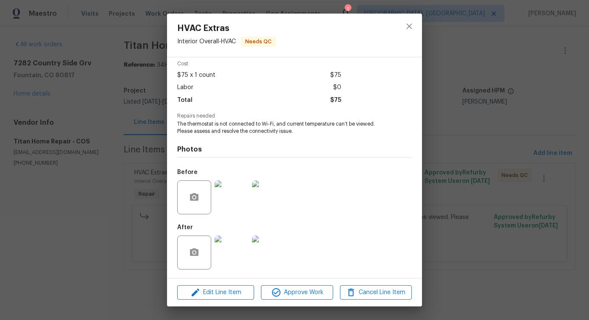
click at [226, 200] on img at bounding box center [232, 198] width 34 height 34
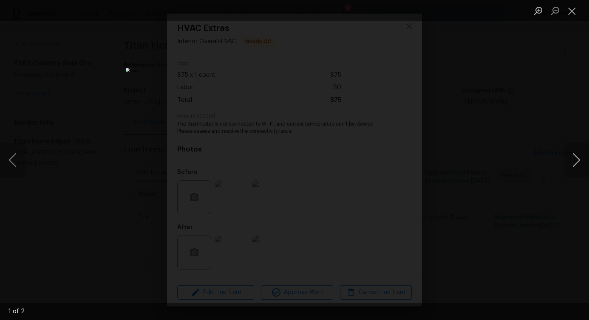
click at [576, 159] on button "Next image" at bounding box center [576, 160] width 25 height 34
click at [564, 8] on button "Close lightbox" at bounding box center [572, 10] width 17 height 15
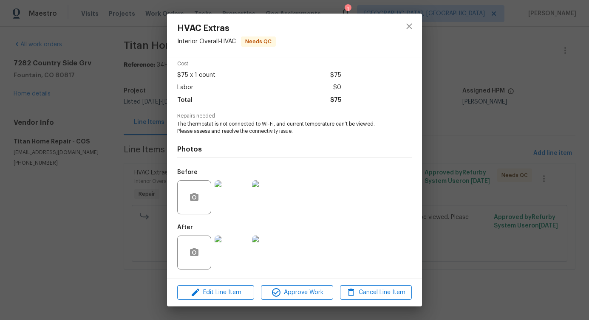
click at [232, 266] on img at bounding box center [232, 253] width 34 height 34
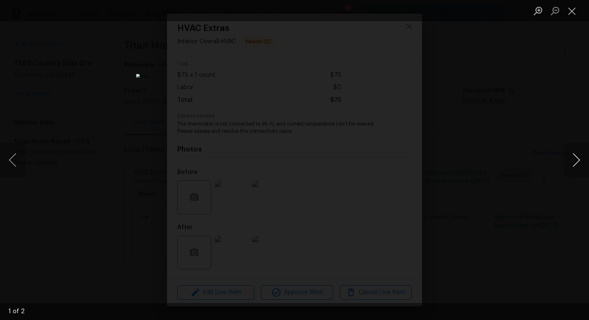
click at [576, 166] on button "Next image" at bounding box center [576, 160] width 25 height 34
click at [570, 13] on button "Close lightbox" at bounding box center [572, 10] width 17 height 15
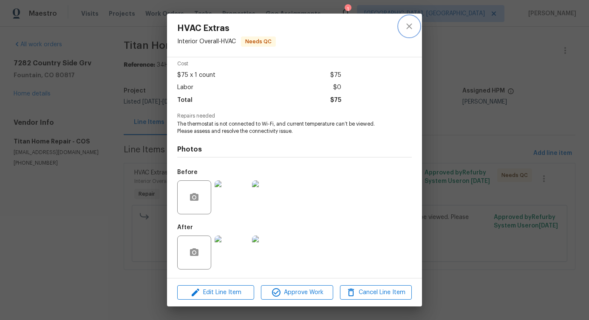
click at [408, 25] on icon "close" at bounding box center [409, 26] width 6 height 6
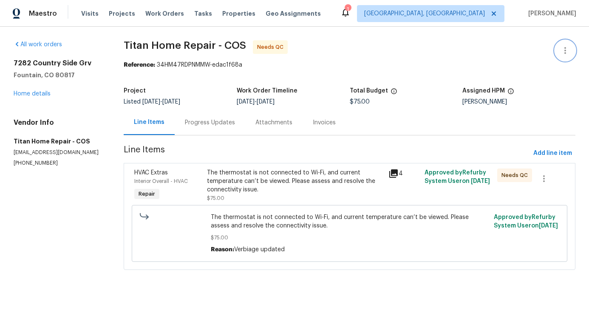
click at [561, 48] on icon "button" at bounding box center [565, 50] width 10 height 10
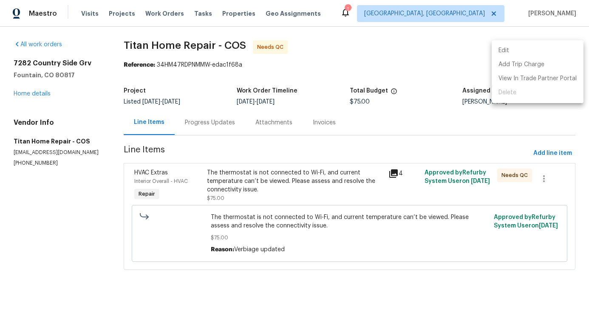
click at [530, 48] on li "Edit" at bounding box center [538, 51] width 92 height 14
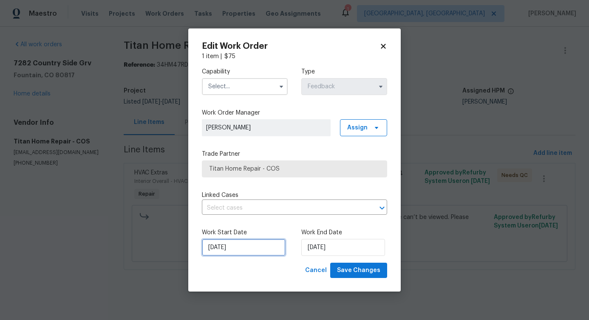
click at [230, 245] on input "[DATE]" at bounding box center [244, 247] width 84 height 17
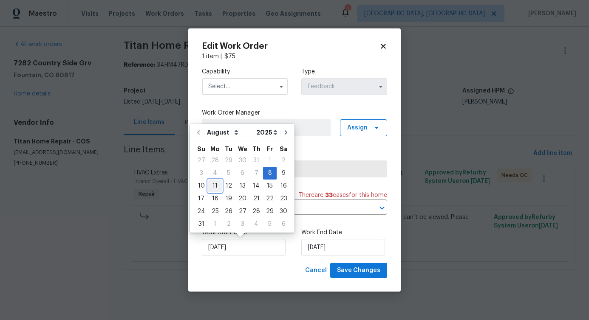
click at [214, 183] on div "11" at bounding box center [215, 186] width 14 height 12
type input "[DATE]"
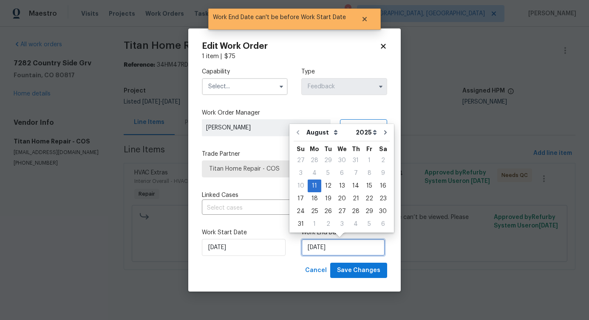
click at [332, 244] on input "[DATE]" at bounding box center [343, 247] width 84 height 17
click at [339, 182] on div "13" at bounding box center [342, 186] width 14 height 12
type input "[DATE]"
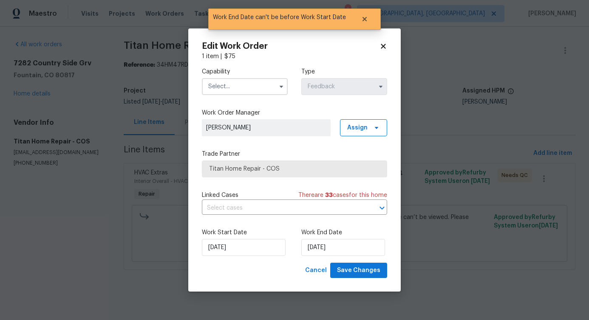
click at [252, 80] on input "text" at bounding box center [245, 86] width 86 height 17
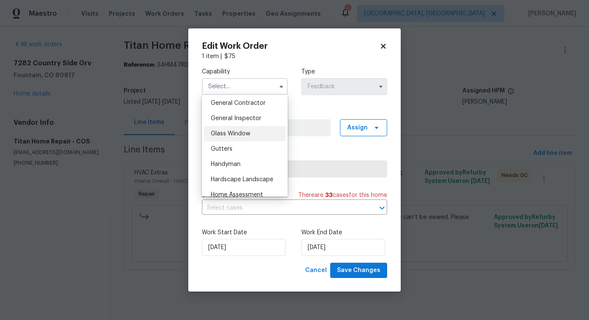
scroll to position [408, 0]
click at [233, 168] on div "Handyman" at bounding box center [245, 163] width 82 height 15
type input "Handyman"
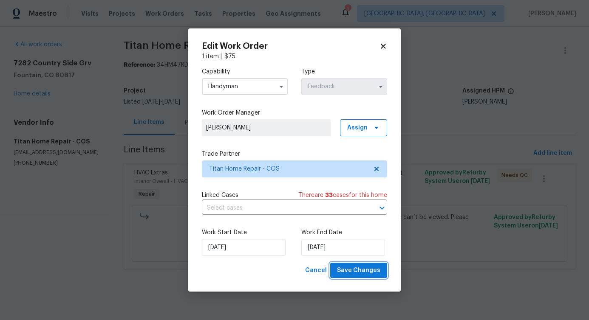
click at [378, 273] on span "Save Changes" at bounding box center [358, 271] width 43 height 11
click at [62, 259] on body "Maestro Visits Projects Work Orders Tasks Properties Geo Assignments 1 Albuquer…" at bounding box center [294, 147] width 589 height 294
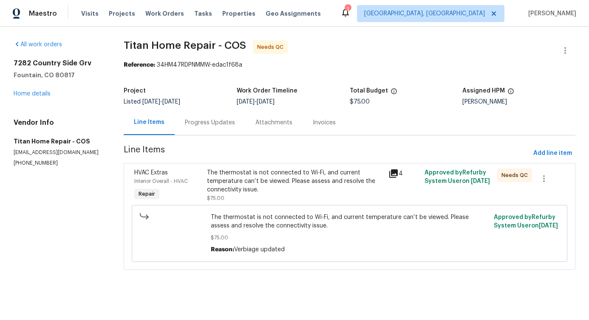
click at [326, 187] on div "The thermostat is not connected to Wi-Fi, and current temperature can’t be view…" at bounding box center [295, 181] width 176 height 25
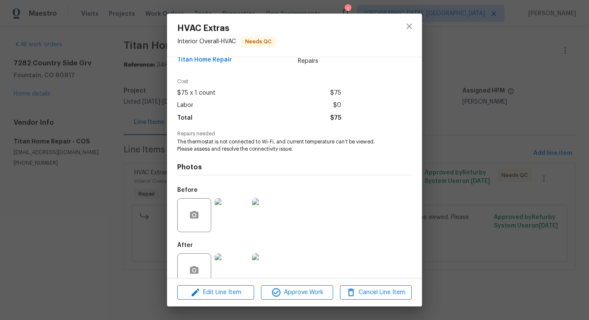
scroll to position [36, 0]
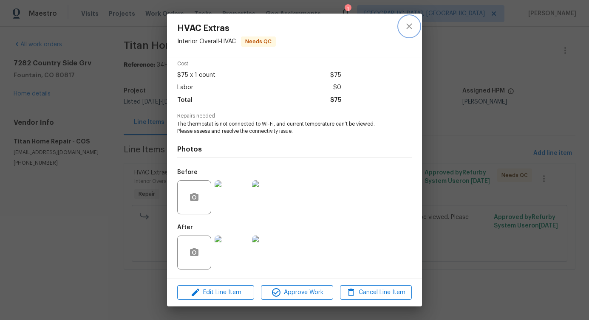
click at [406, 25] on icon "close" at bounding box center [409, 26] width 10 height 10
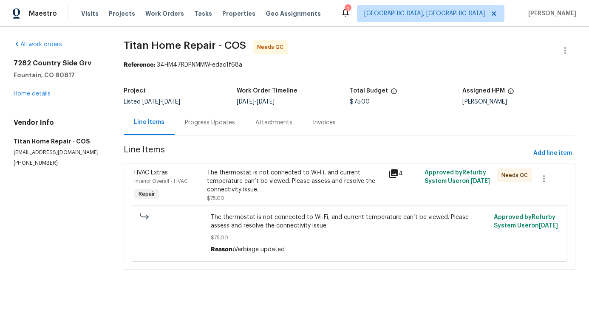
click at [230, 179] on div "The thermostat is not connected to Wi-Fi, and current temperature can’t be view…" at bounding box center [295, 181] width 176 height 25
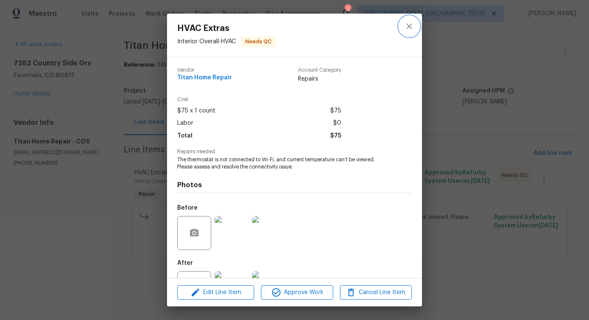
click at [415, 18] on button "close" at bounding box center [409, 26] width 20 height 20
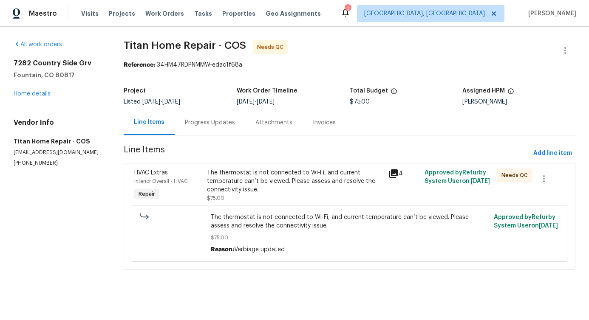
click at [246, 194] on div "The thermostat is not connected to Wi-Fi, and current temperature can’t be view…" at bounding box center [295, 181] width 176 height 25
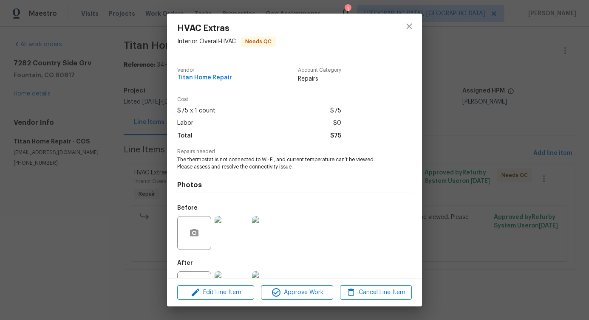
click at [399, 29] on div at bounding box center [409, 35] width 25 height 43
click at [407, 31] on icon "close" at bounding box center [409, 26] width 10 height 10
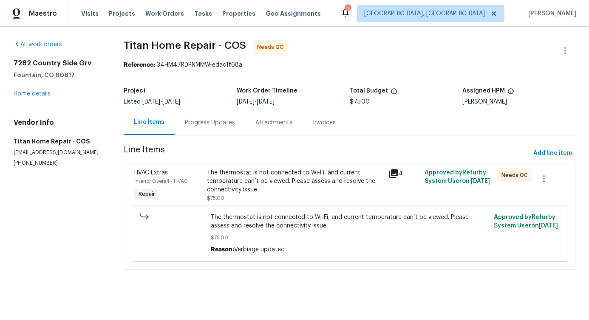
click at [227, 115] on div "Progress Updates" at bounding box center [210, 122] width 71 height 25
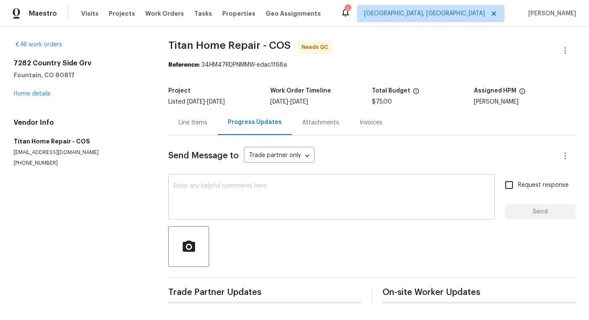
click at [236, 190] on textarea at bounding box center [331, 198] width 316 height 30
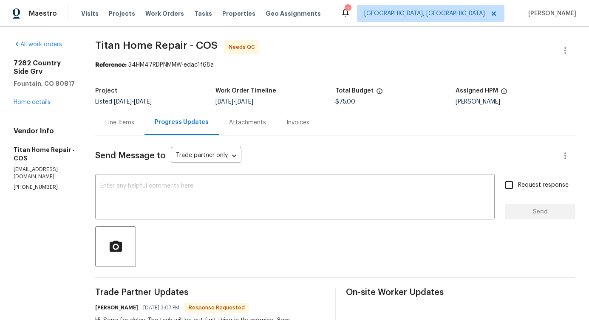
click at [126, 127] on div "Line Items" at bounding box center [119, 123] width 29 height 8
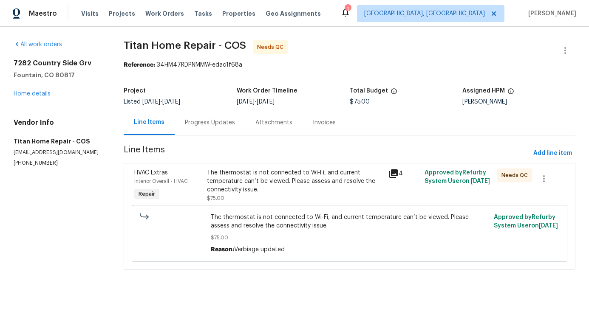
click at [298, 191] on div "The thermostat is not connected to Wi-Fi, and current temperature can’t be view…" at bounding box center [295, 181] width 176 height 25
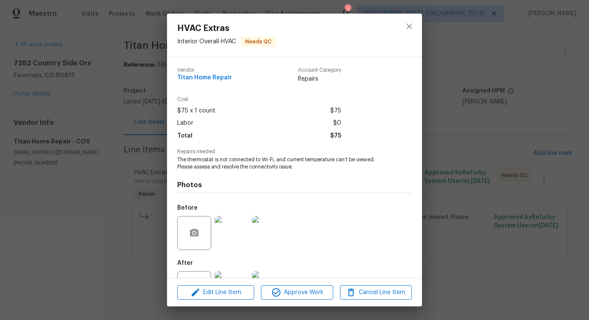
scroll to position [36, 0]
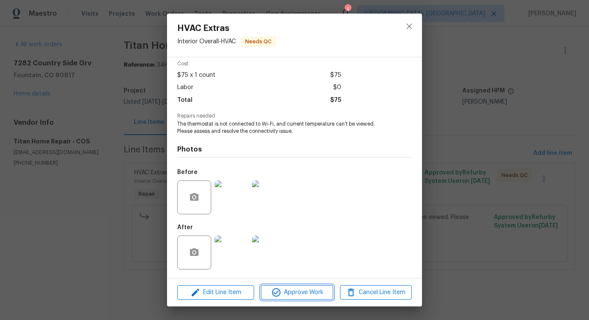
click at [290, 293] on span "Approve Work" at bounding box center [296, 293] width 67 height 11
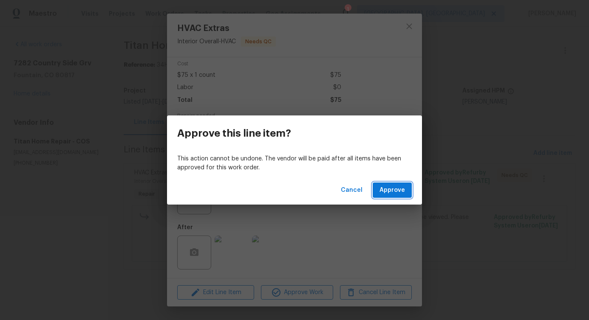
click at [392, 196] on button "Approve" at bounding box center [392, 191] width 39 height 16
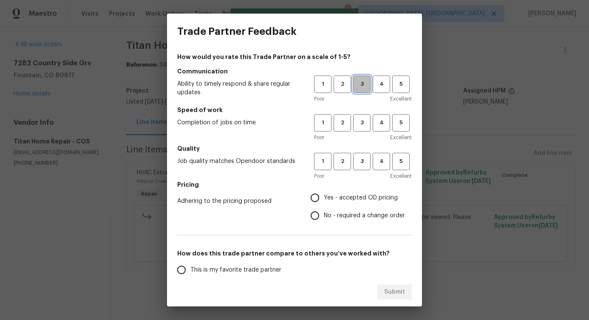
click at [353, 89] on button "3" at bounding box center [361, 84] width 17 height 17
click at [357, 126] on span "3" at bounding box center [362, 123] width 16 height 10
click at [358, 166] on span "3" at bounding box center [362, 162] width 16 height 10
click at [340, 215] on span "No - required a change order" at bounding box center [364, 216] width 81 height 9
click at [324, 215] on input "No - required a change order" at bounding box center [315, 216] width 18 height 18
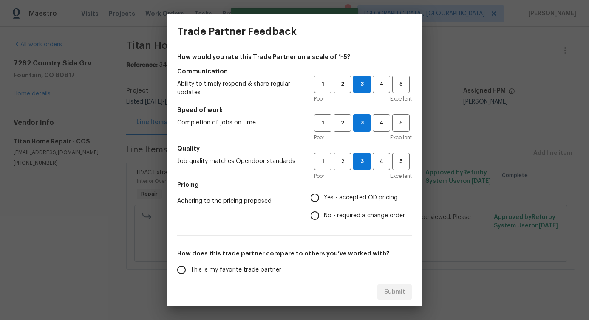
radio input "true"
click at [344, 199] on span "Yes - accepted OD pricing" at bounding box center [361, 198] width 74 height 9
click at [324, 199] on input "Yes - accepted OD pricing" at bounding box center [315, 198] width 18 height 18
radio input "true"
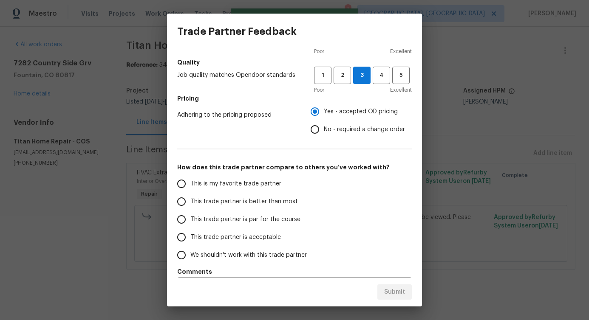
scroll to position [111, 0]
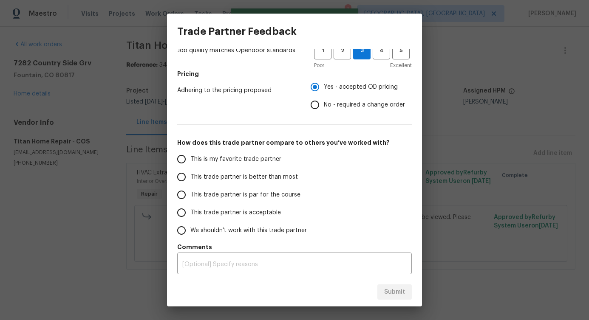
click at [265, 178] on span "This trade partner is better than most" at bounding box center [244, 177] width 108 height 9
click at [190, 178] on input "This trade partner is better than most" at bounding box center [182, 177] width 18 height 18
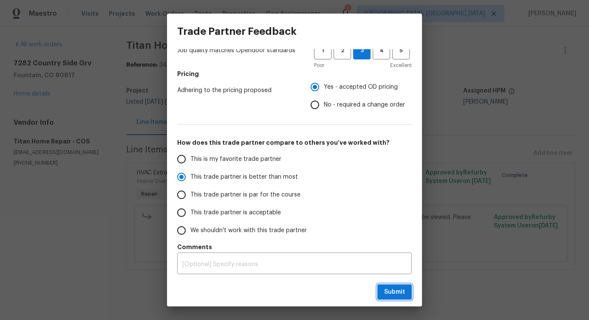
click at [390, 299] on button "Submit" at bounding box center [394, 293] width 34 height 16
radio input "true"
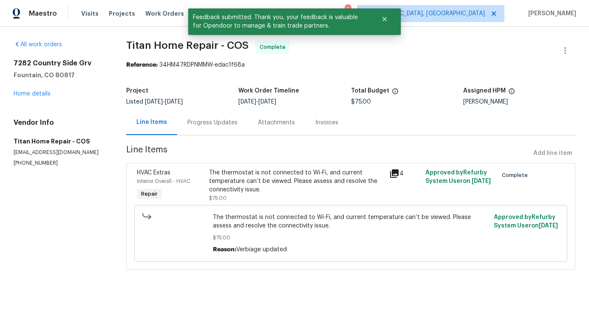
click at [207, 122] on div "Progress Updates" at bounding box center [212, 123] width 50 height 8
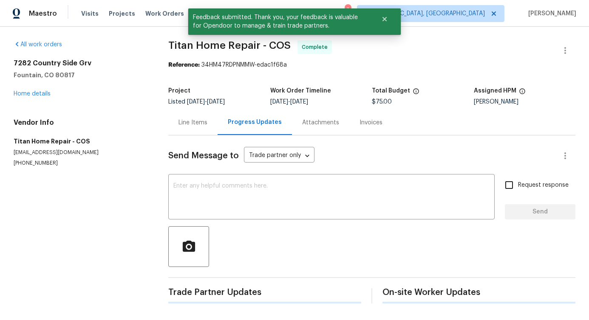
click at [222, 173] on div "Send Message to Trade partner only Trade partner only ​ x ​ Request response Se…" at bounding box center [371, 220] width 407 height 168
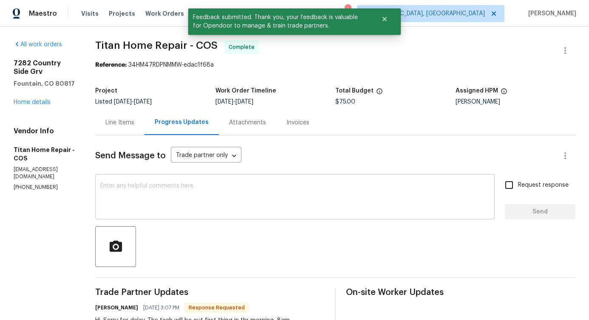
click at [223, 179] on div "x ​" at bounding box center [294, 197] width 399 height 43
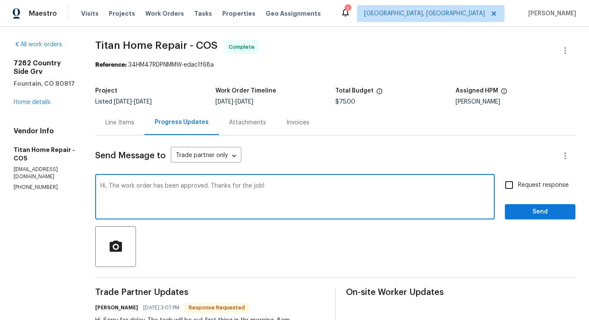
type textarea "Hi, The work order has been approved. Thanks for the job!"
click at [533, 210] on span "Send" at bounding box center [540, 212] width 57 height 11
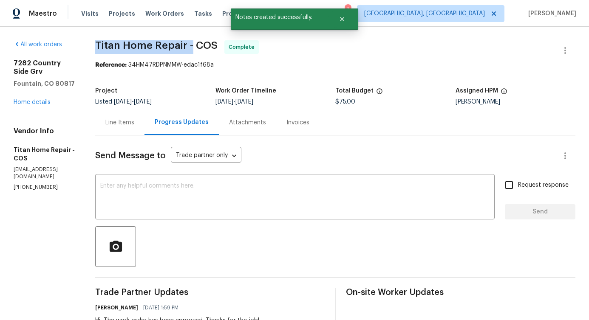
drag, startPoint x: 89, startPoint y: 42, endPoint x: 187, endPoint y: 45, distance: 97.8
click at [187, 45] on div "All work orders 7282 Country Side Grv Fountain, CO 80817 Home details Vendor In…" at bounding box center [294, 275] width 589 height 497
copy span "Titan Home Repair -"
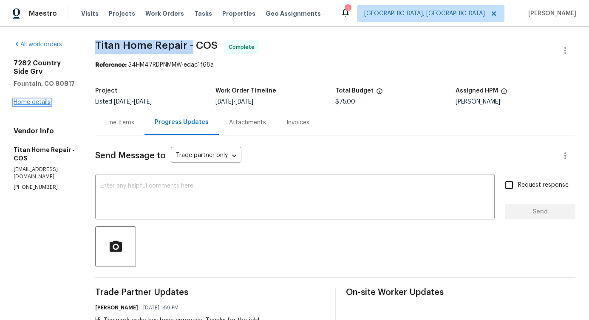
click at [46, 102] on link "Home details" at bounding box center [32, 102] width 37 height 6
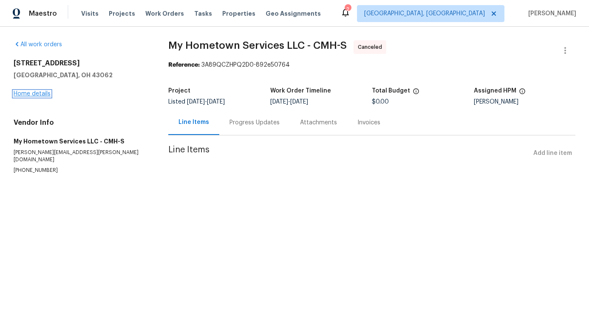
click at [31, 93] on link "Home details" at bounding box center [32, 94] width 37 height 6
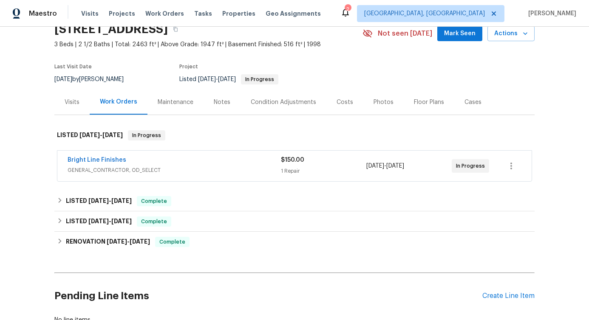
scroll to position [40, 0]
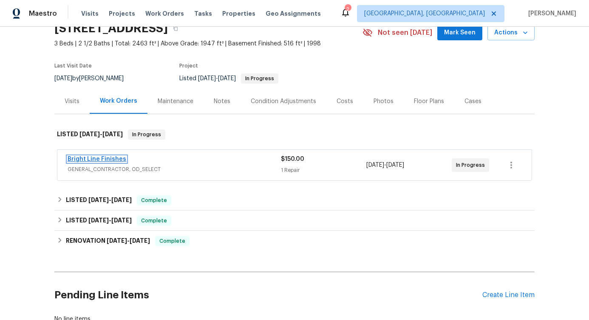
click at [75, 161] on link "Bright Line Finishes" at bounding box center [97, 159] width 59 height 6
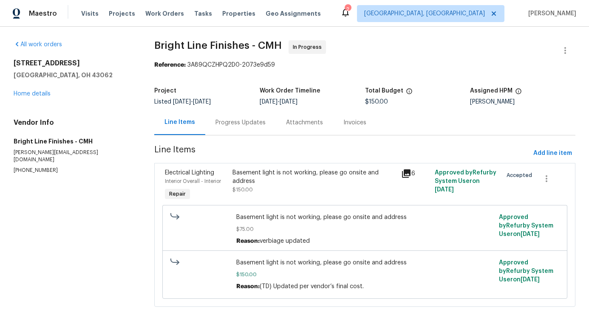
click at [238, 124] on div "Progress Updates" at bounding box center [240, 123] width 50 height 8
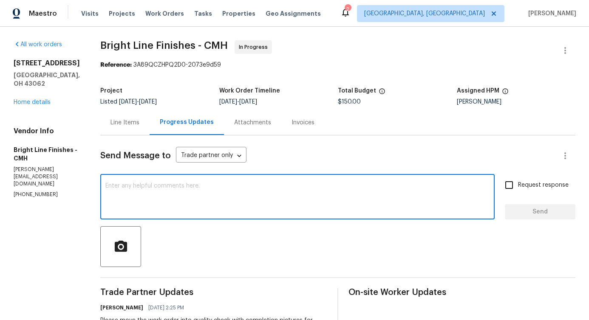
click at [242, 187] on textarea at bounding box center [297, 198] width 384 height 30
click at [110, 133] on div "Line Items" at bounding box center [124, 122] width 49 height 25
